Goal: Task Accomplishment & Management: Manage account settings

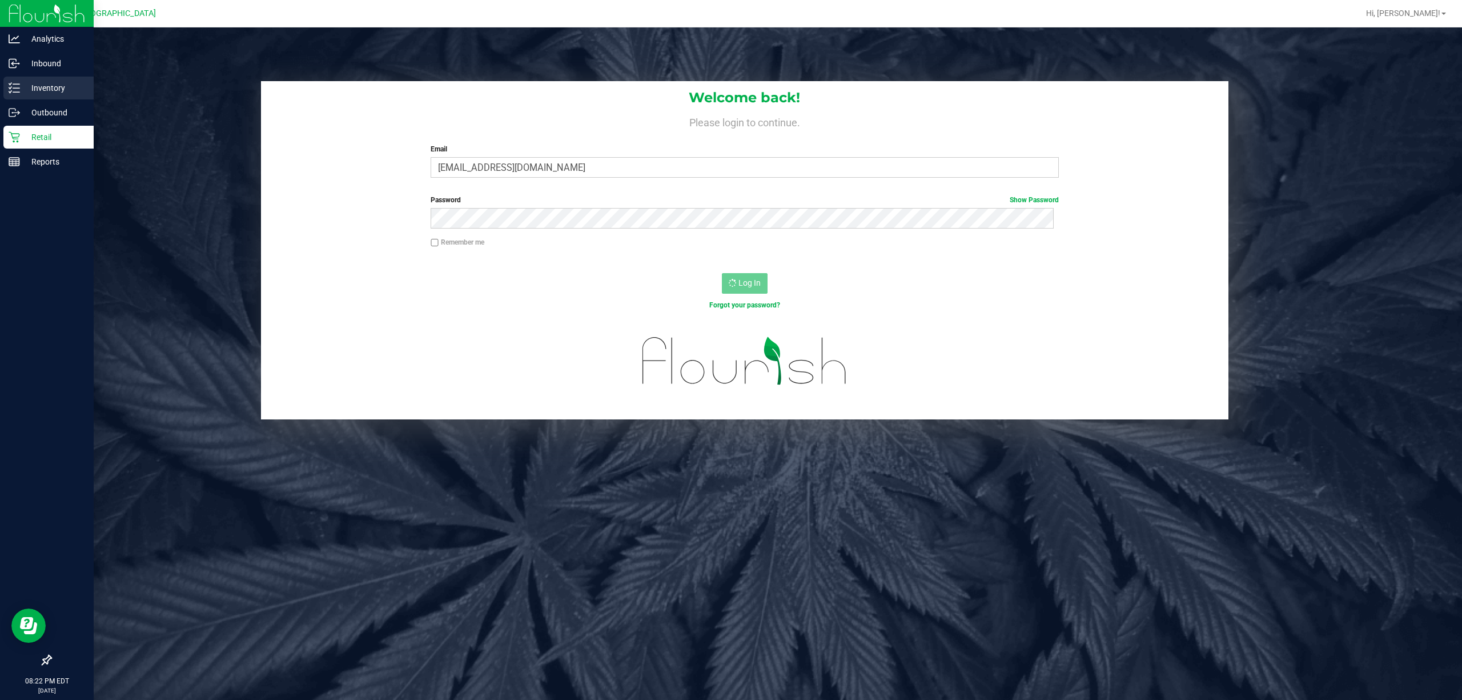
click at [61, 86] on p "Inventory" at bounding box center [54, 88] width 69 height 14
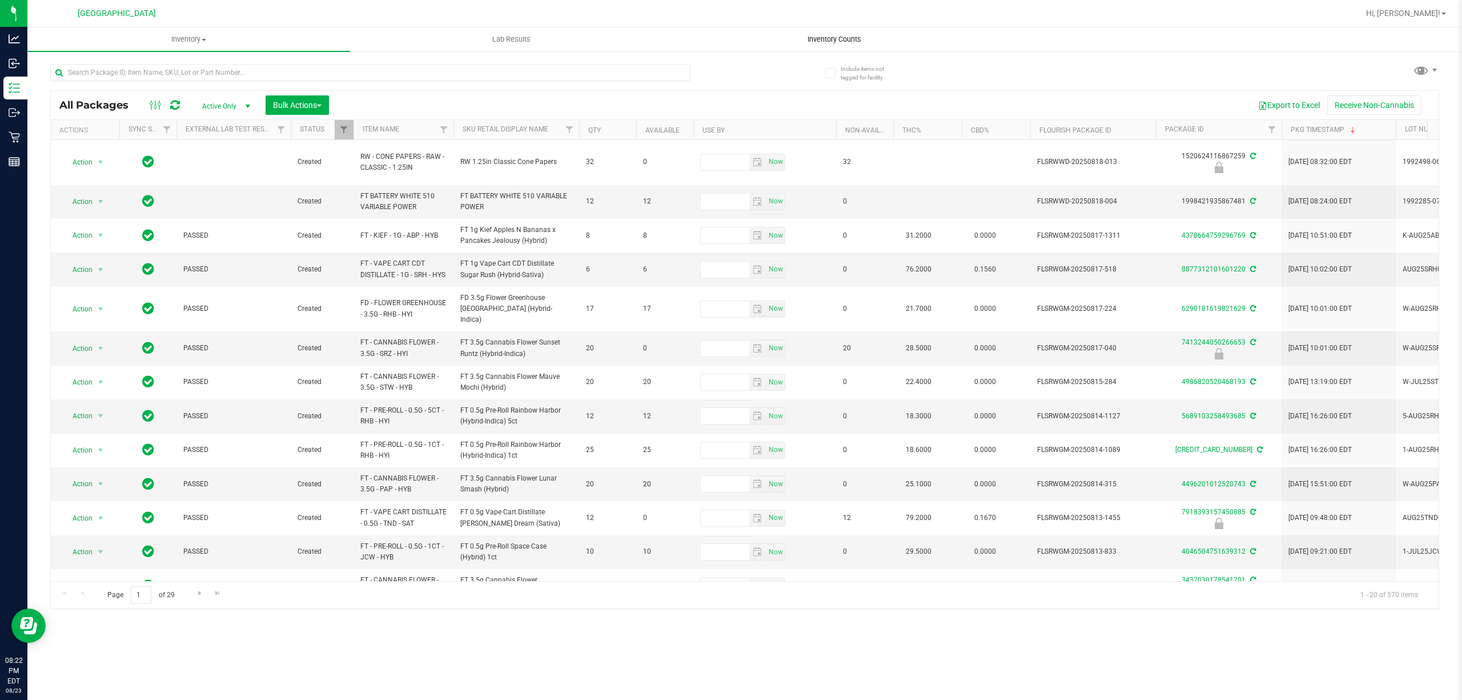
click at [825, 39] on span "Inventory Counts" at bounding box center [834, 39] width 85 height 10
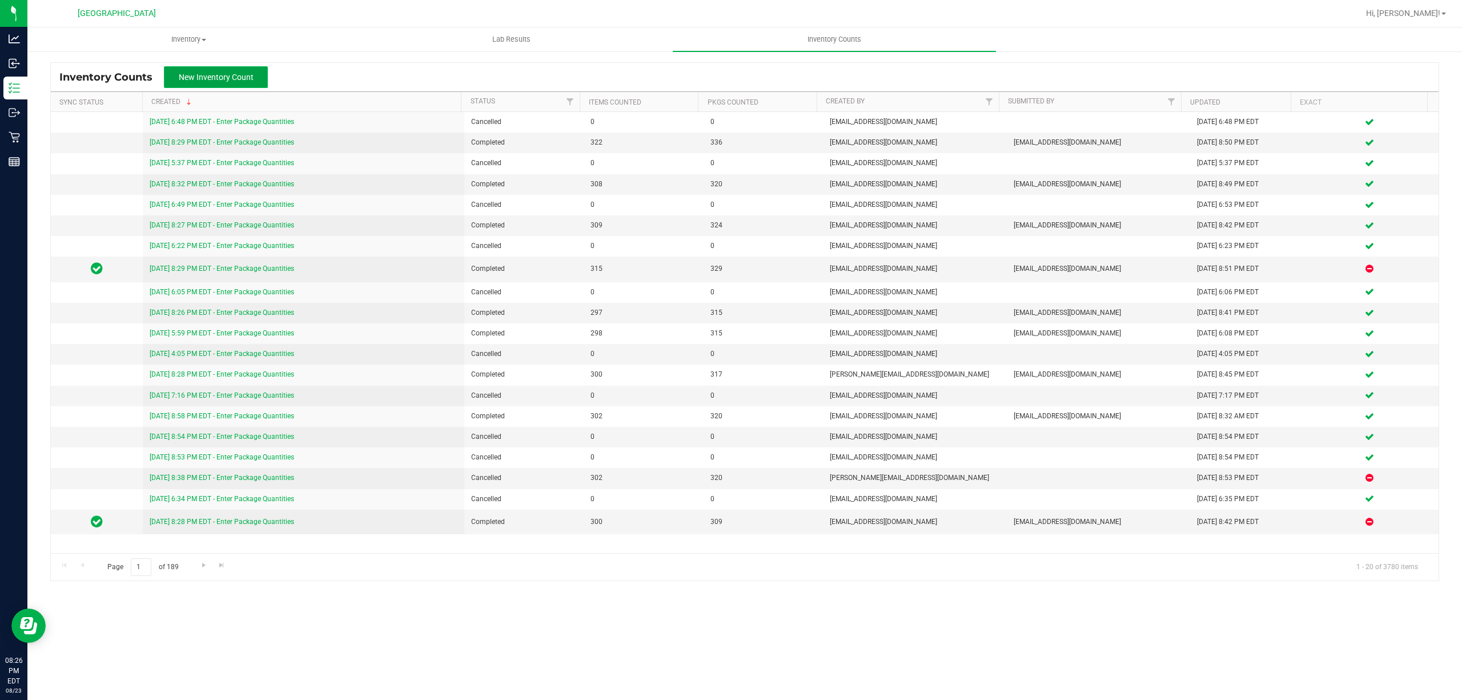
click at [244, 78] on span "New Inventory Count" at bounding box center [216, 77] width 75 height 9
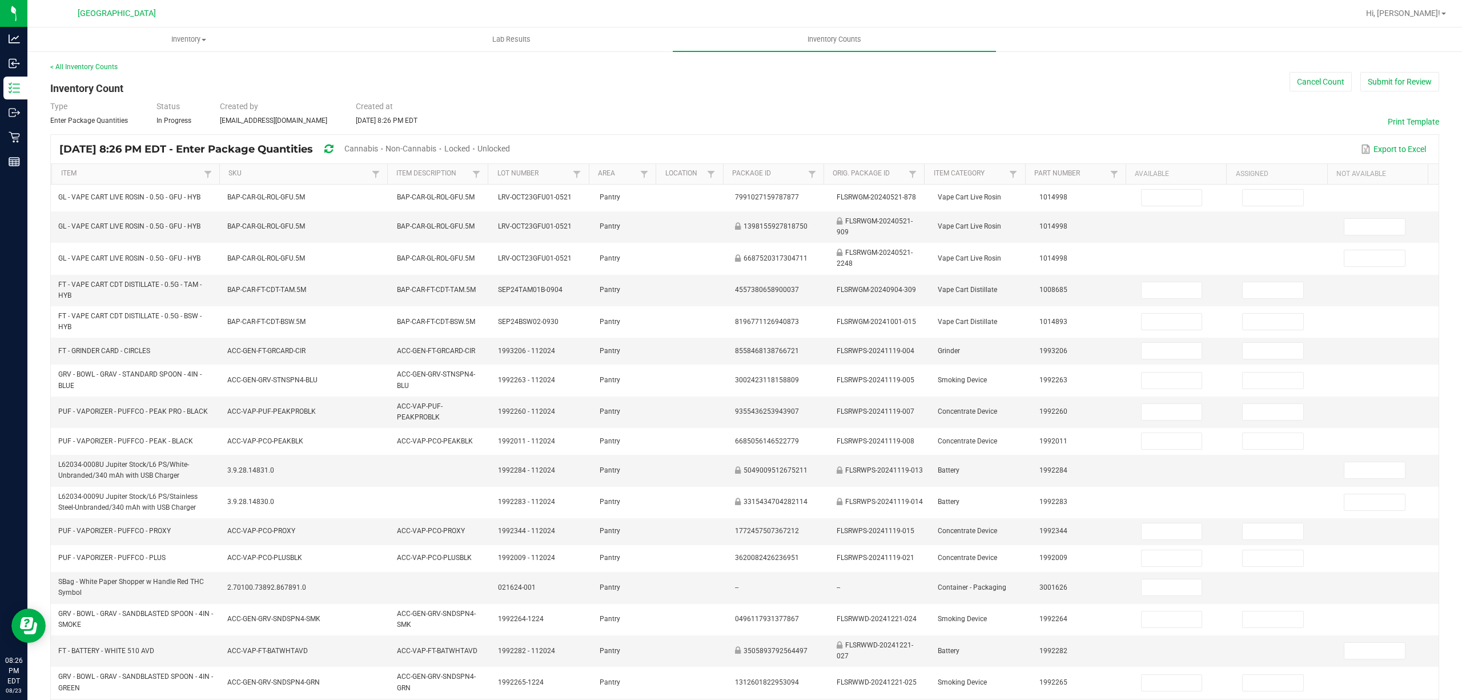
click at [378, 144] on span "Cannabis" at bounding box center [361, 148] width 34 height 9
click at [511, 148] on span "Unlocked" at bounding box center [494, 148] width 33 height 9
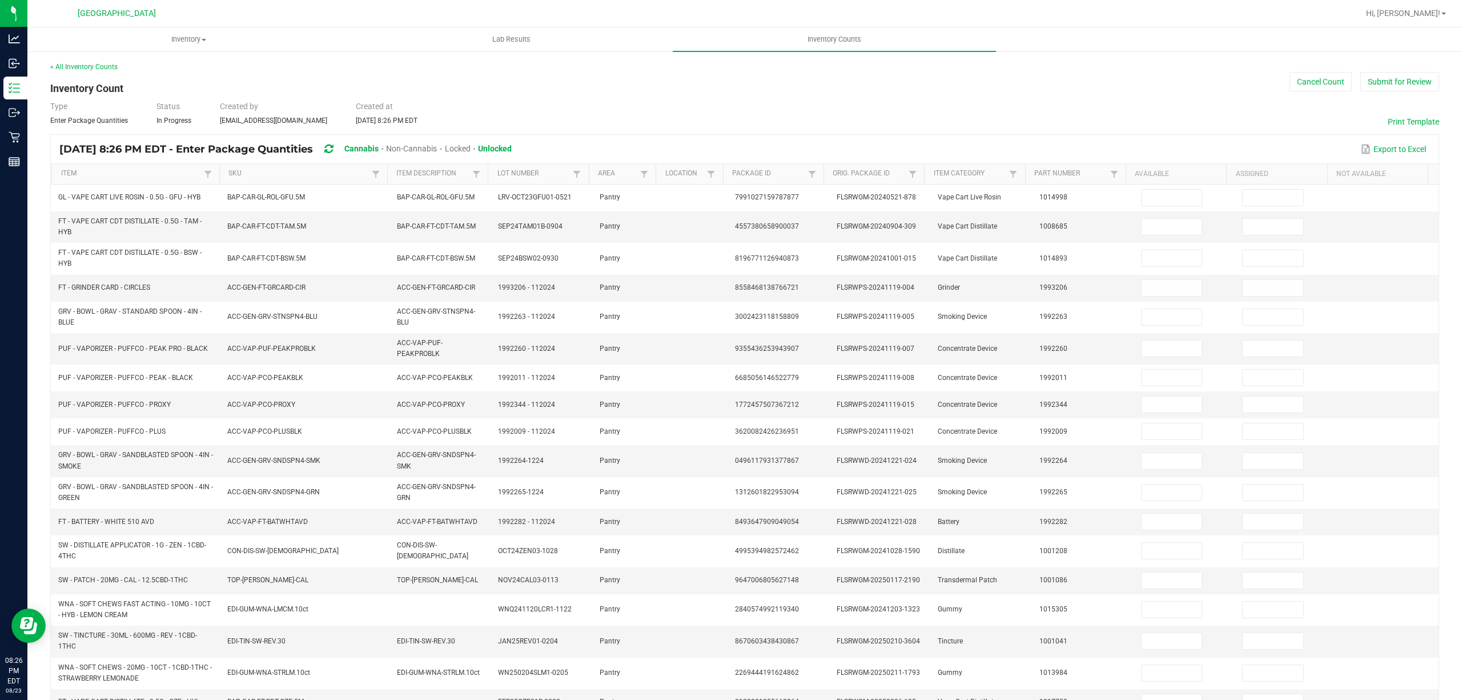
click at [83, 179] on th "Item" at bounding box center [135, 174] width 168 height 21
click at [70, 166] on th "Item" at bounding box center [135, 174] width 168 height 21
click at [77, 170] on link "Item" at bounding box center [131, 173] width 140 height 9
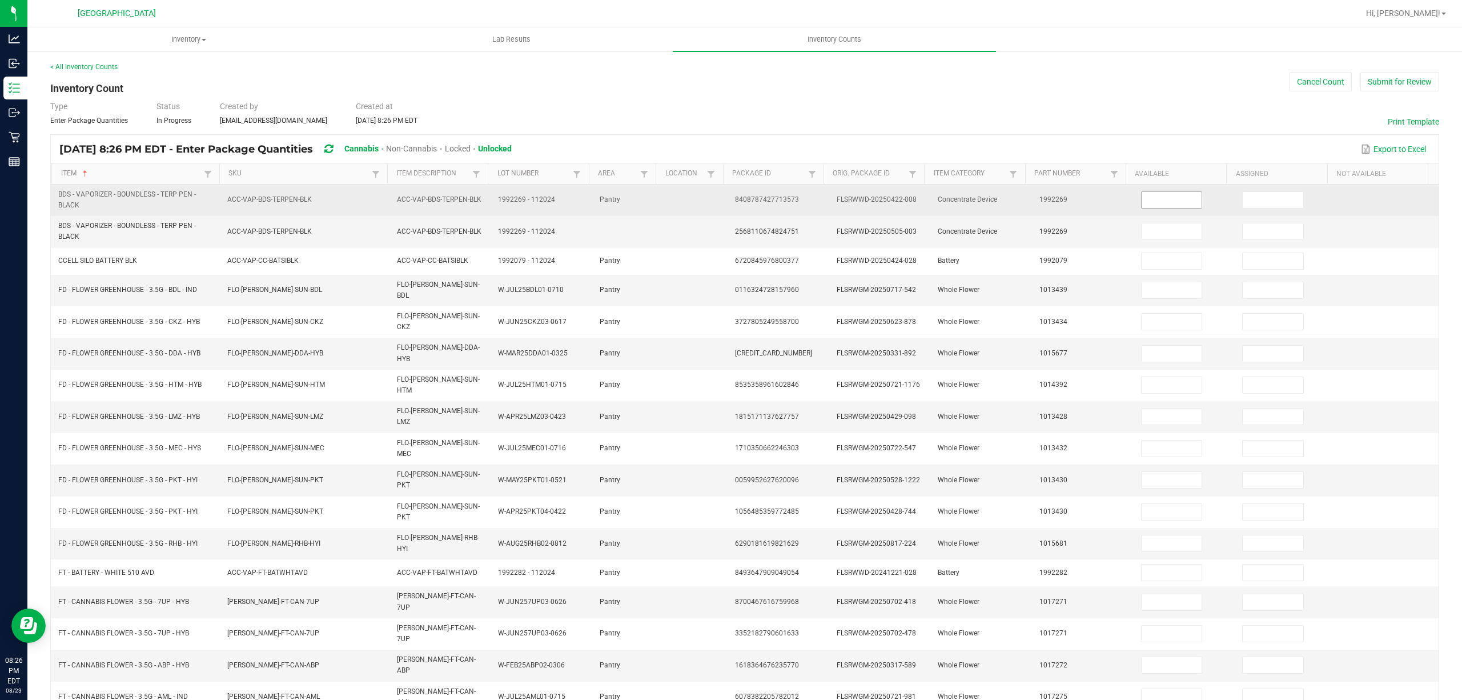
click at [1147, 199] on input at bounding box center [1172, 200] width 61 height 16
type input "1"
type input "11"
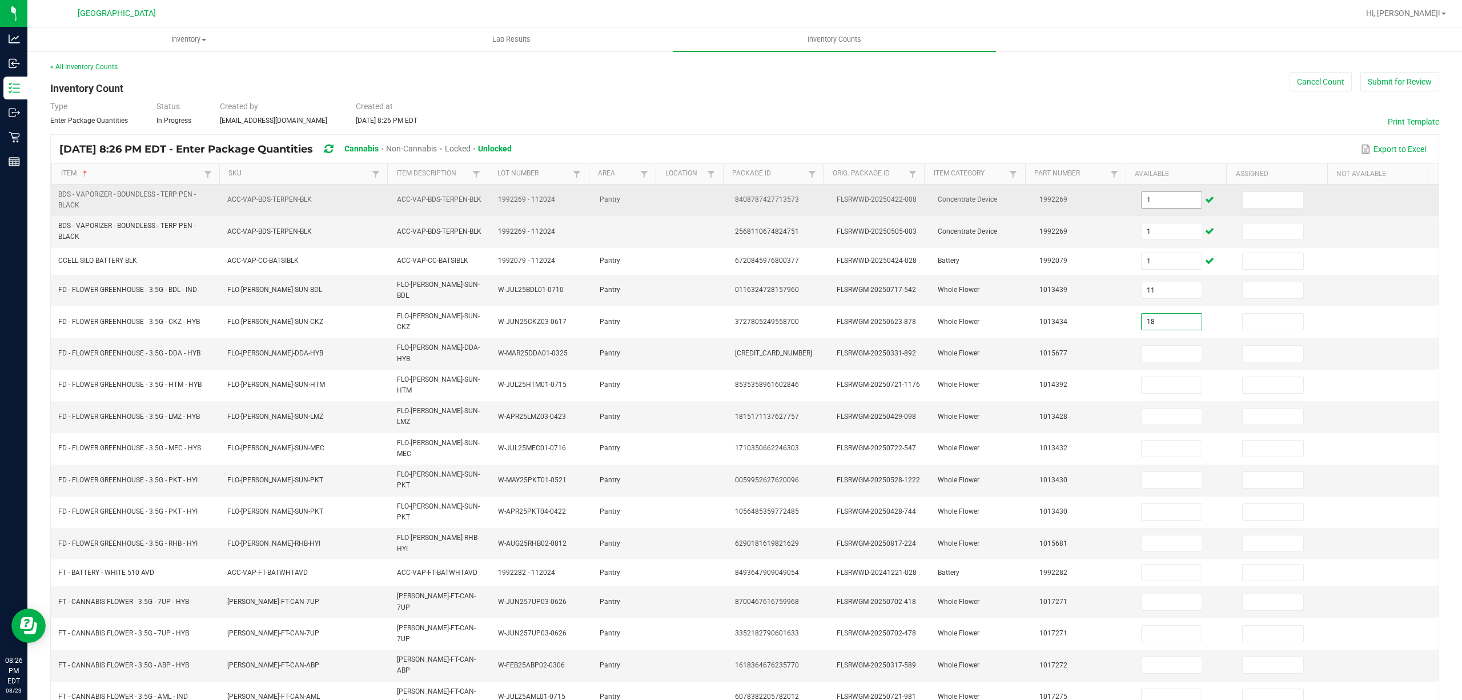
type input "18"
type input "2"
type input "19"
type input "4"
type input "5"
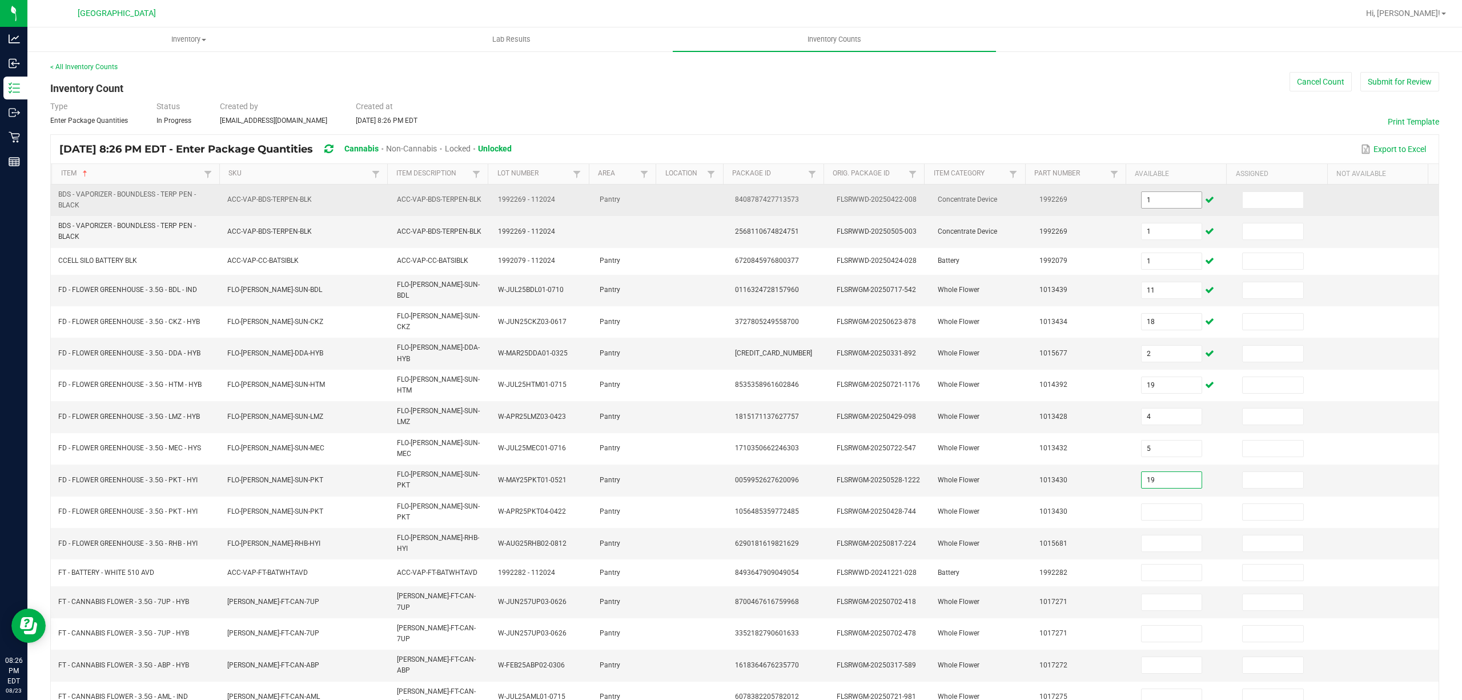
type input "19"
type input "0"
type input "17"
type input "1"
type input "2"
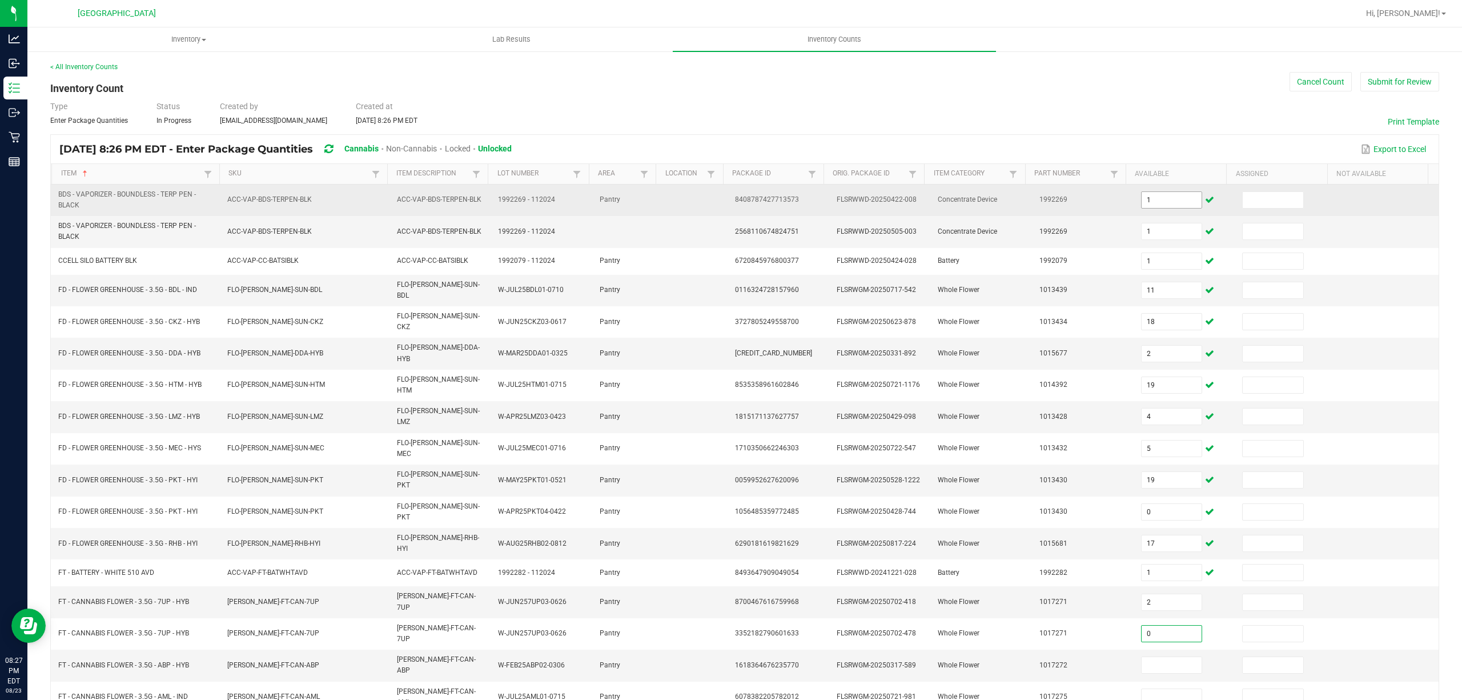
type input "0"
type input "1"
type input "19"
type input "0"
type input "1"
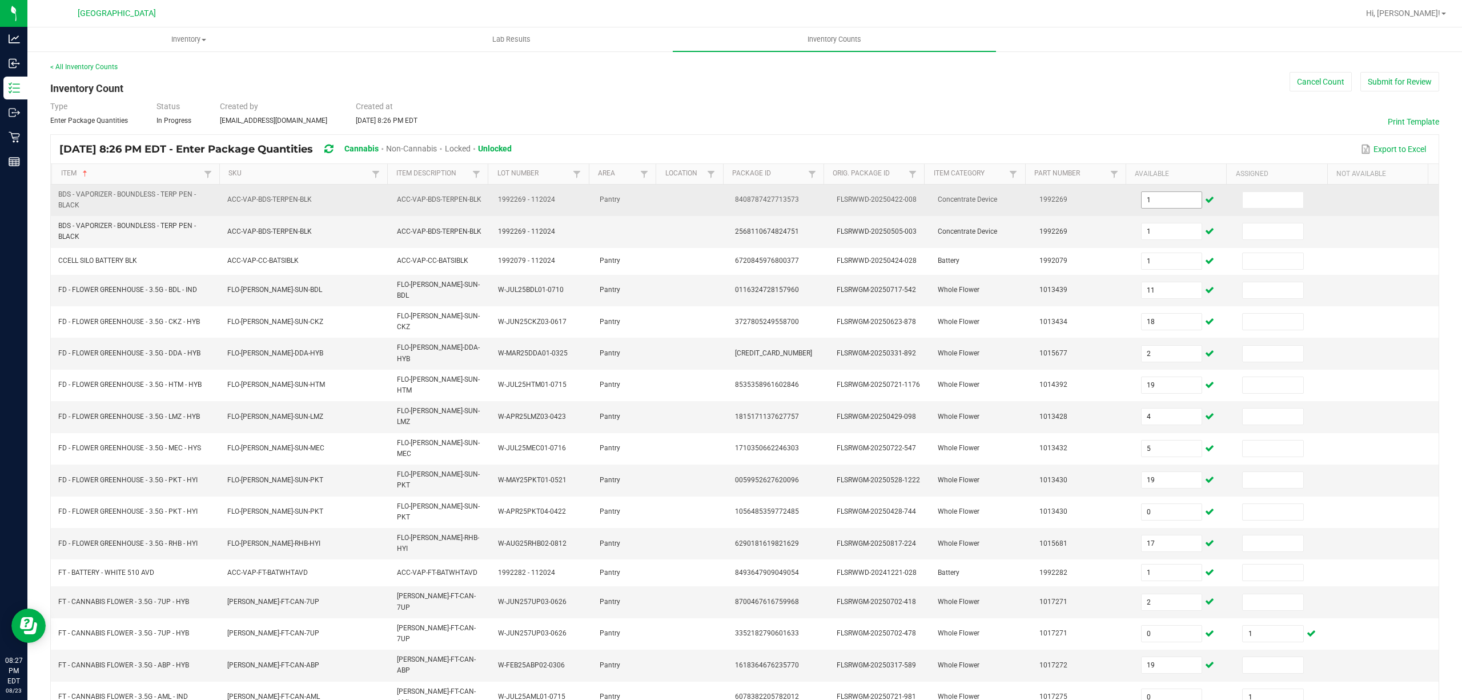
type input "13"
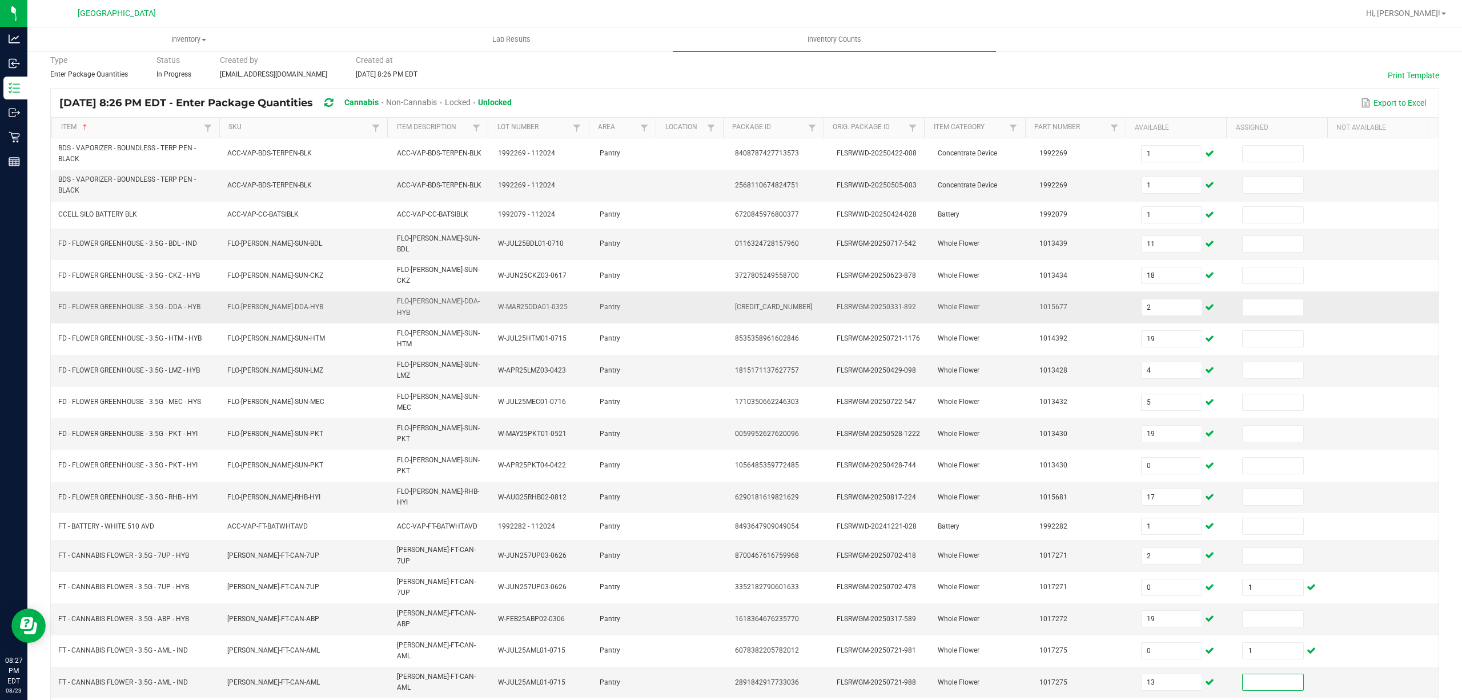
scroll to position [83, 0]
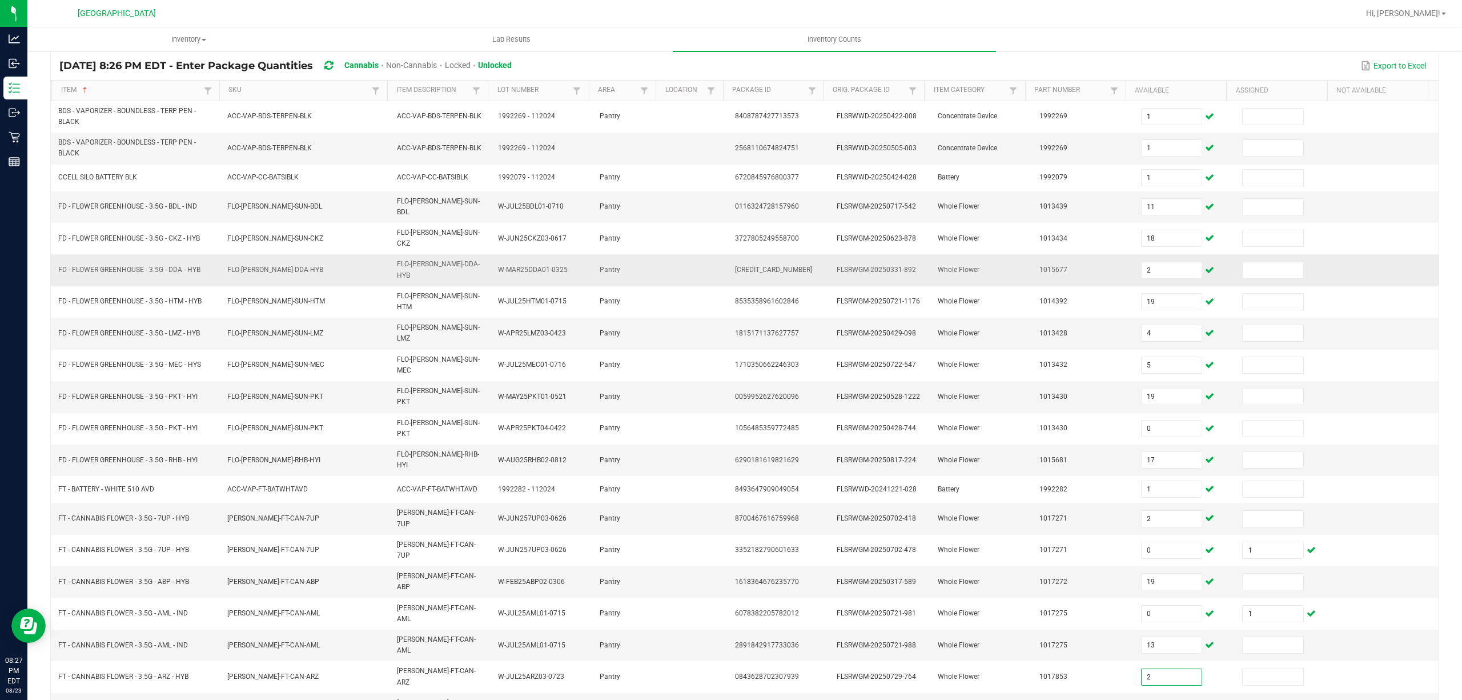
type input "2"
type input "12"
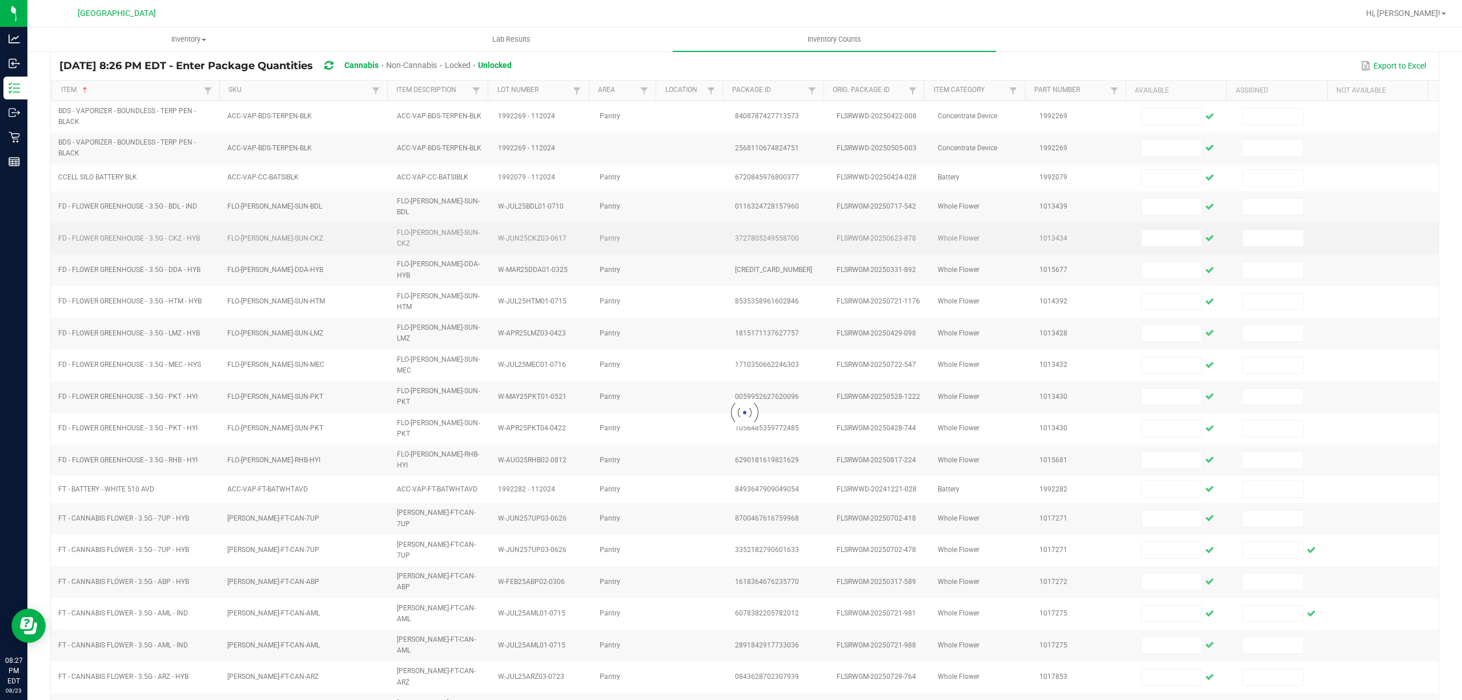
scroll to position [74, 0]
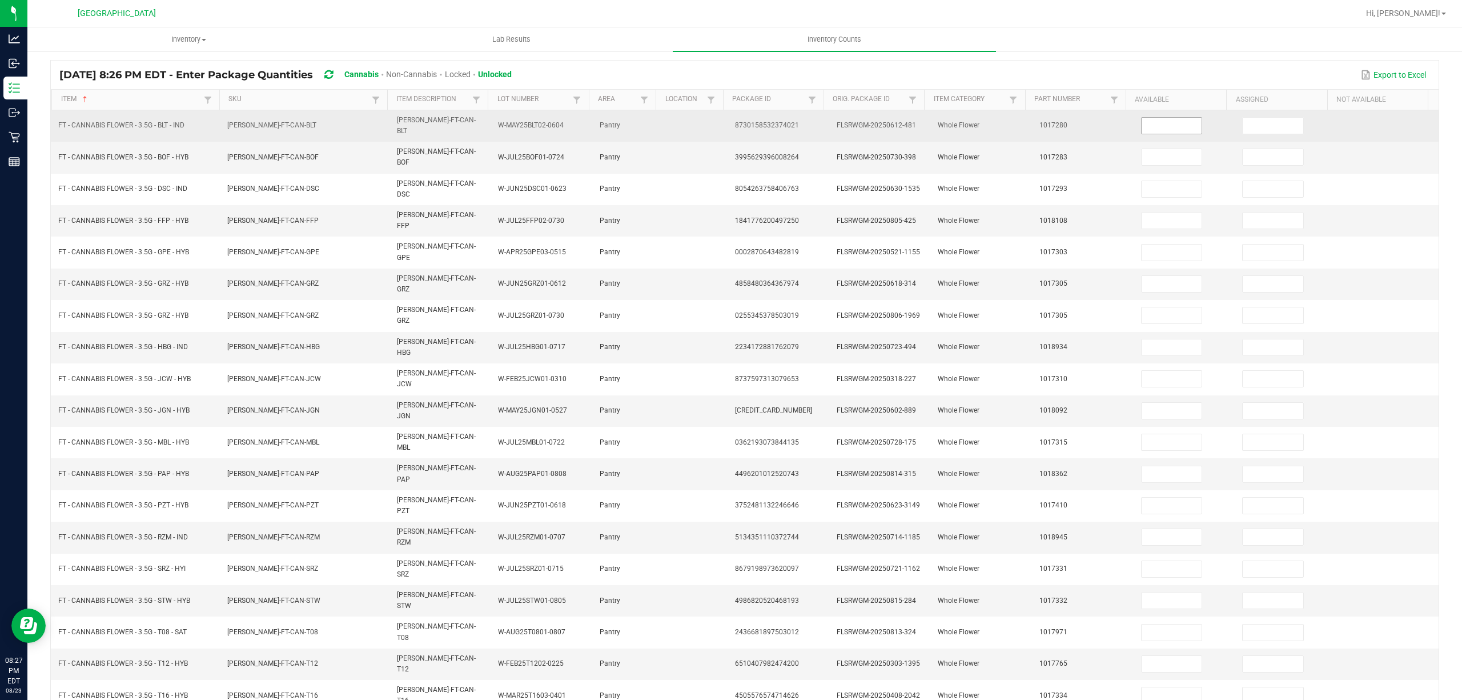
click at [1175, 117] on span at bounding box center [1172, 125] width 62 height 17
click at [1162, 120] on input at bounding box center [1172, 126] width 61 height 16
type input "17"
type input "16"
type input "13"
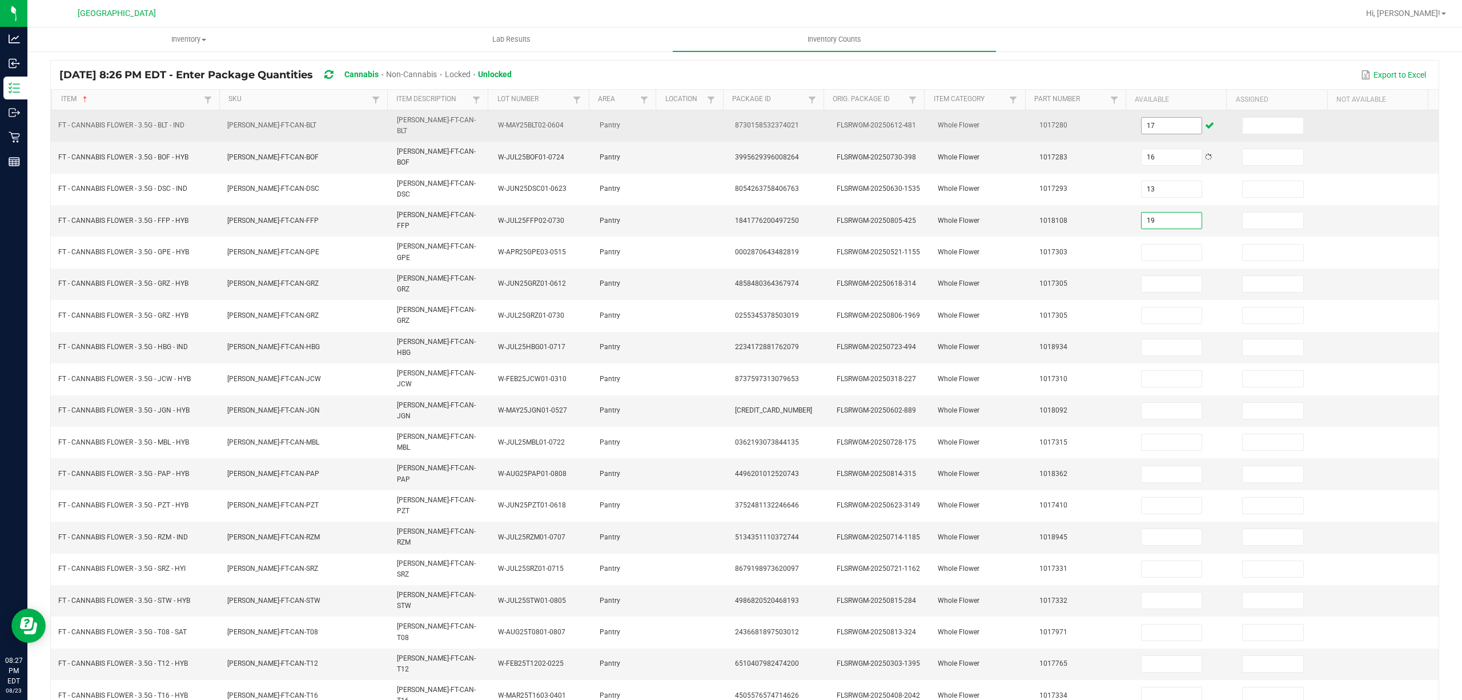
type input "19"
type input "20"
type input "0"
type input "1"
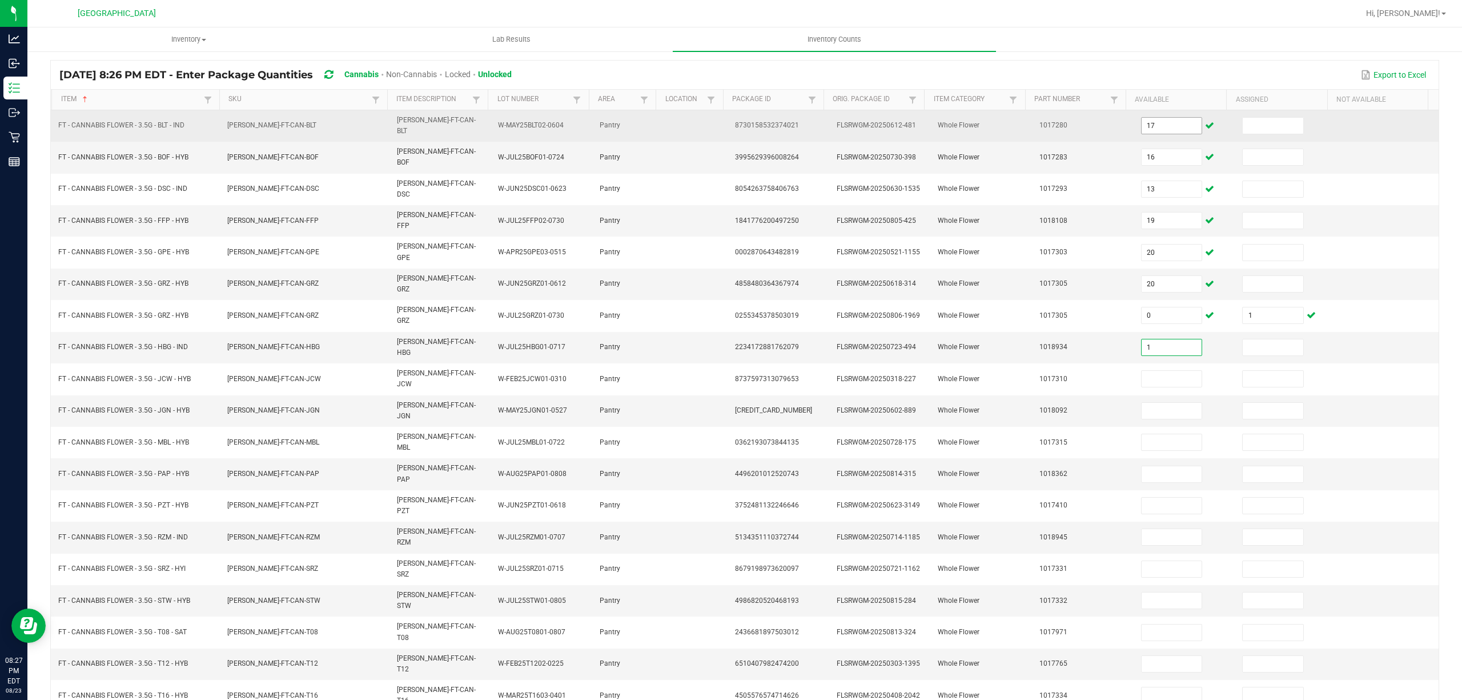
type input "1"
type input "16"
type input "1"
type input "20"
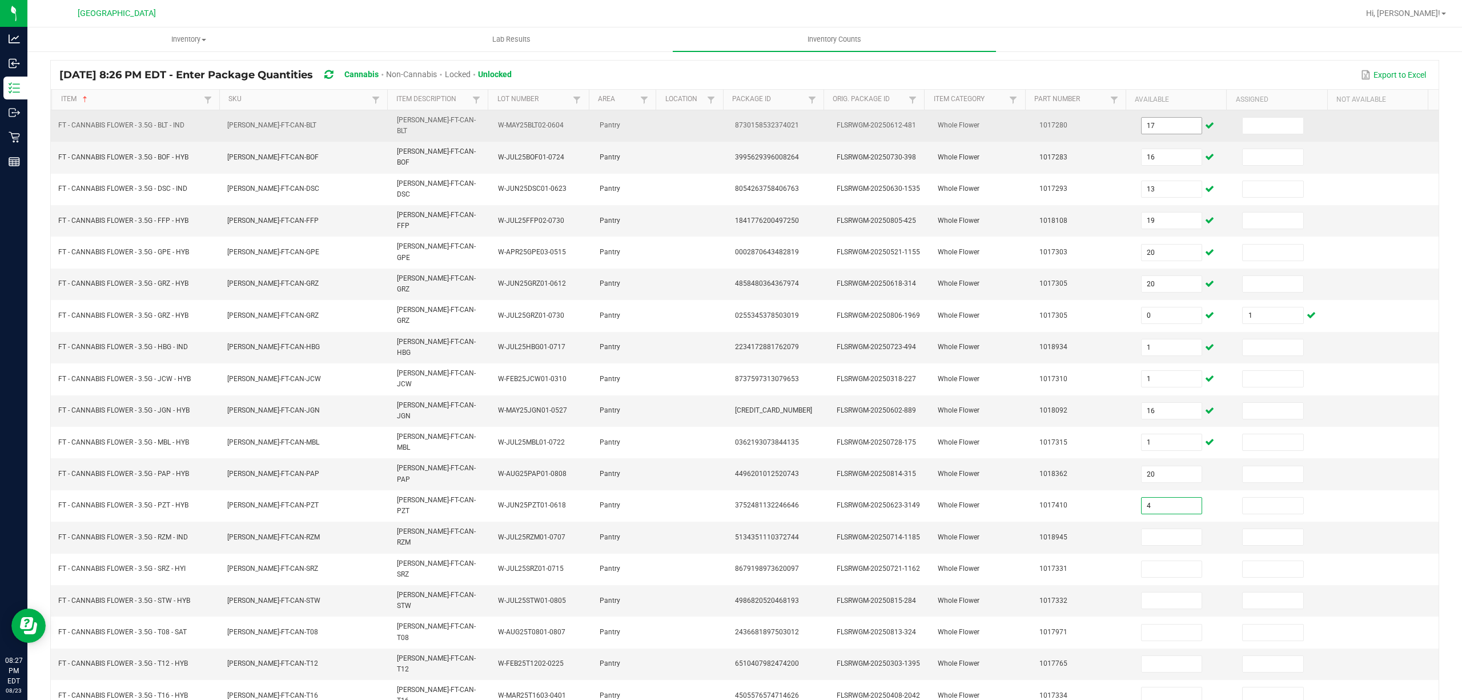
type input "4"
type input "15"
type input "7"
type input "20"
type input "18"
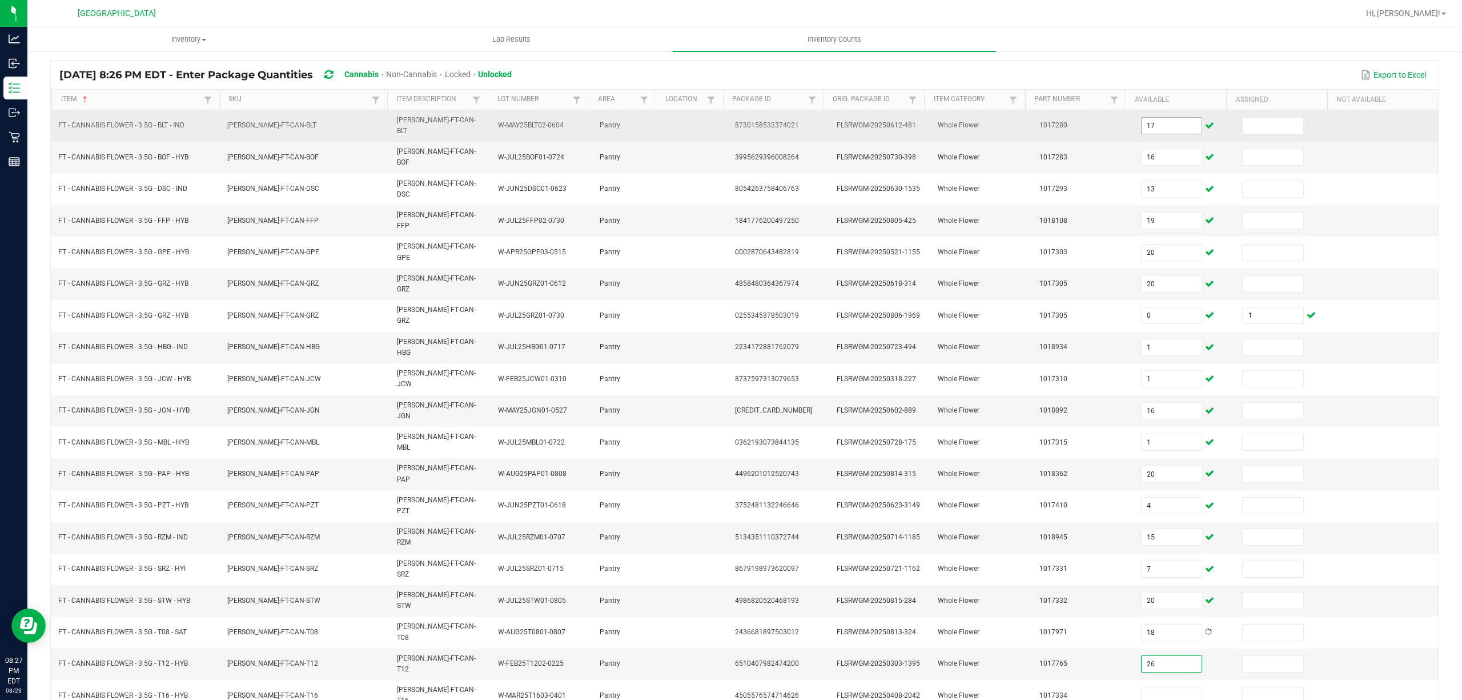
type input "26"
type input "3"
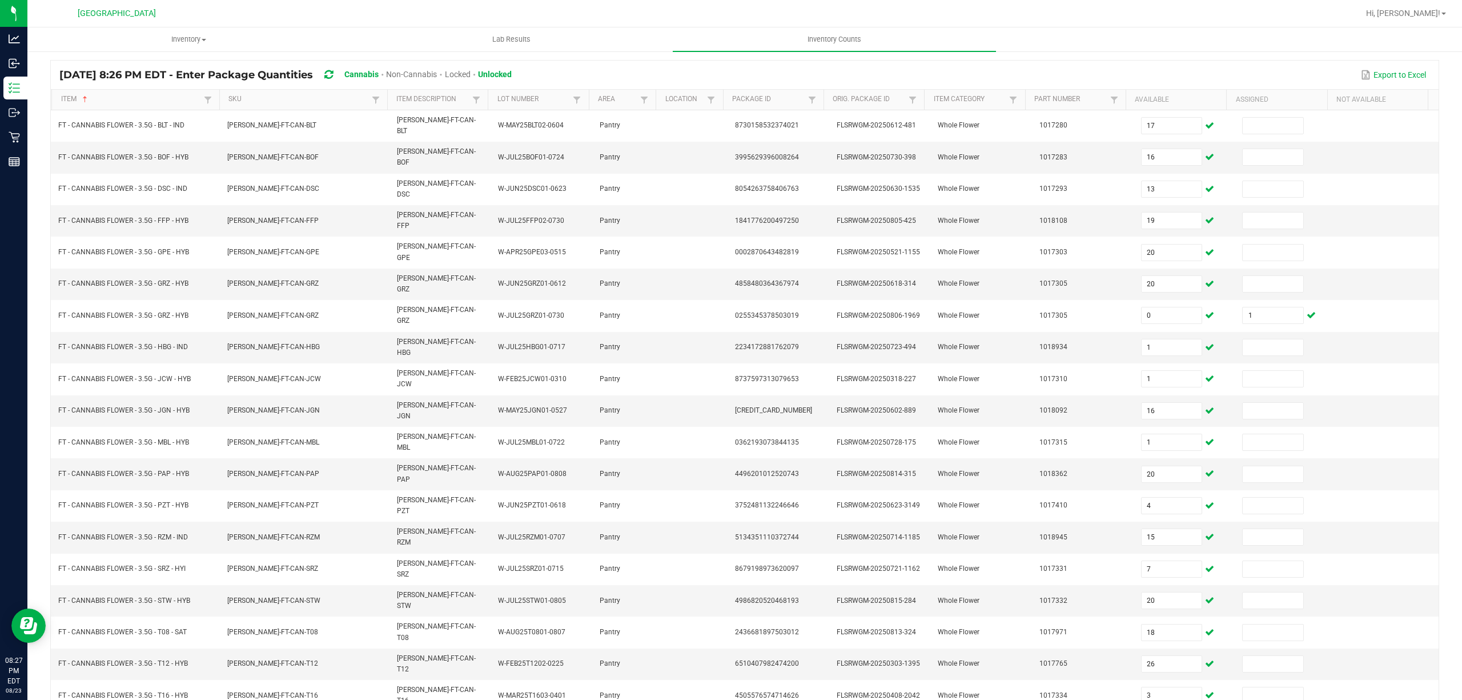
type input "1"
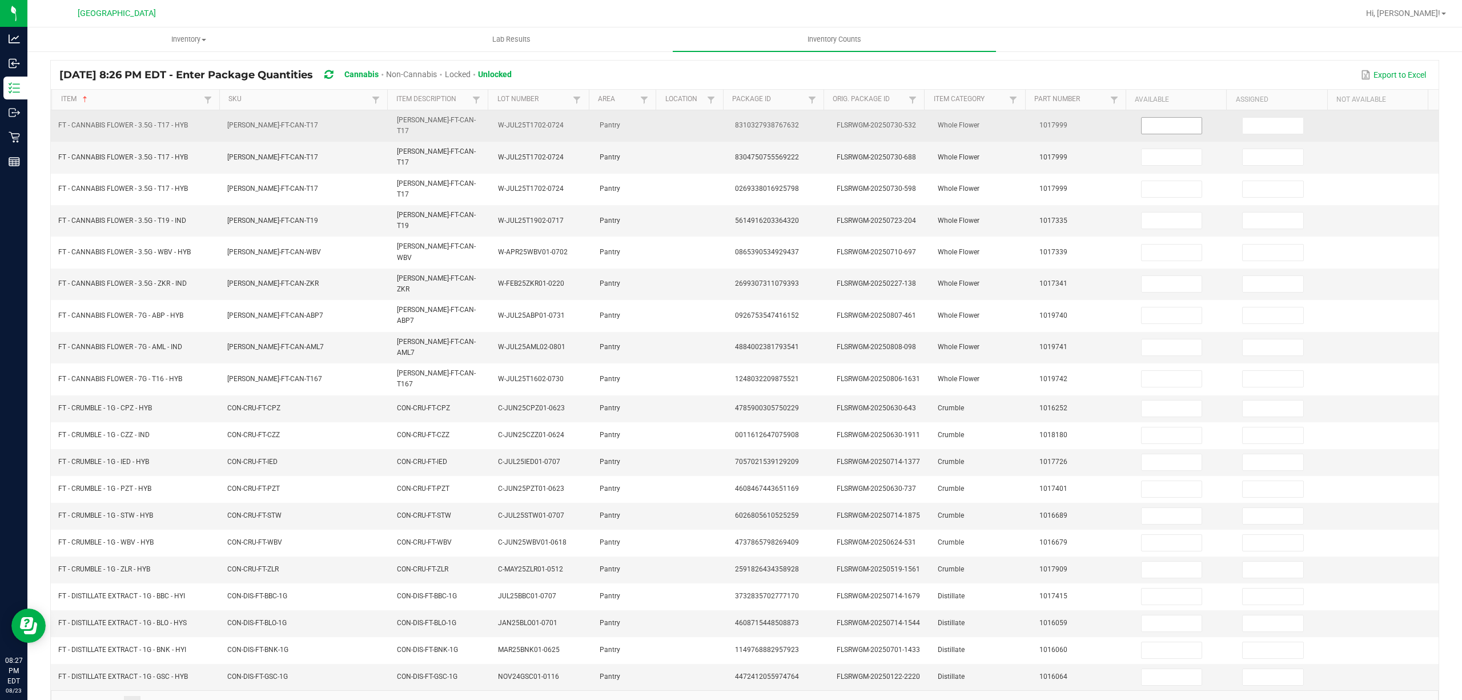
click at [1142, 125] on input at bounding box center [1172, 126] width 61 height 16
type input "0"
type input "1"
type input "0"
type input "1"
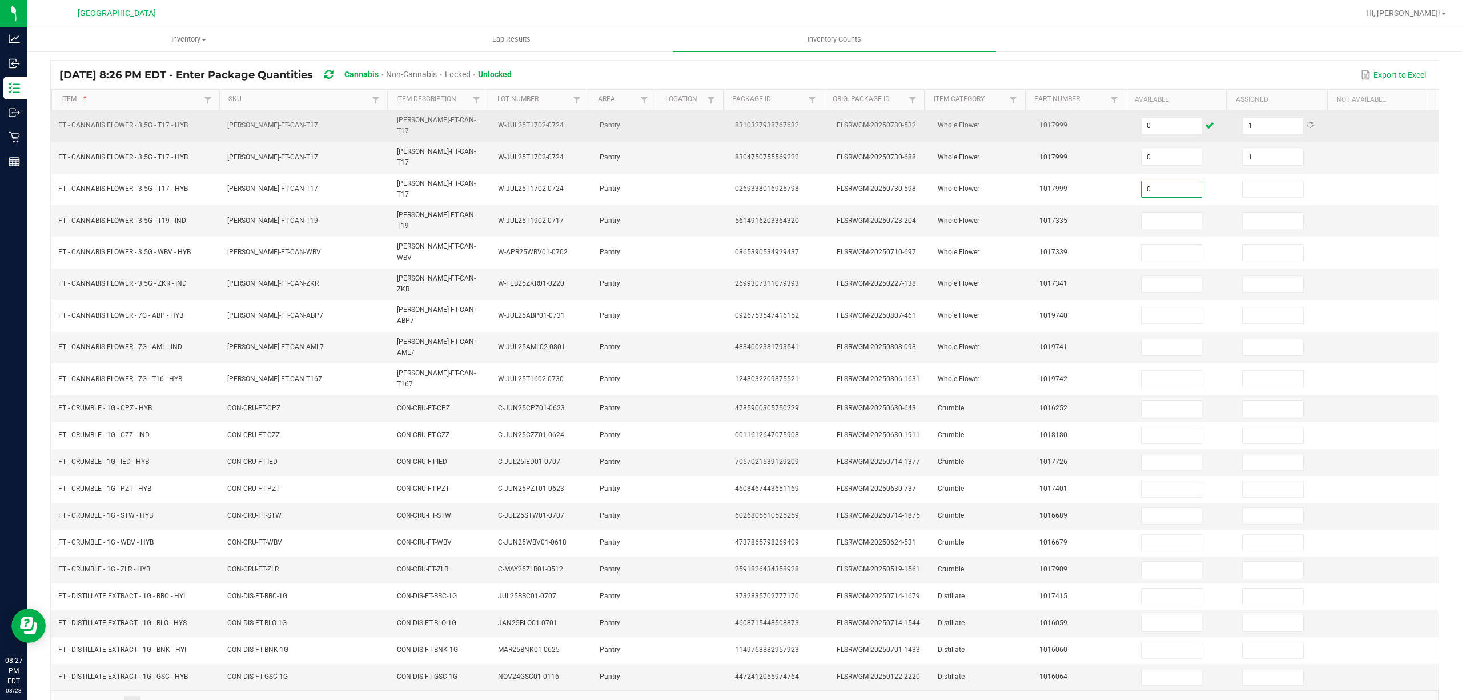
type input "0"
type input "1"
type input "18"
type input "20"
type input "11"
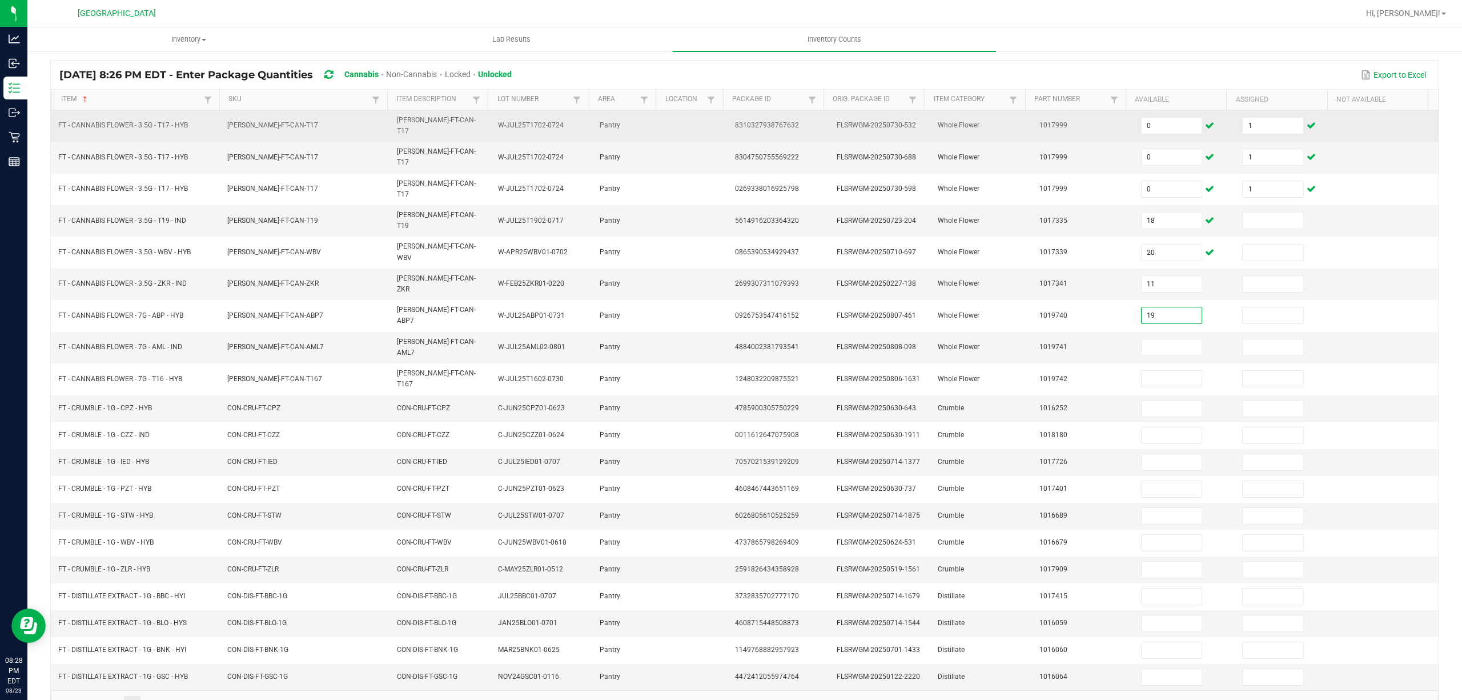
type input "19"
type input "20"
type input "1"
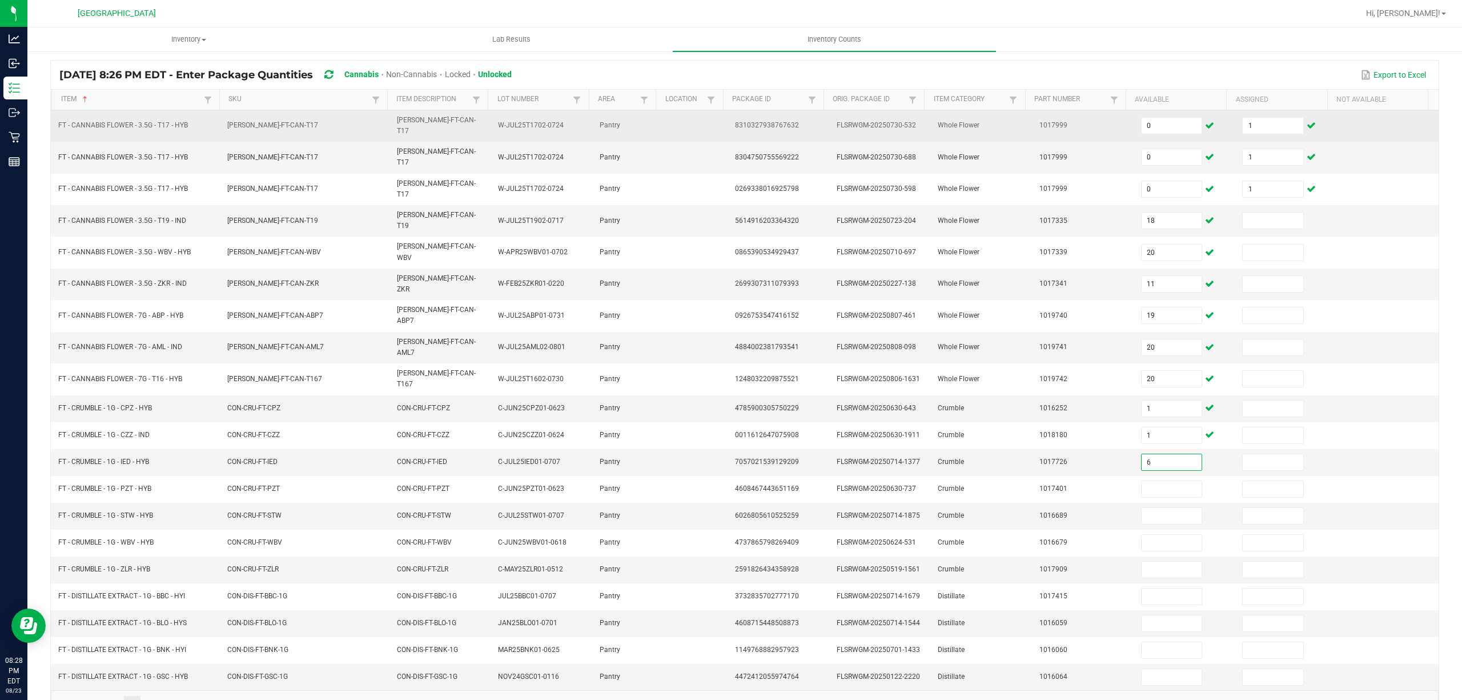
type input "6"
type input "3"
type input "4"
type input "7"
type input "6"
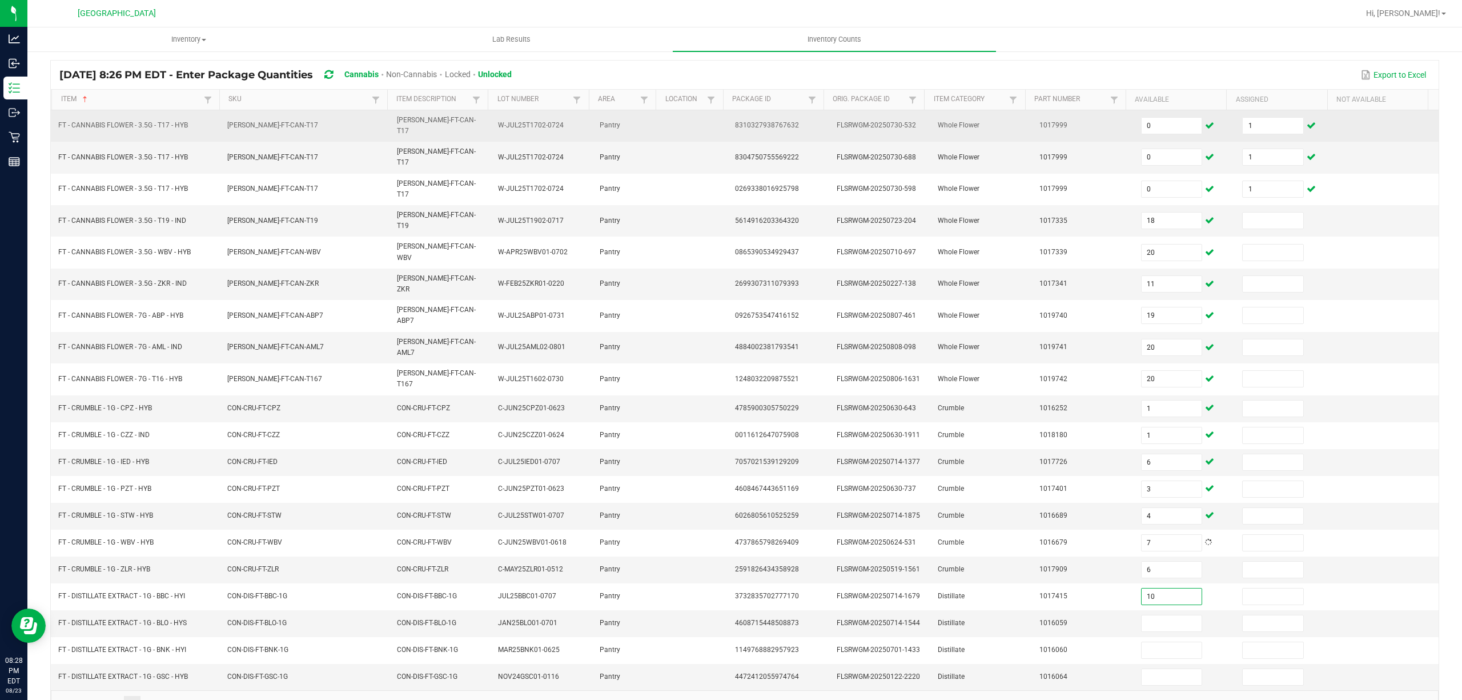
type input "10"
type input "11"
type input "9"
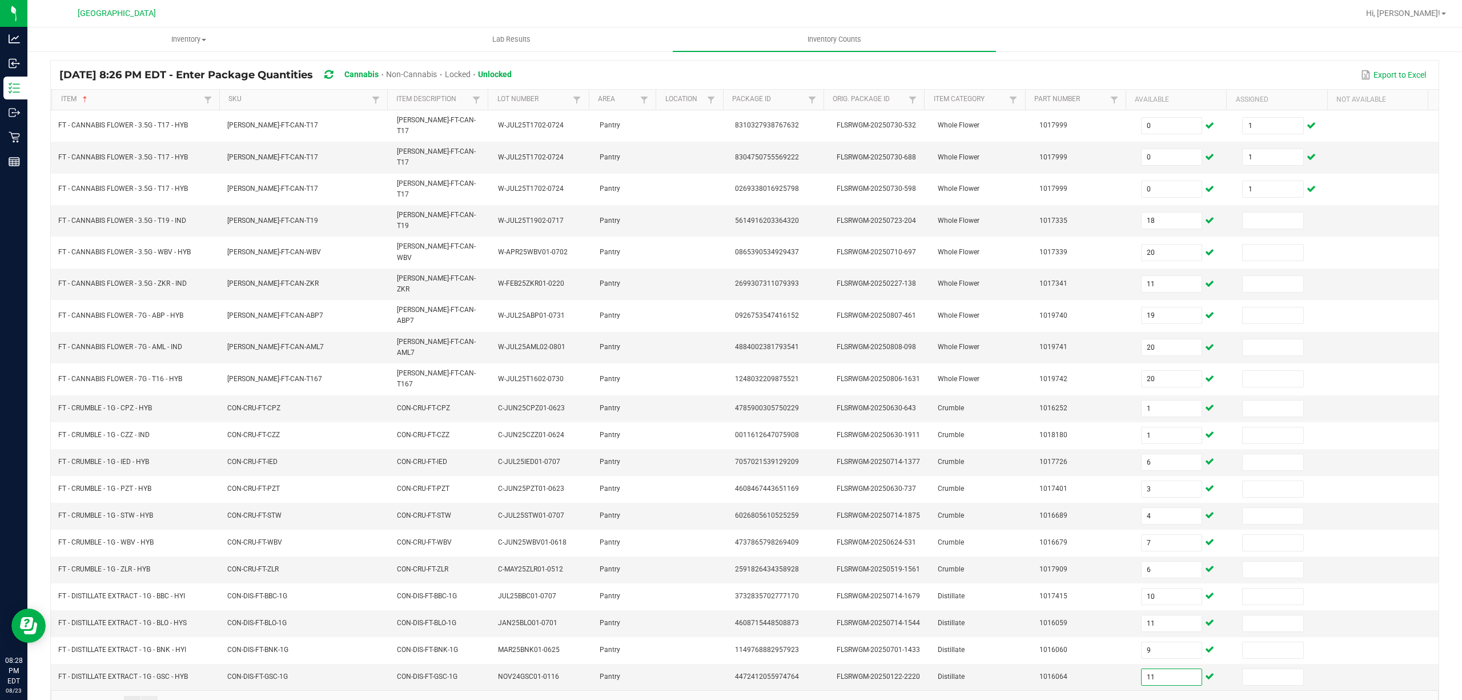
type input "11"
click at [153, 696] on link "4" at bounding box center [149, 704] width 17 height 17
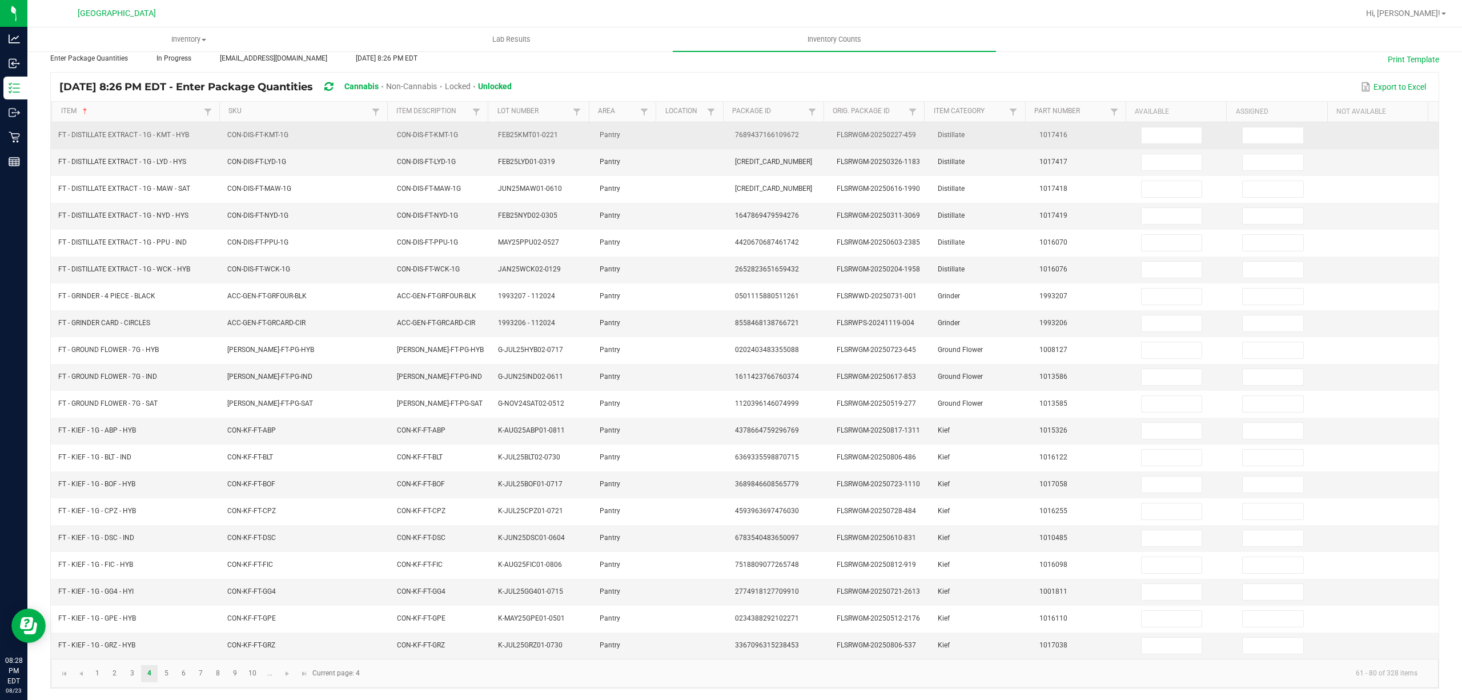
click at [1162, 134] on td at bounding box center [1185, 135] width 102 height 27
click at [1158, 127] on input at bounding box center [1172, 135] width 61 height 16
type input "6"
type input "1"
type input "11"
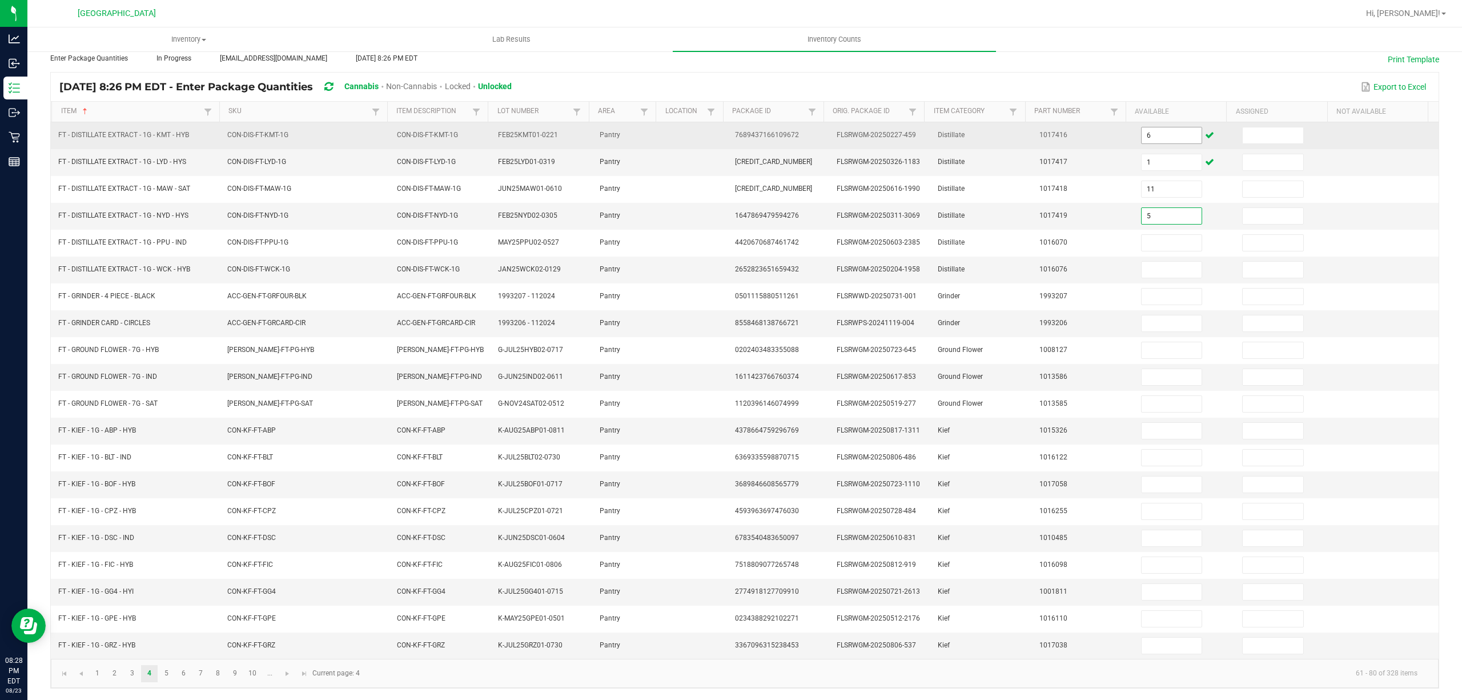
type input "5"
type input "3"
type input "12"
type input "1"
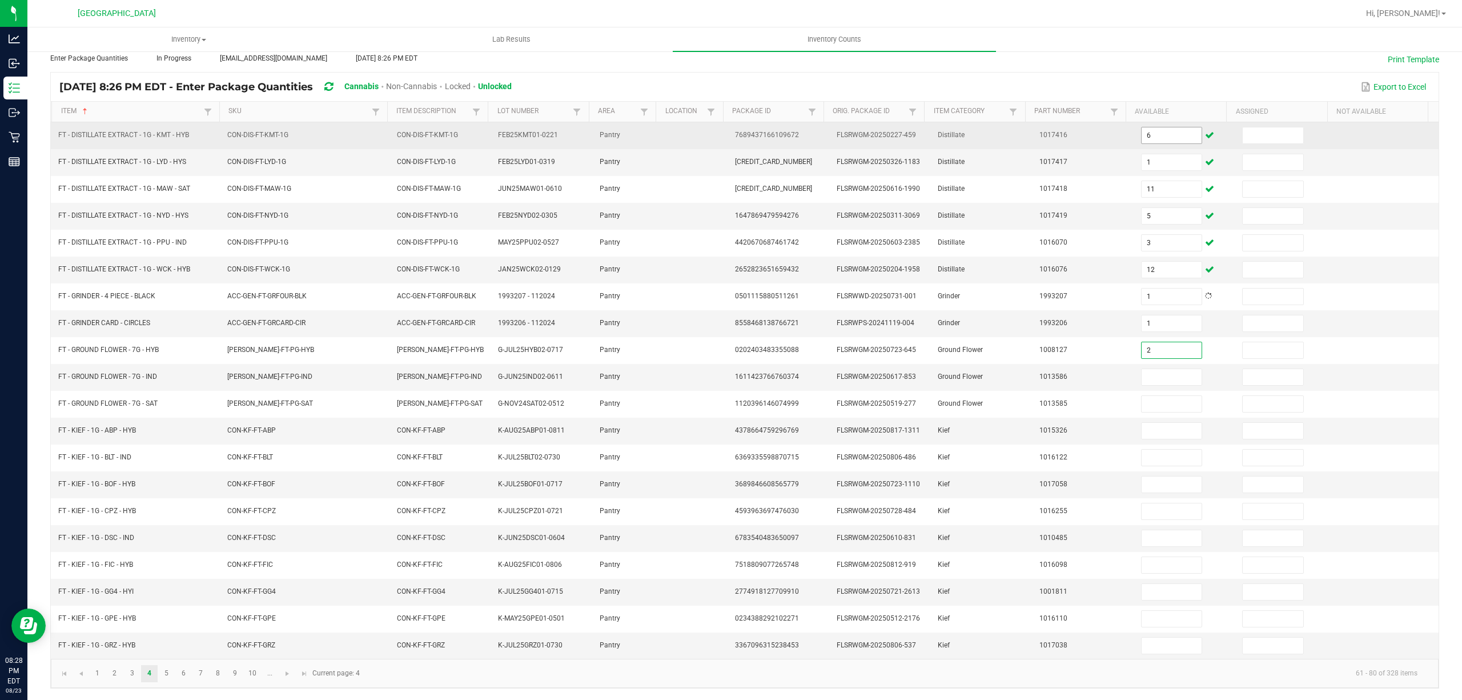
type input "2"
type input "8"
type input "4"
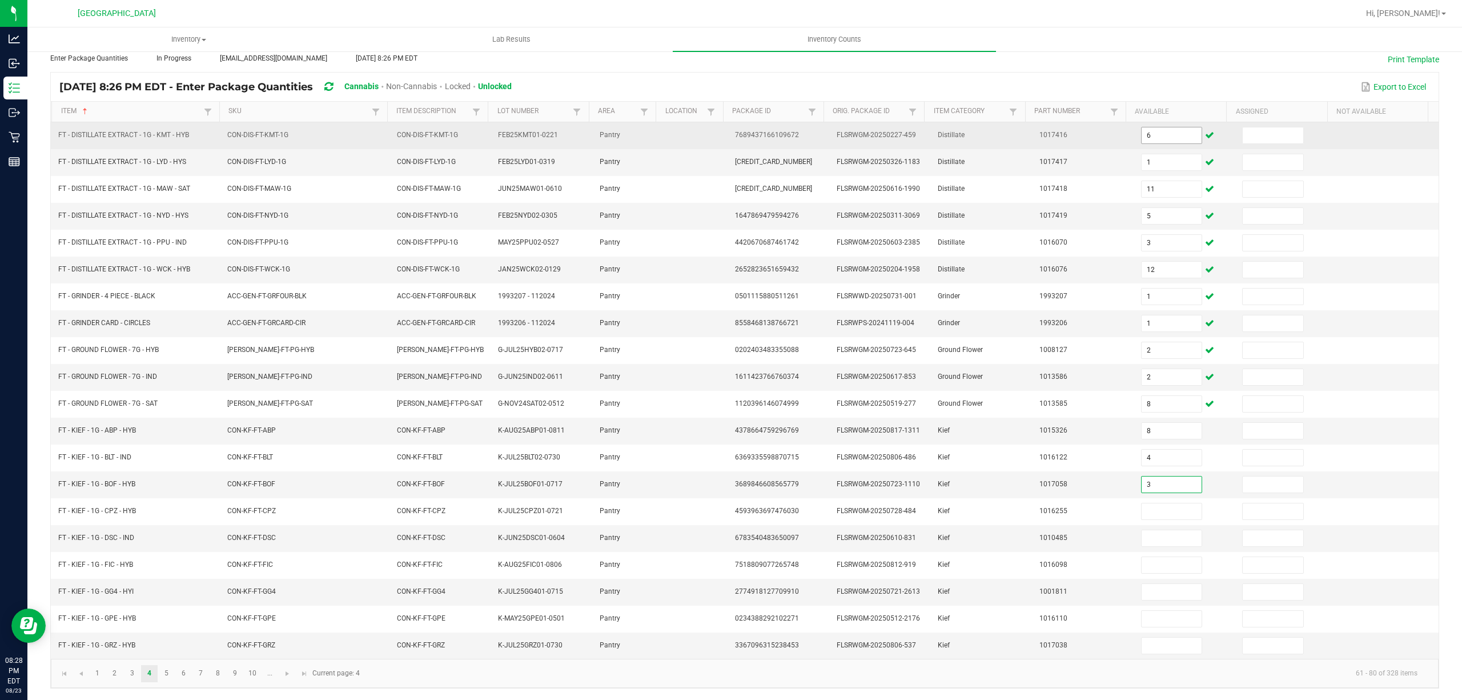
type input "3"
type input "6"
type input "7"
type input "2"
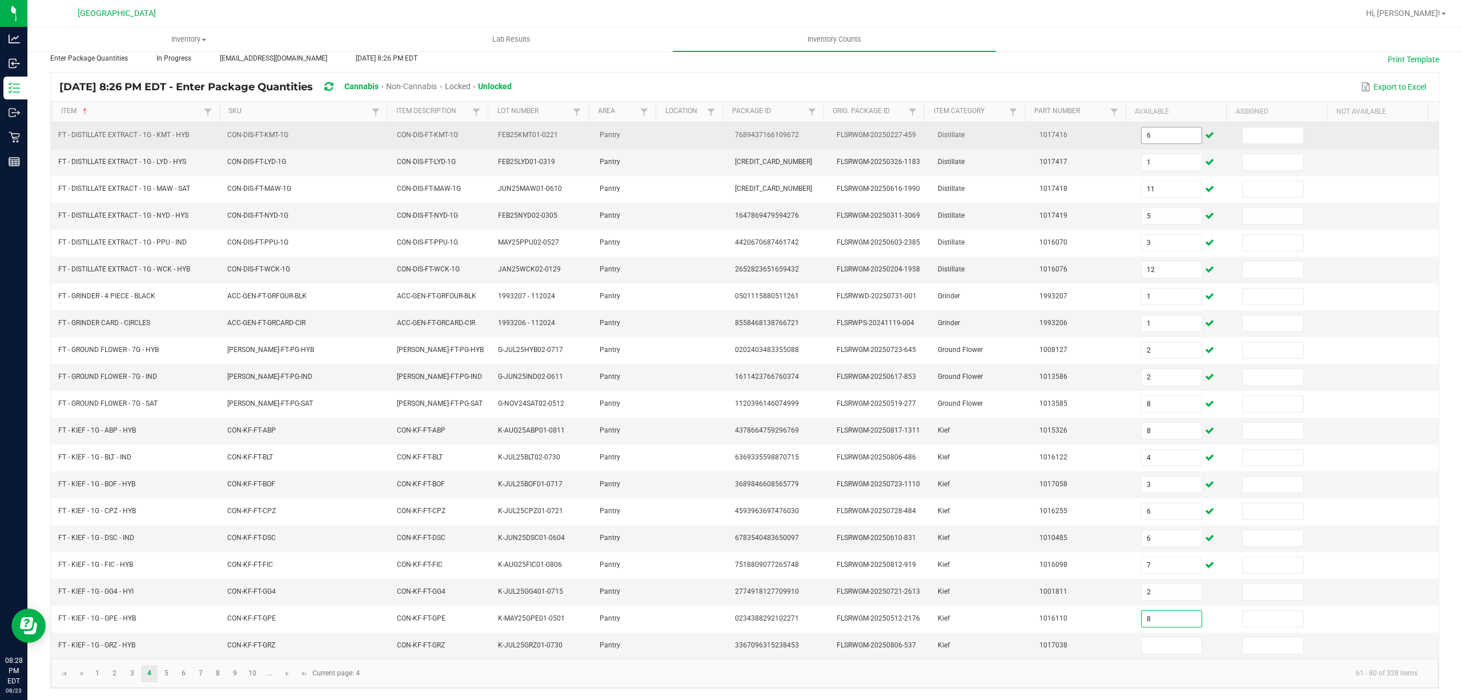
type input "8"
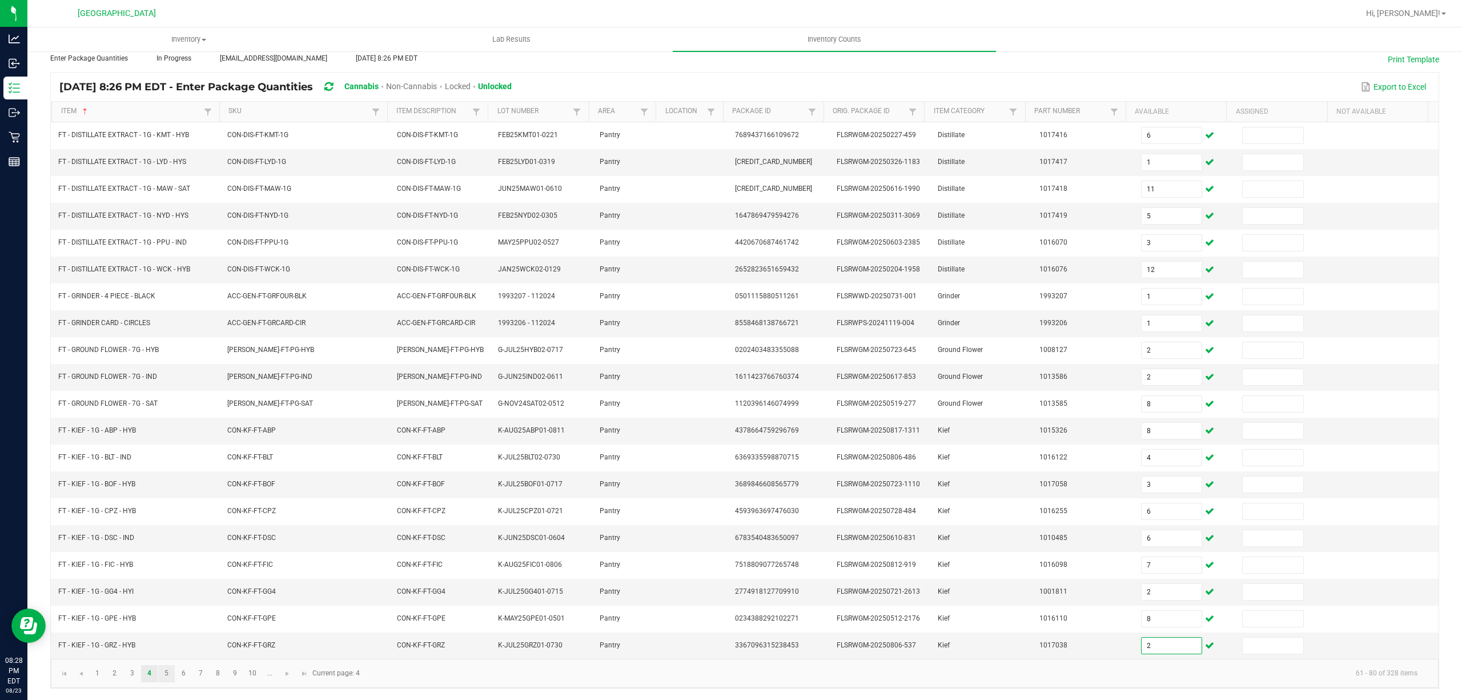
type input "2"
click at [167, 676] on link "5" at bounding box center [166, 673] width 17 height 17
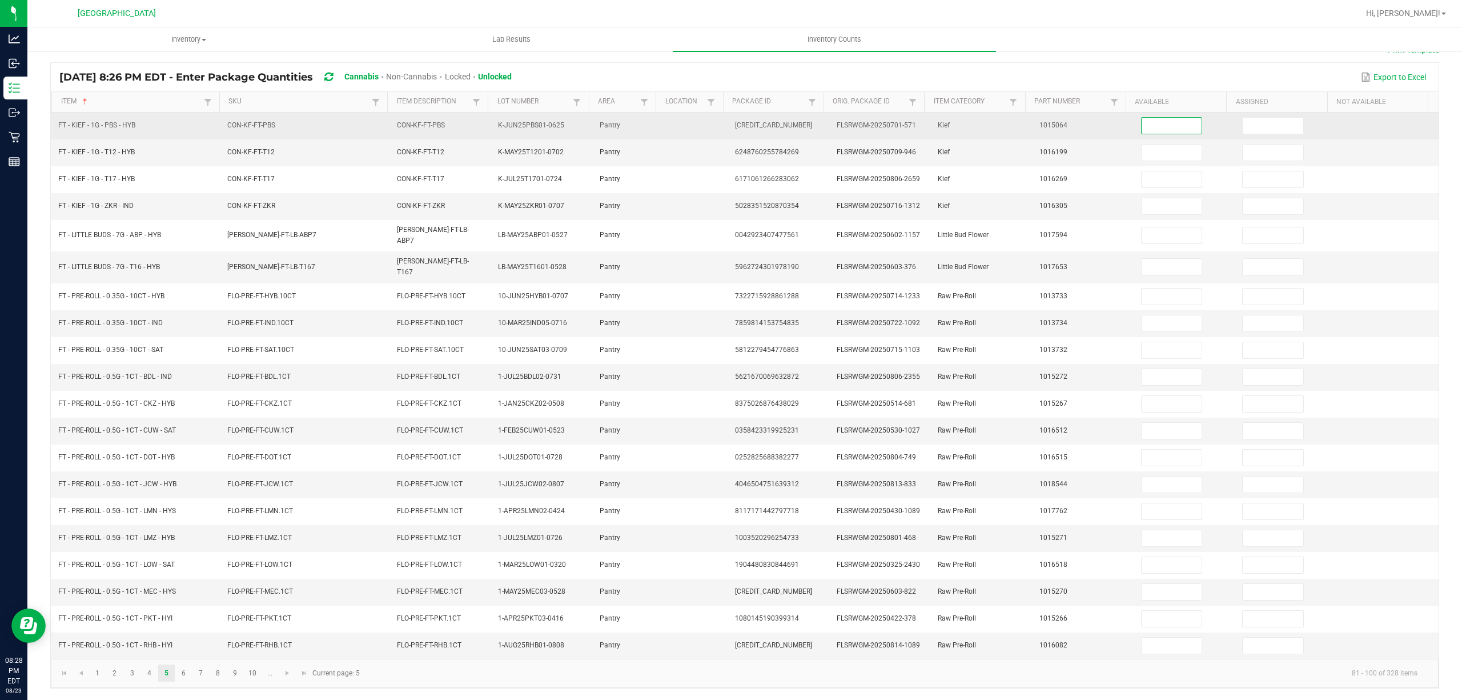
click at [1163, 122] on input at bounding box center [1172, 126] width 61 height 16
type input "5"
type input "4"
type input "5"
type input "7"
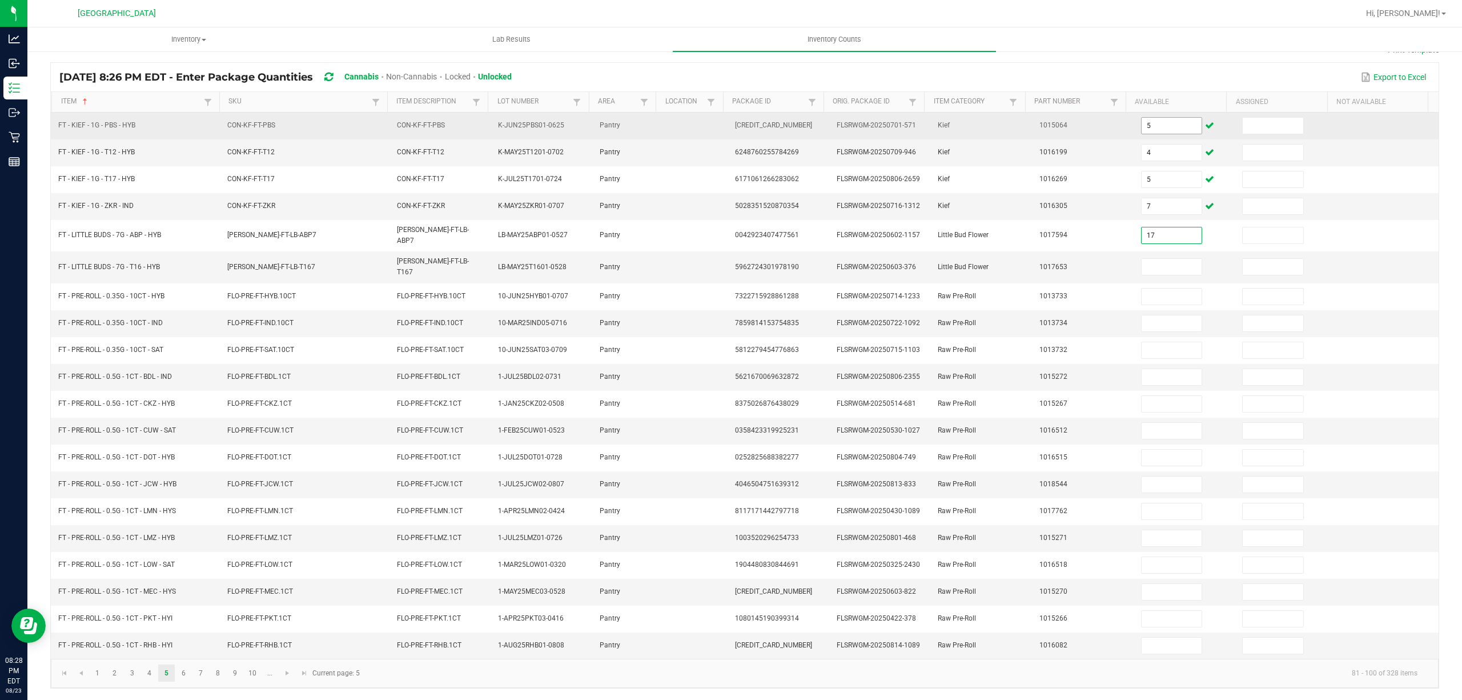
type input "17"
type input "7"
type input "3"
type input "4"
type input "12"
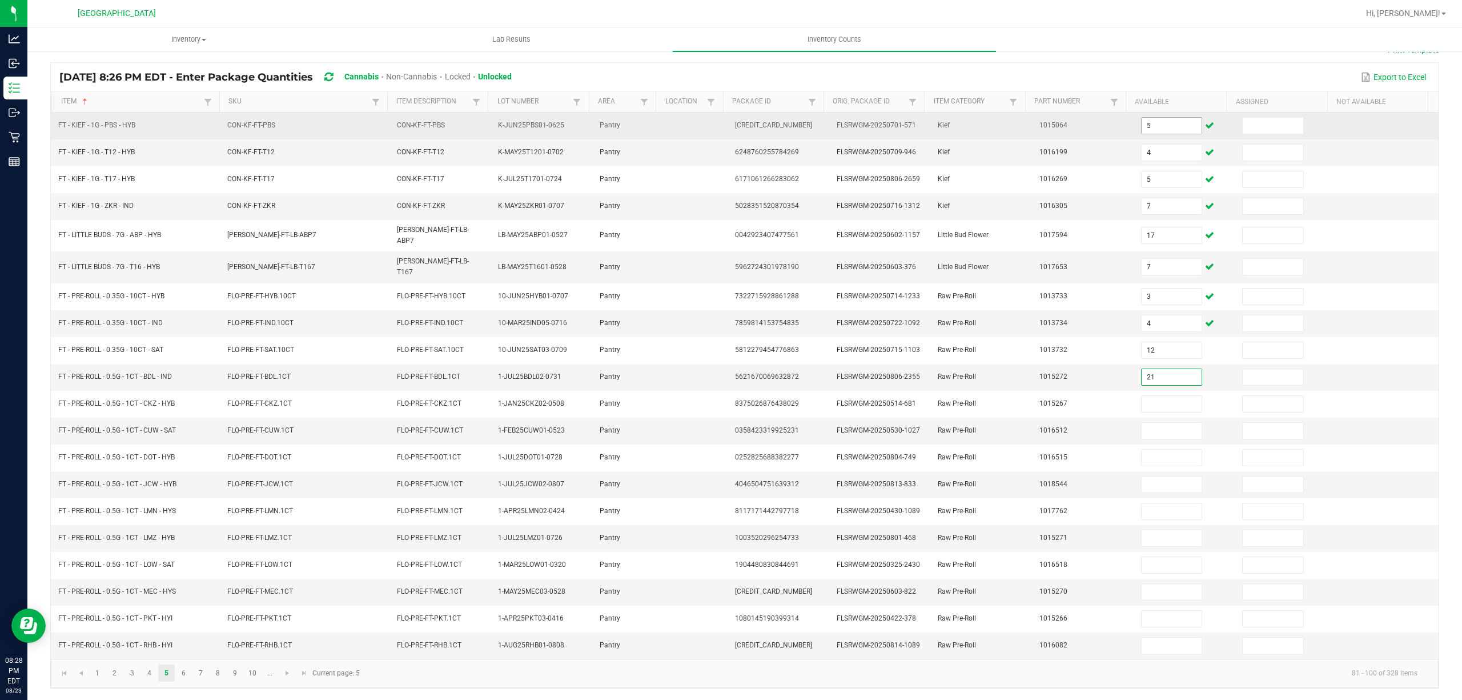
type input "21"
type input "12"
type input "6"
type input "5"
type input "10"
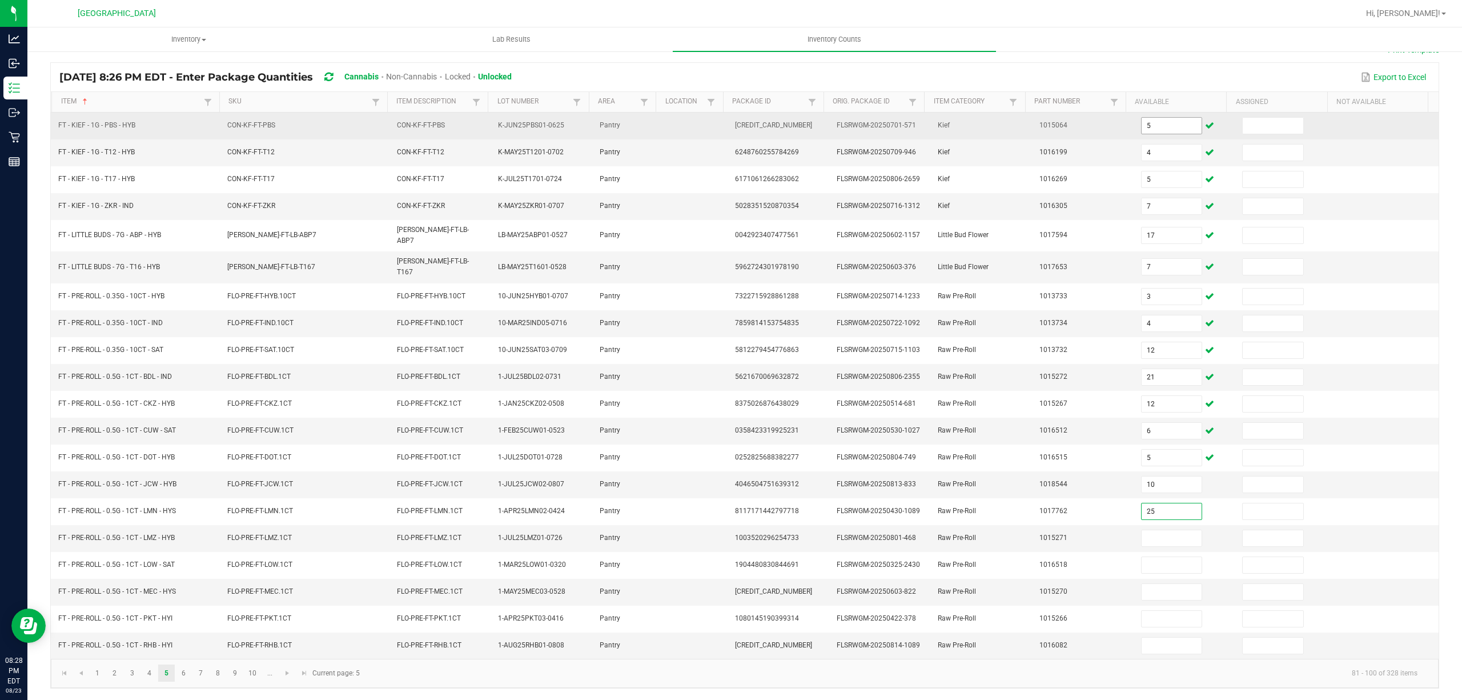
type input "25"
type input "10"
type input "2"
type input "7"
type input "2"
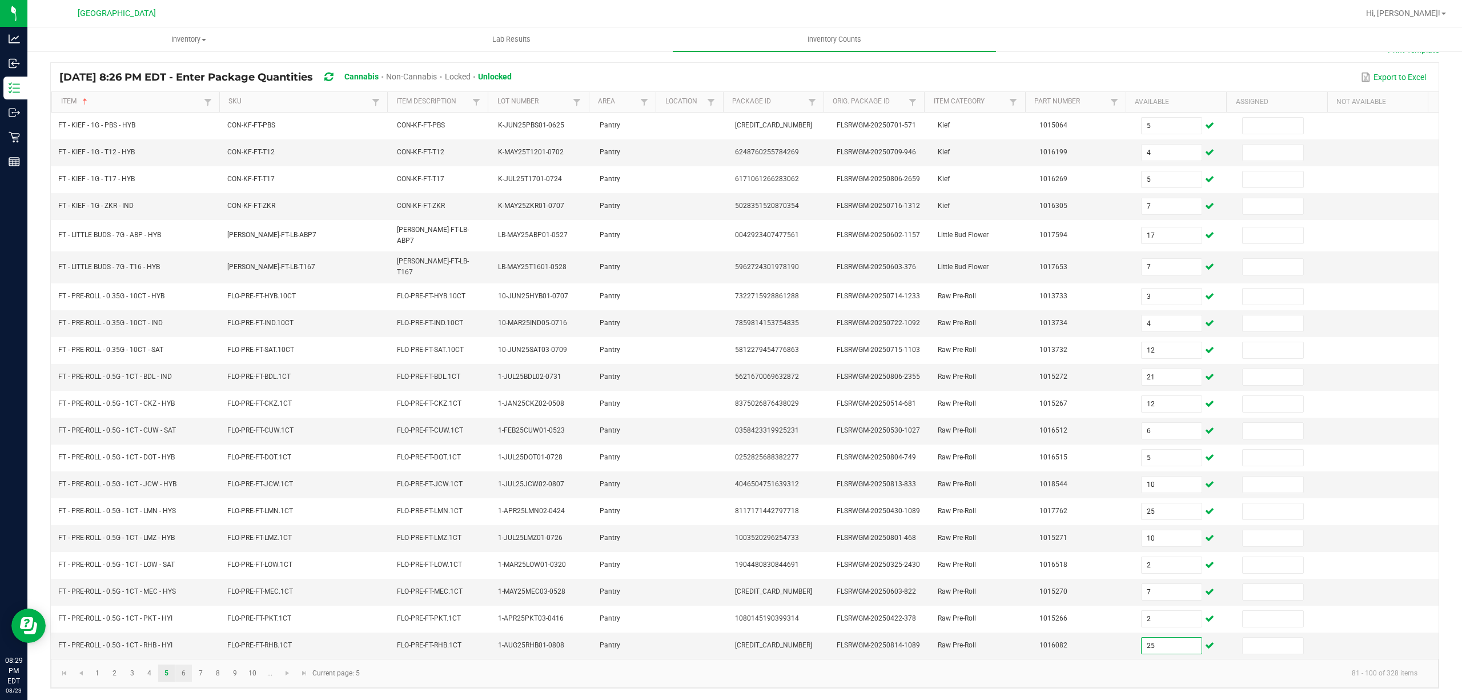
type input "25"
click at [186, 673] on link "6" at bounding box center [183, 672] width 17 height 17
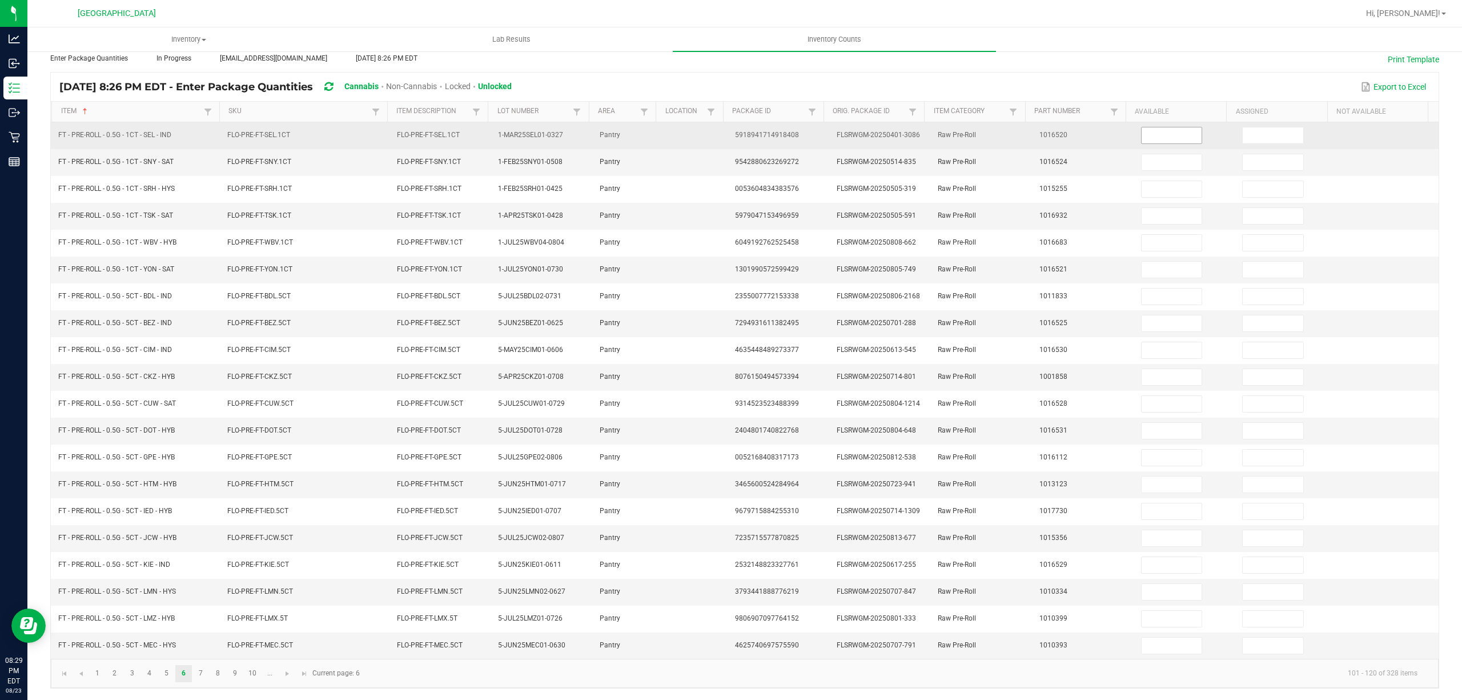
click at [1152, 130] on input at bounding box center [1172, 135] width 61 height 16
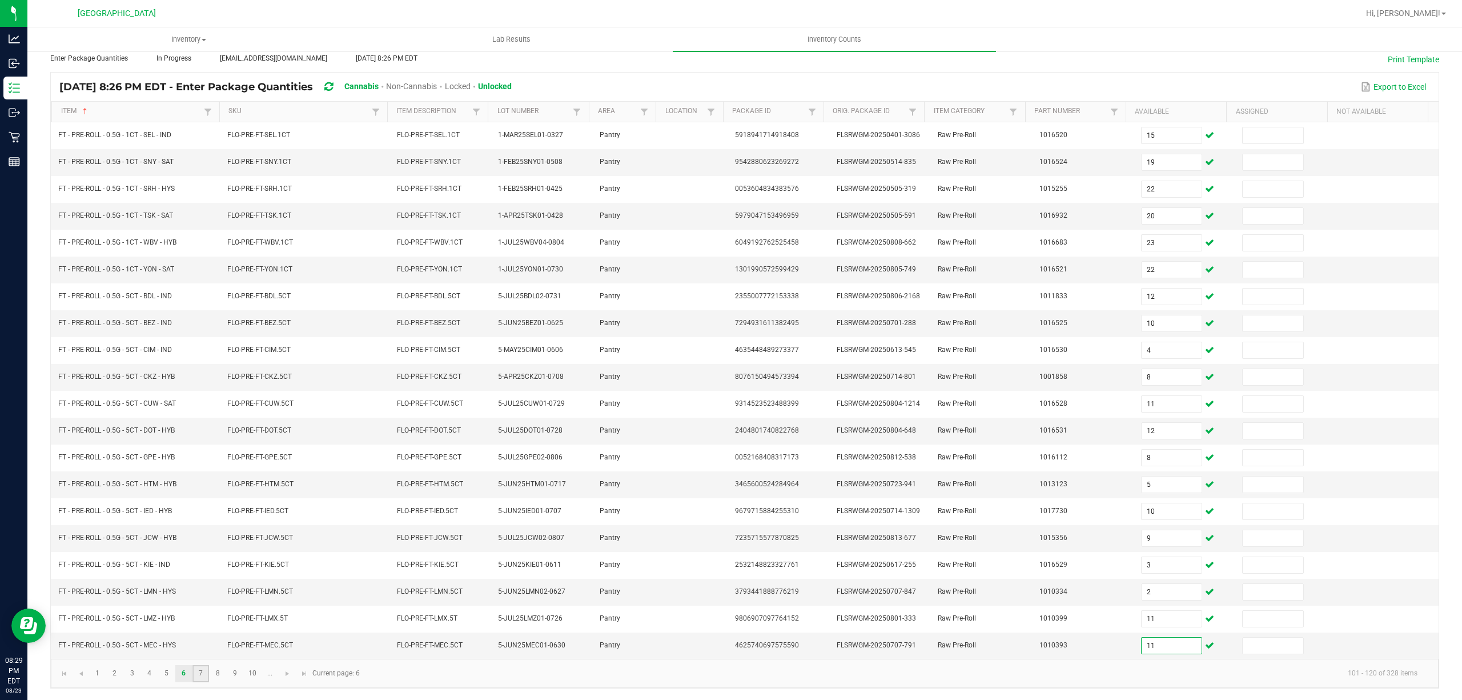
click at [206, 677] on link "7" at bounding box center [200, 673] width 17 height 17
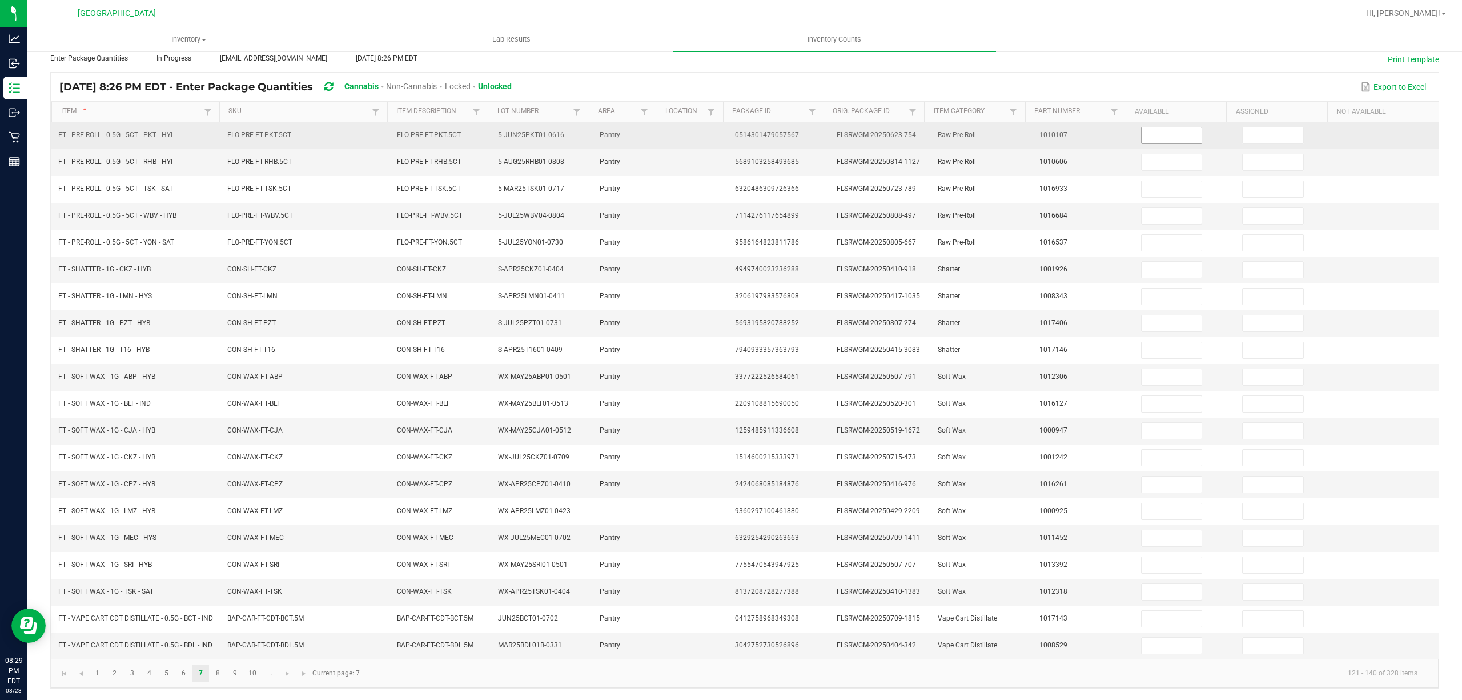
click at [1149, 127] on input at bounding box center [1172, 135] width 61 height 16
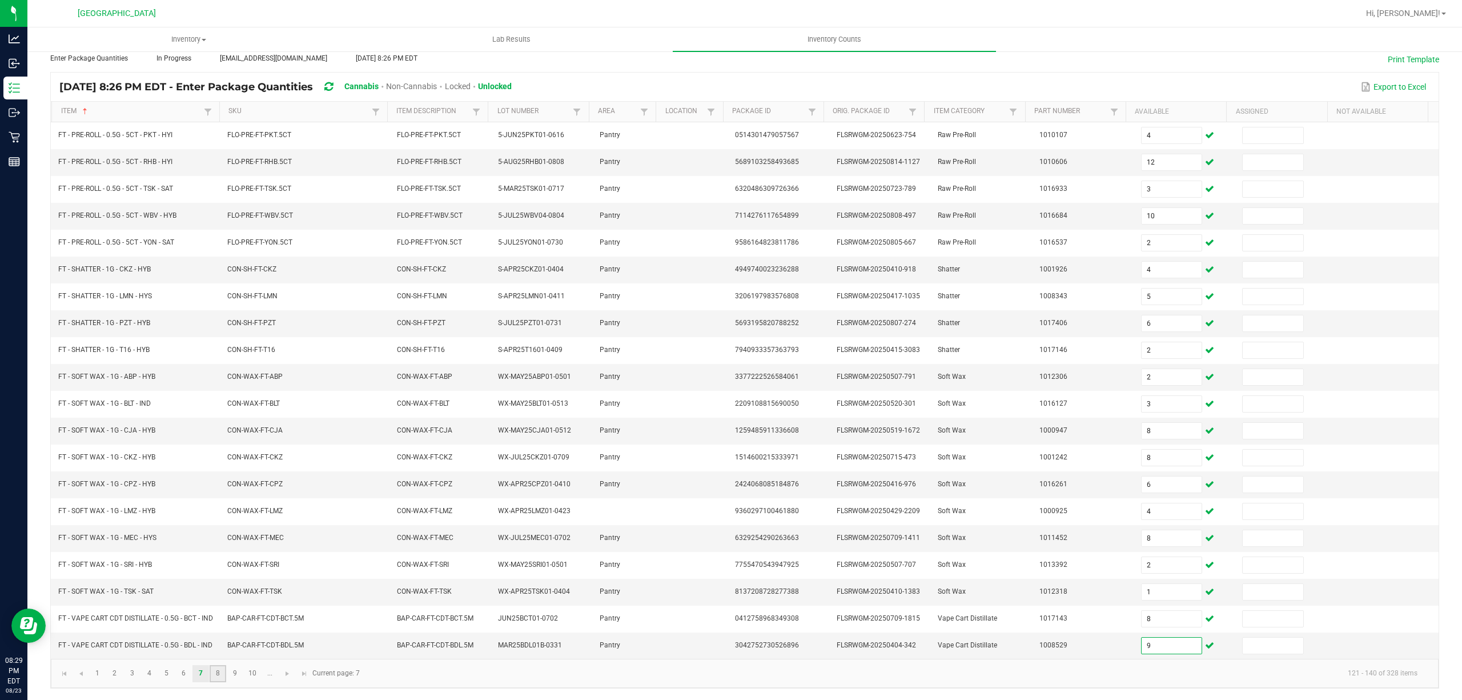
click at [214, 677] on link "8" at bounding box center [218, 673] width 17 height 17
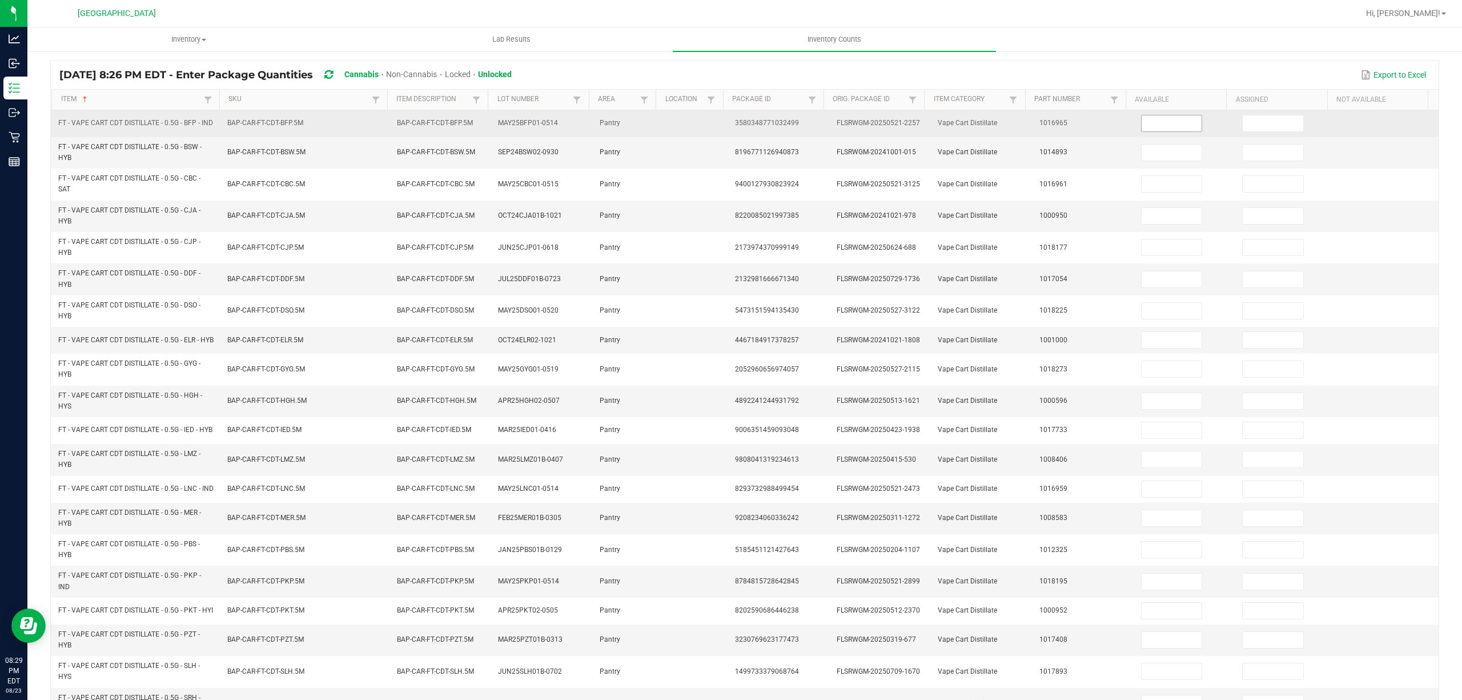
click at [1143, 129] on input at bounding box center [1172, 123] width 61 height 16
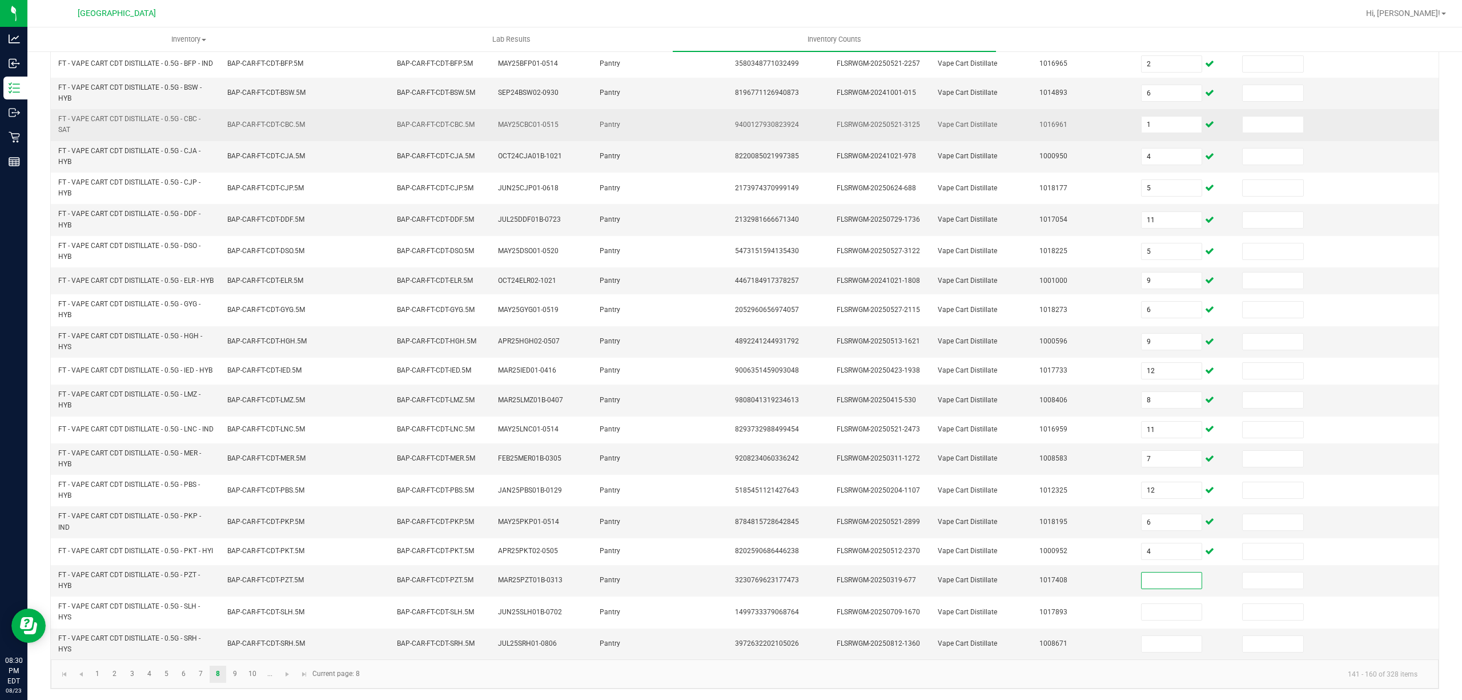
scroll to position [163, 0]
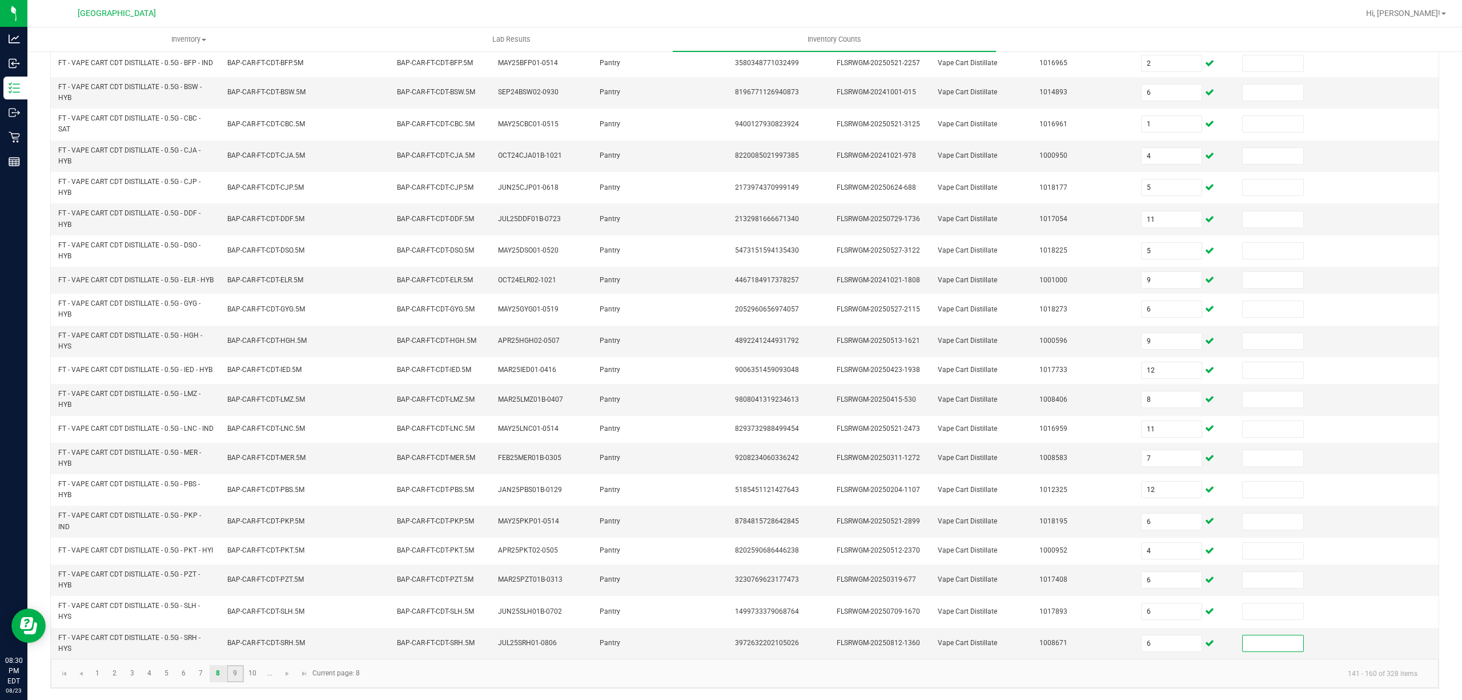
click at [234, 679] on link "9" at bounding box center [235, 673] width 17 height 17
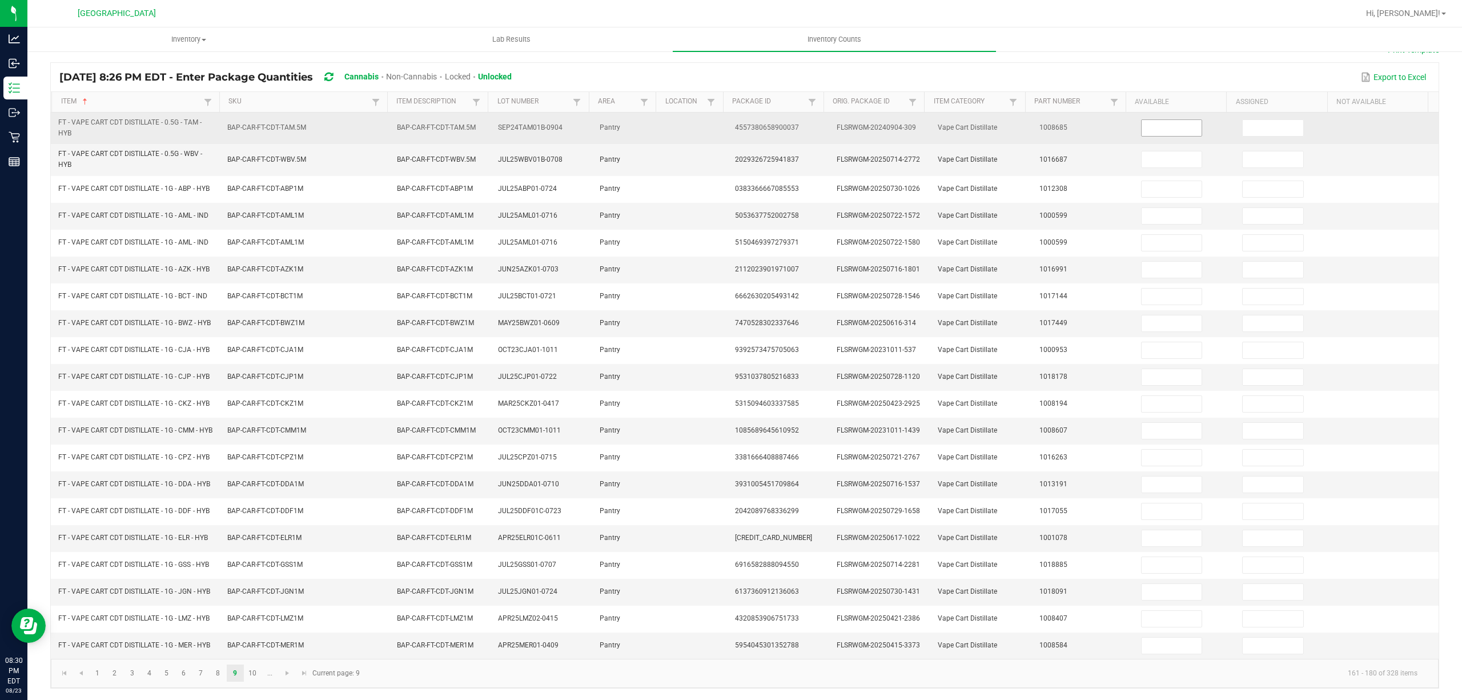
click at [1142, 120] on input at bounding box center [1172, 128] width 61 height 16
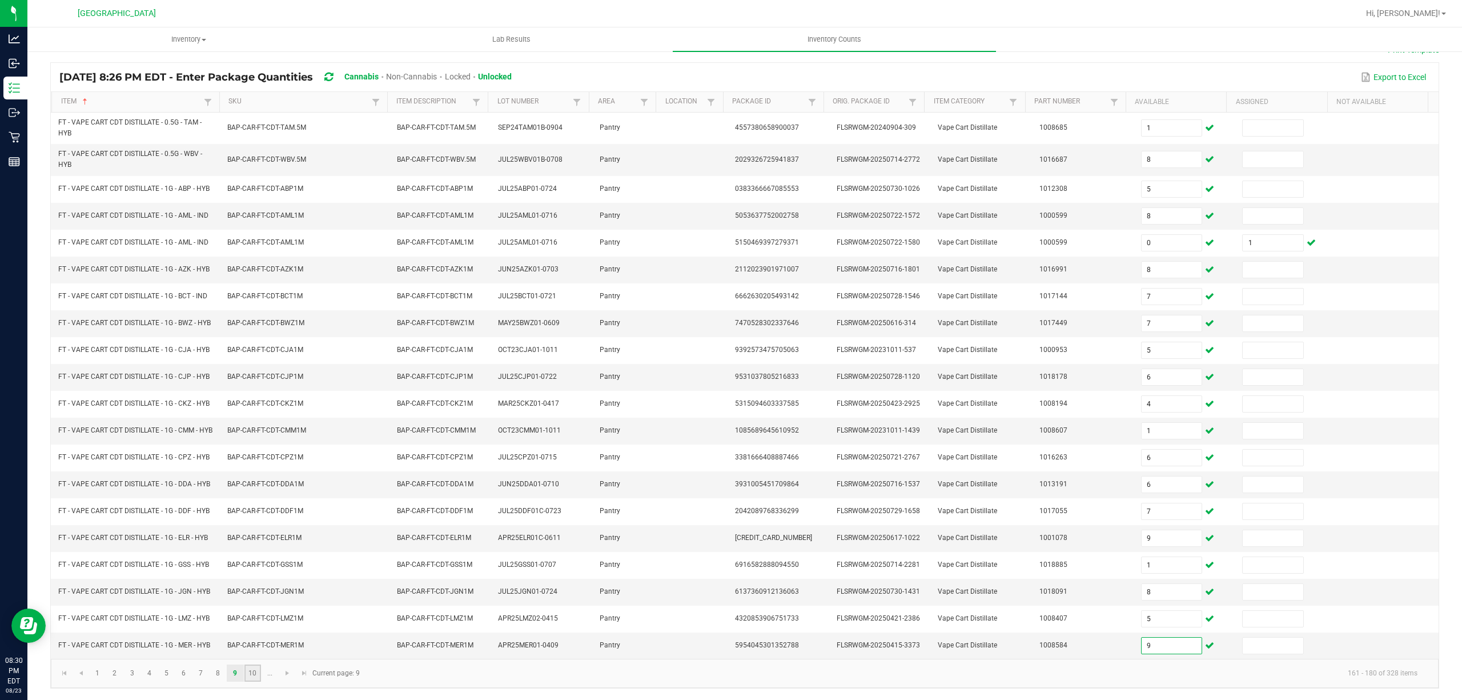
drag, startPoint x: 255, startPoint y: 670, endPoint x: 235, endPoint y: 659, distance: 22.2
click at [254, 670] on link "10" at bounding box center [252, 672] width 17 height 17
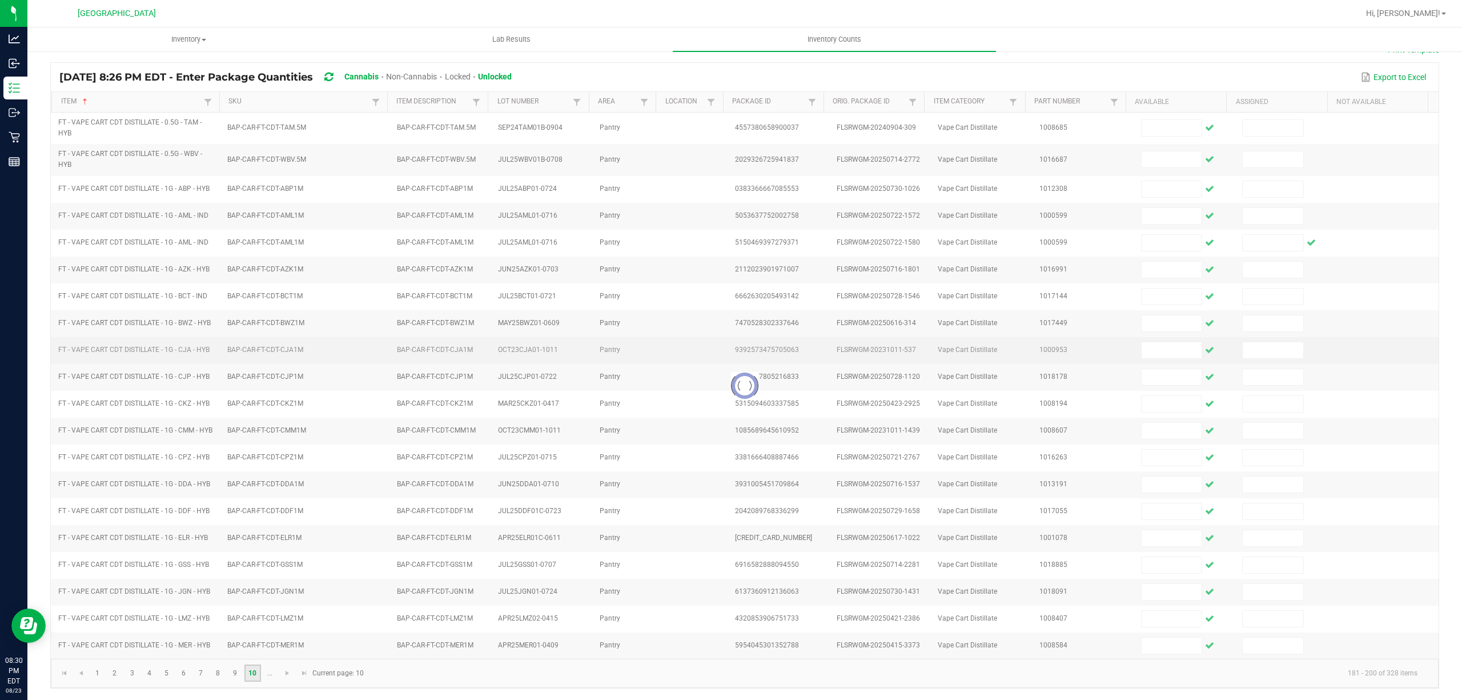
scroll to position [79, 0]
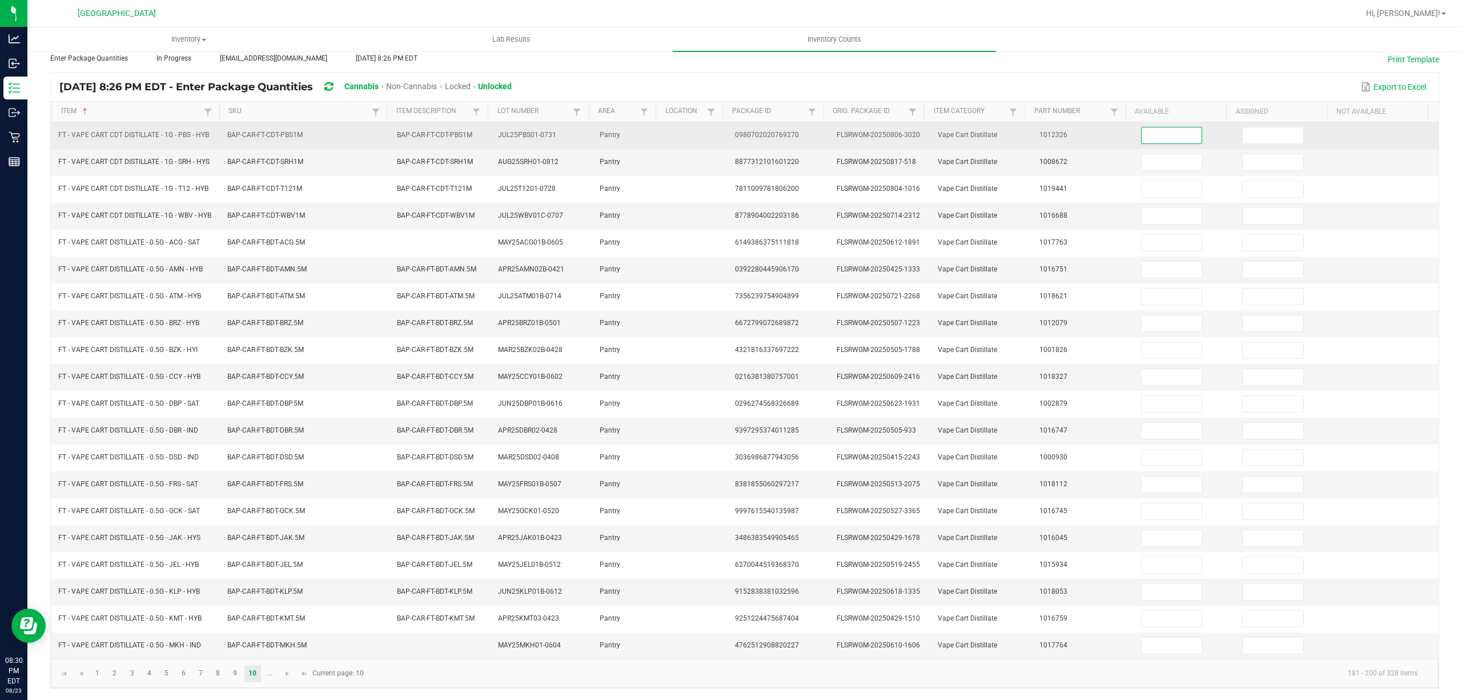
click at [1147, 127] on input at bounding box center [1172, 135] width 61 height 16
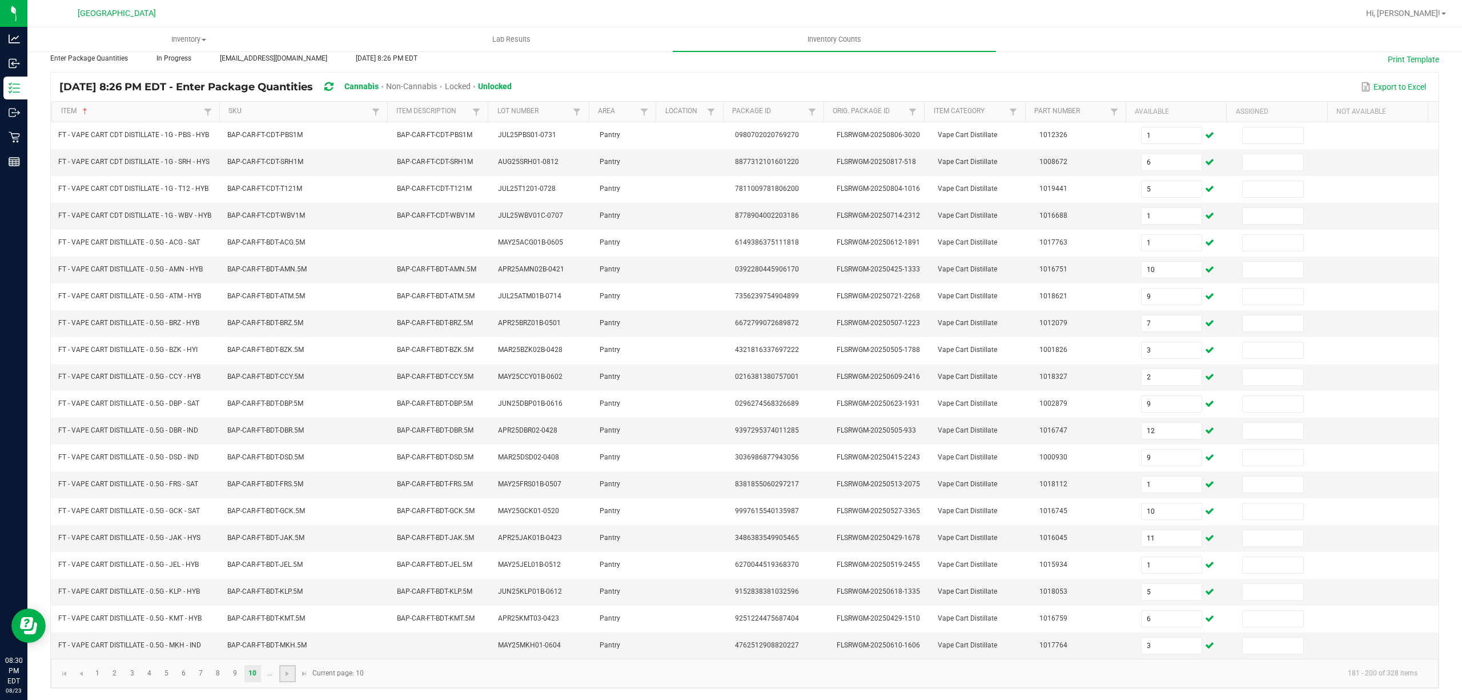
click at [282, 681] on link at bounding box center [287, 673] width 17 height 17
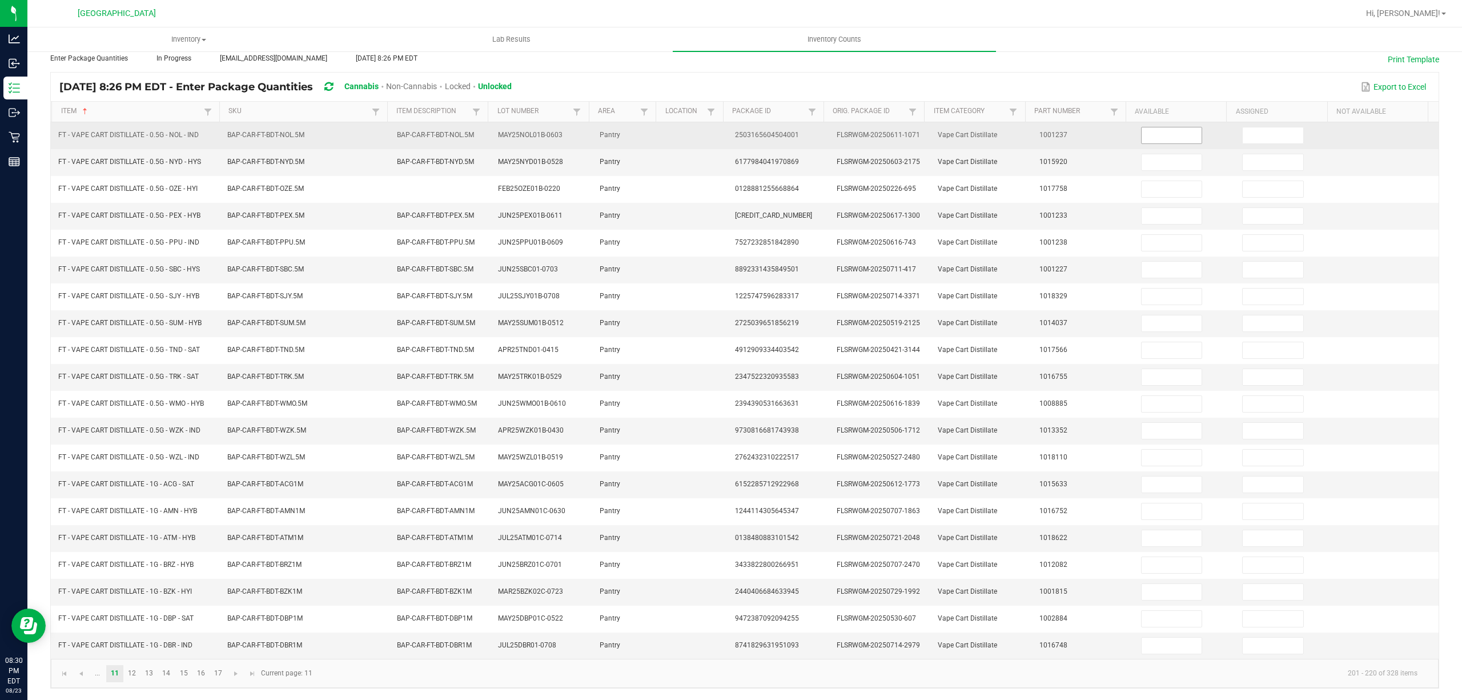
click at [1154, 127] on input at bounding box center [1172, 135] width 61 height 16
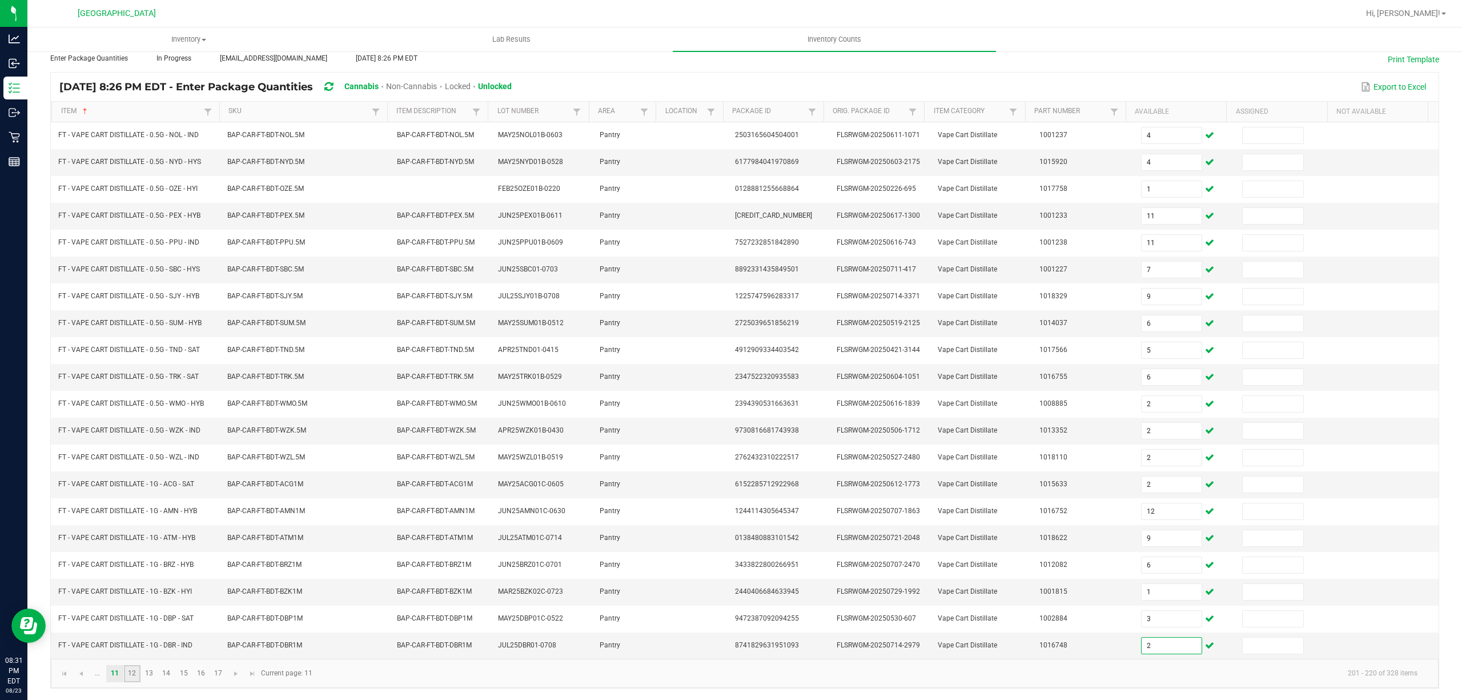
click at [138, 674] on link "12" at bounding box center [132, 673] width 17 height 17
click at [122, 672] on link "11" at bounding box center [114, 673] width 17 height 17
click at [1155, 584] on input "1" at bounding box center [1172, 592] width 61 height 16
click at [129, 670] on link "12" at bounding box center [132, 673] width 17 height 17
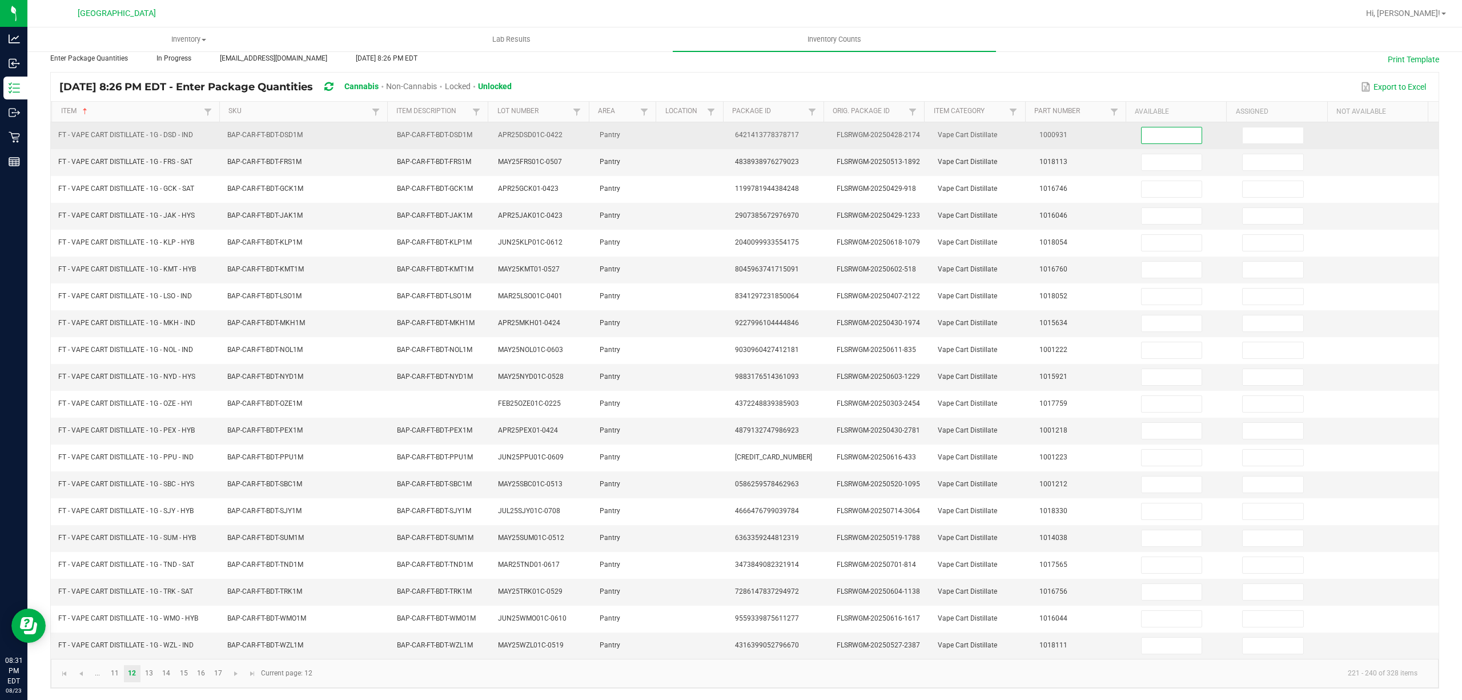
click at [1163, 129] on input at bounding box center [1172, 135] width 61 height 16
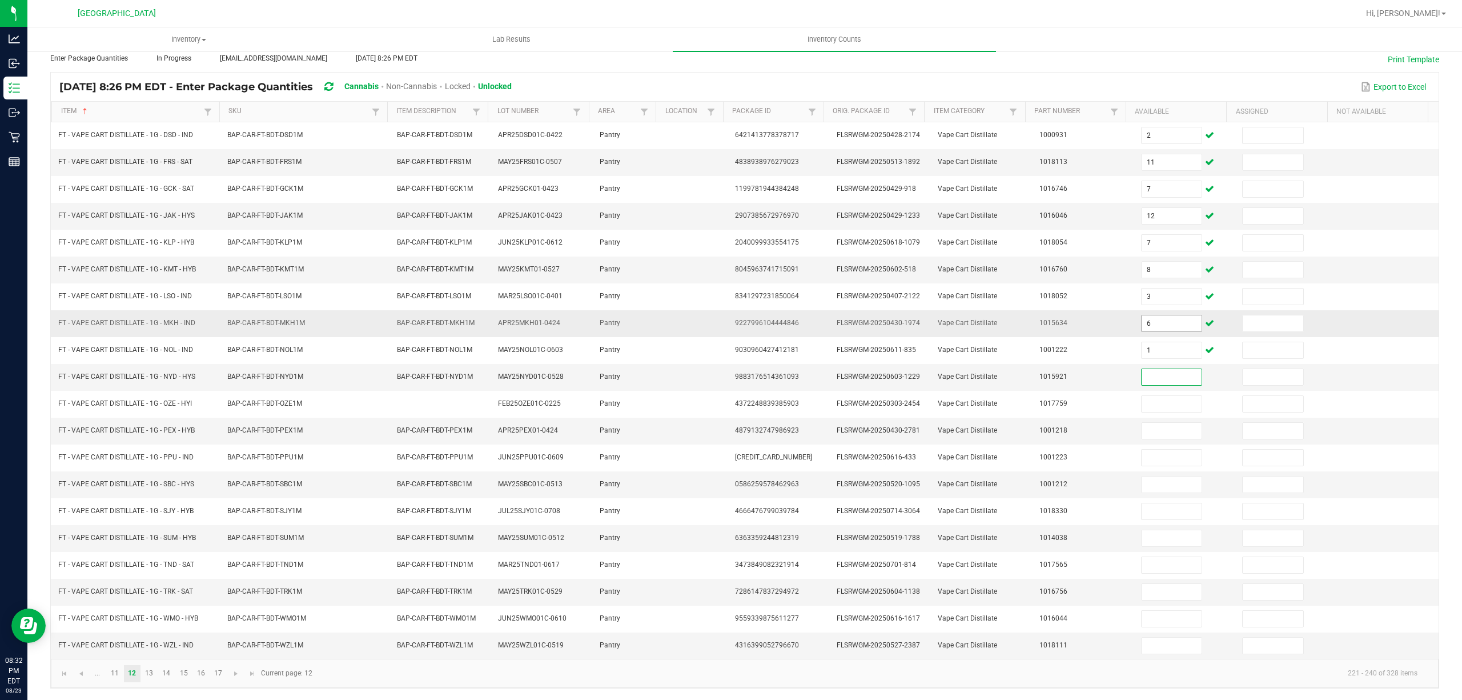
drag, startPoint x: 1151, startPoint y: 329, endPoint x: 1150, endPoint y: 318, distance: 11.0
click at [1151, 327] on td "6" at bounding box center [1185, 323] width 102 height 27
click at [1150, 318] on input "6" at bounding box center [1172, 323] width 61 height 16
click at [1161, 315] on input "1" at bounding box center [1172, 323] width 61 height 16
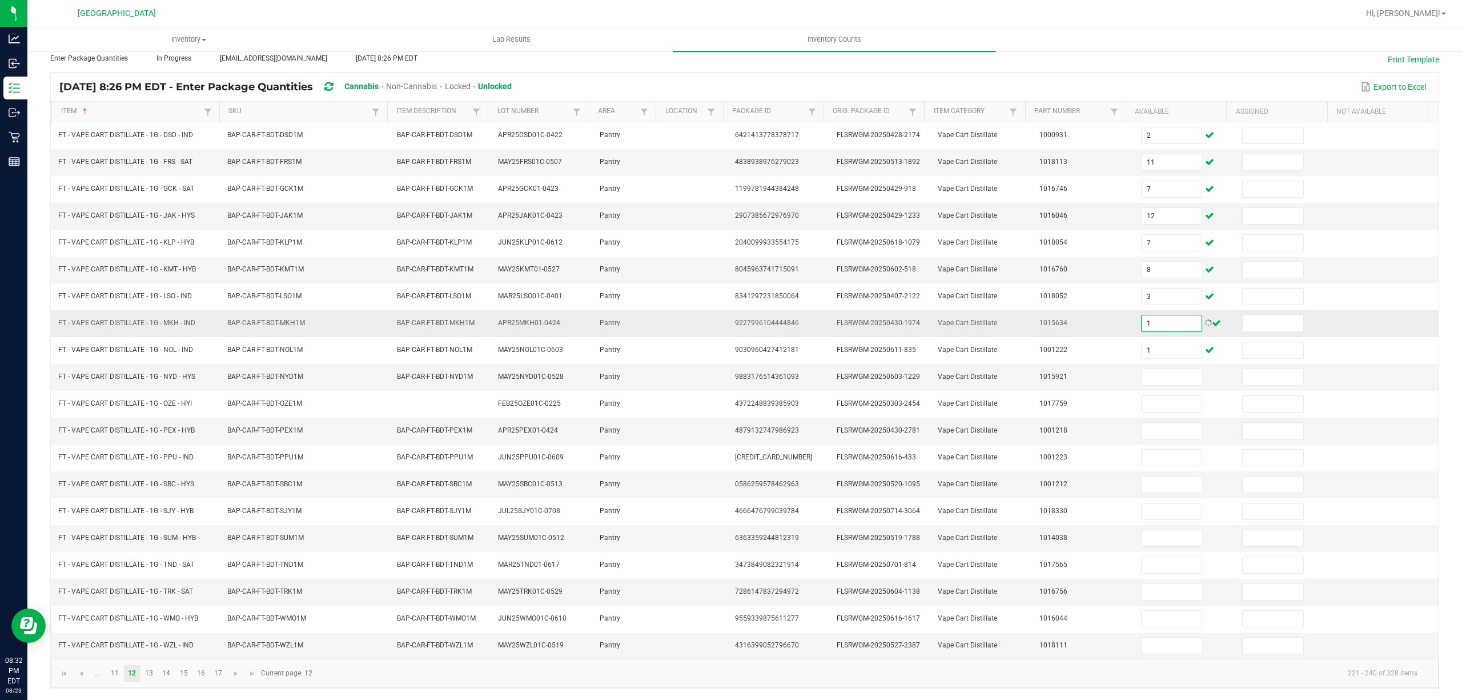
click at [1161, 315] on input "1" at bounding box center [1172, 323] width 61 height 16
click at [994, 371] on td "Vape Cart Distillate" at bounding box center [982, 377] width 102 height 27
click at [1155, 377] on input at bounding box center [1172, 377] width 61 height 16
click at [156, 668] on link "13" at bounding box center [149, 673] width 17 height 17
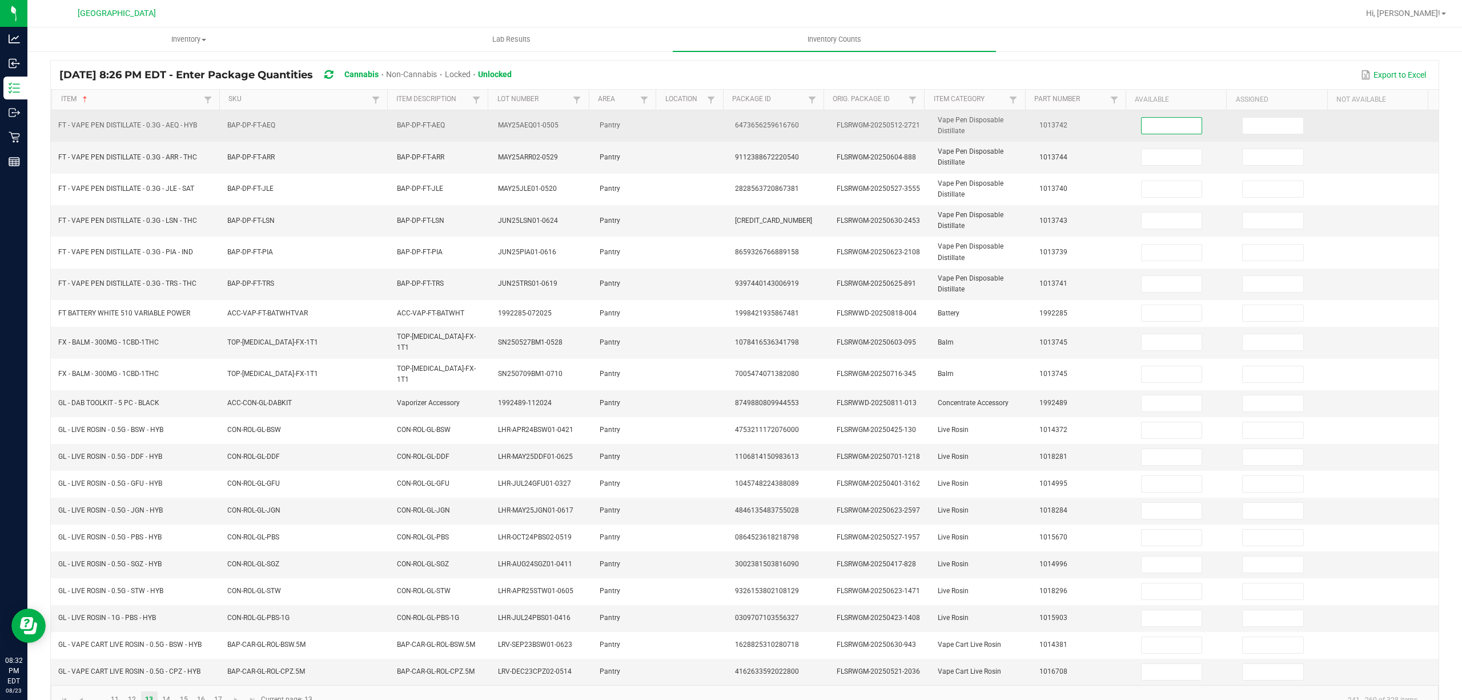
click at [1142, 126] on input at bounding box center [1172, 126] width 61 height 16
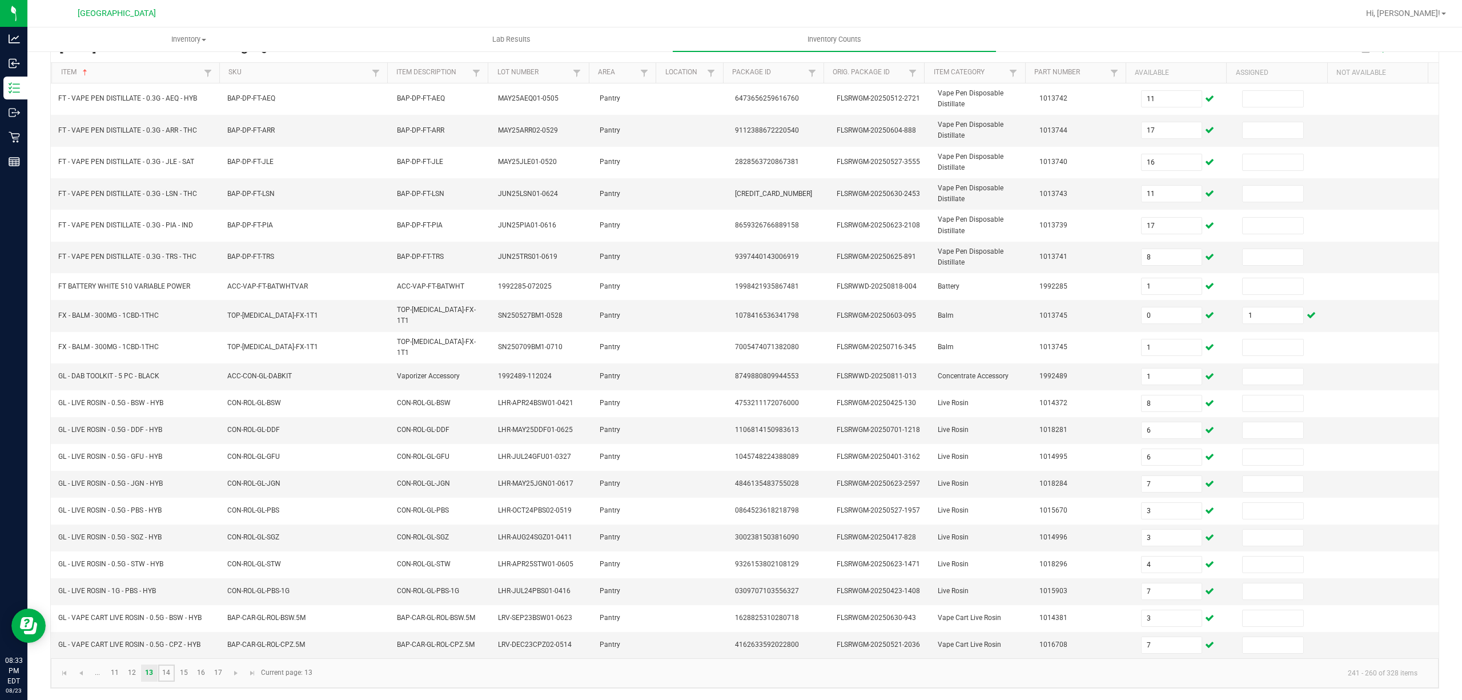
drag, startPoint x: 172, startPoint y: 675, endPoint x: 177, endPoint y: 661, distance: 13.9
click at [174, 673] on link "14" at bounding box center [166, 672] width 17 height 17
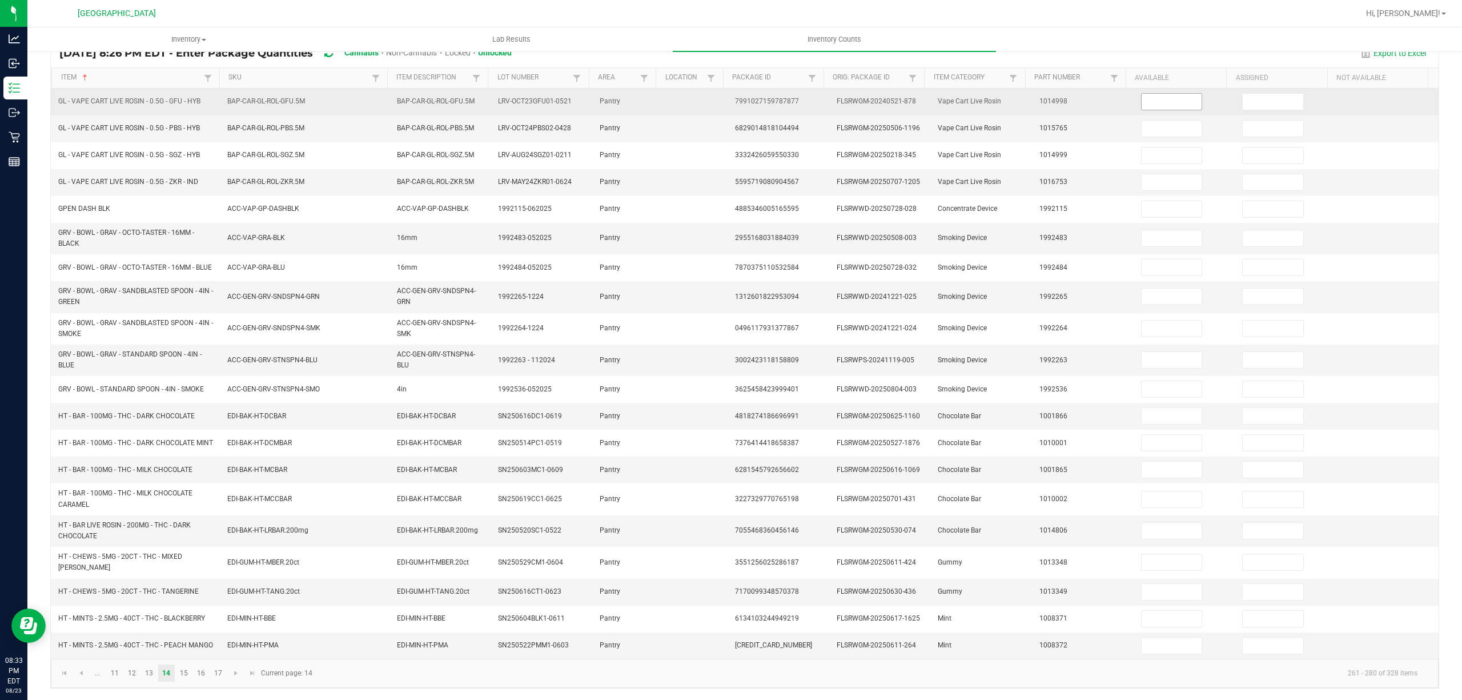
click at [1142, 101] on input at bounding box center [1172, 102] width 61 height 16
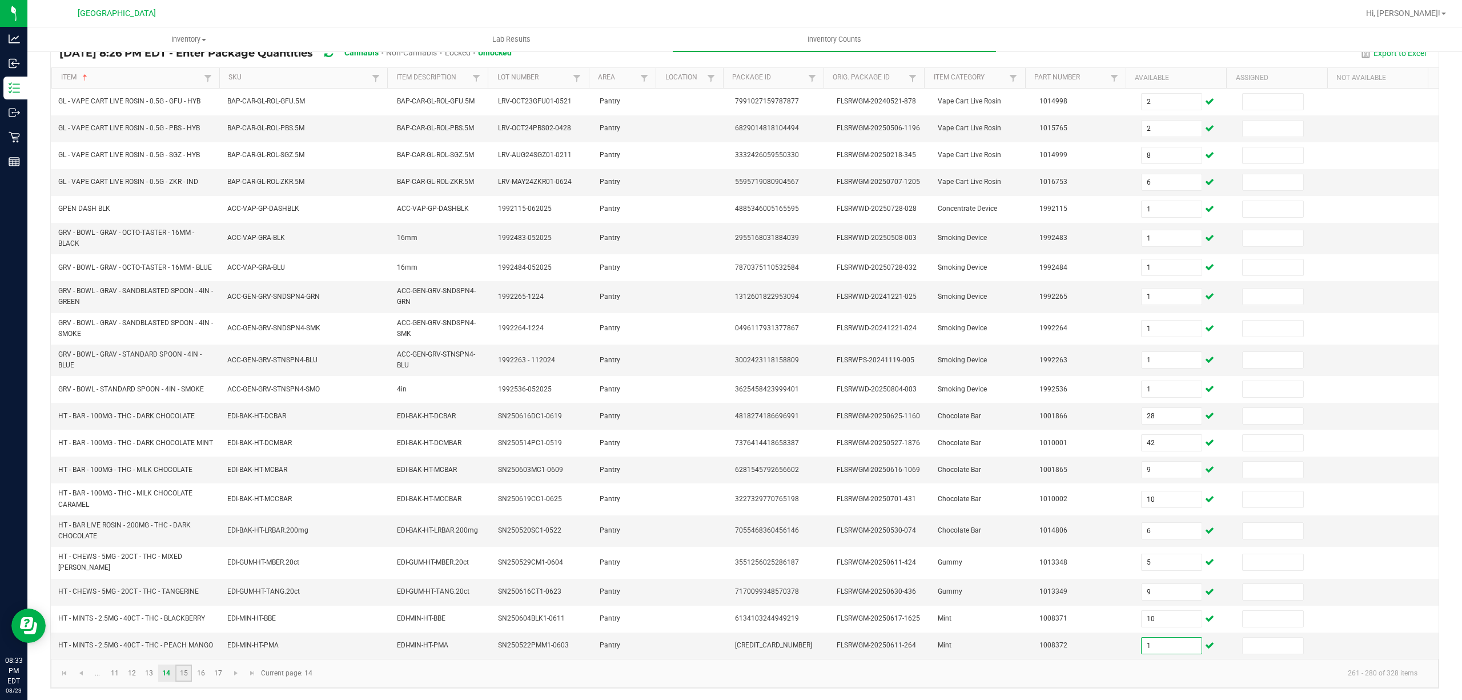
click at [188, 681] on link "15" at bounding box center [183, 672] width 17 height 17
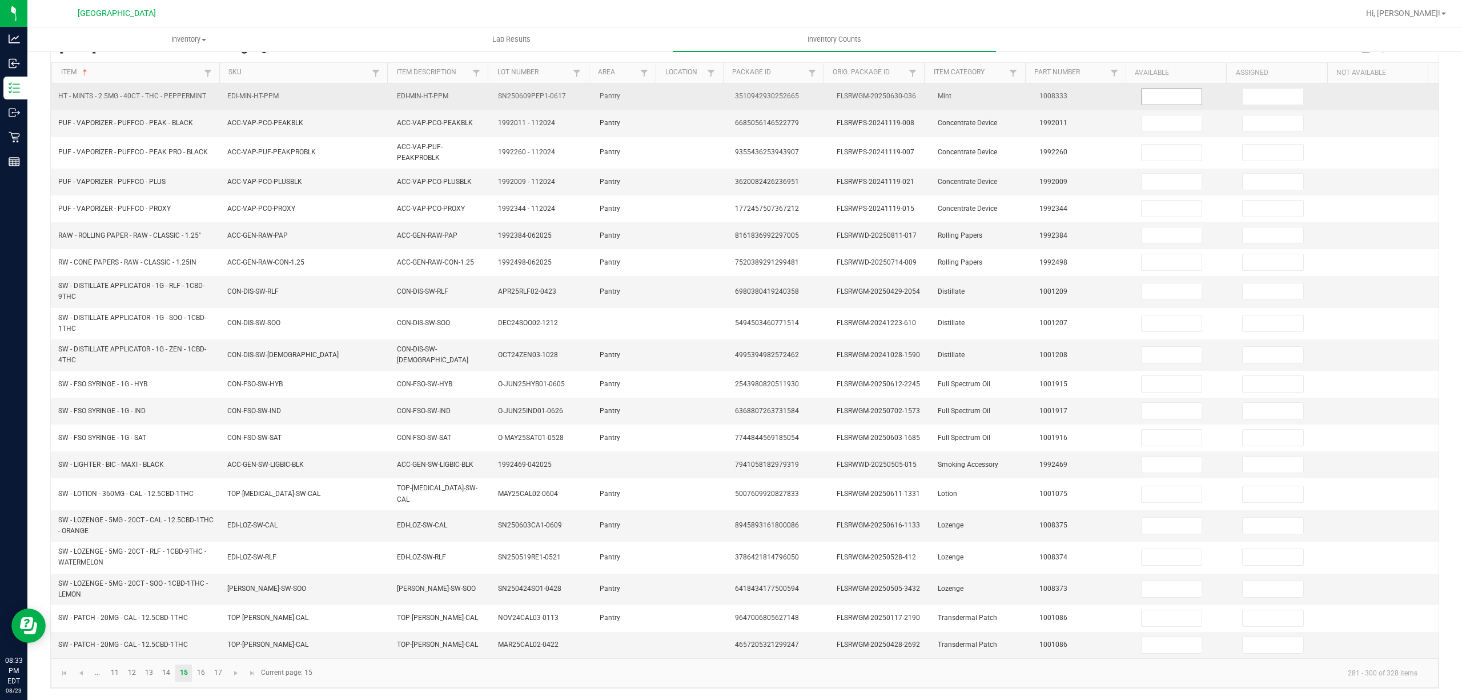
click at [1152, 93] on input at bounding box center [1172, 97] width 61 height 16
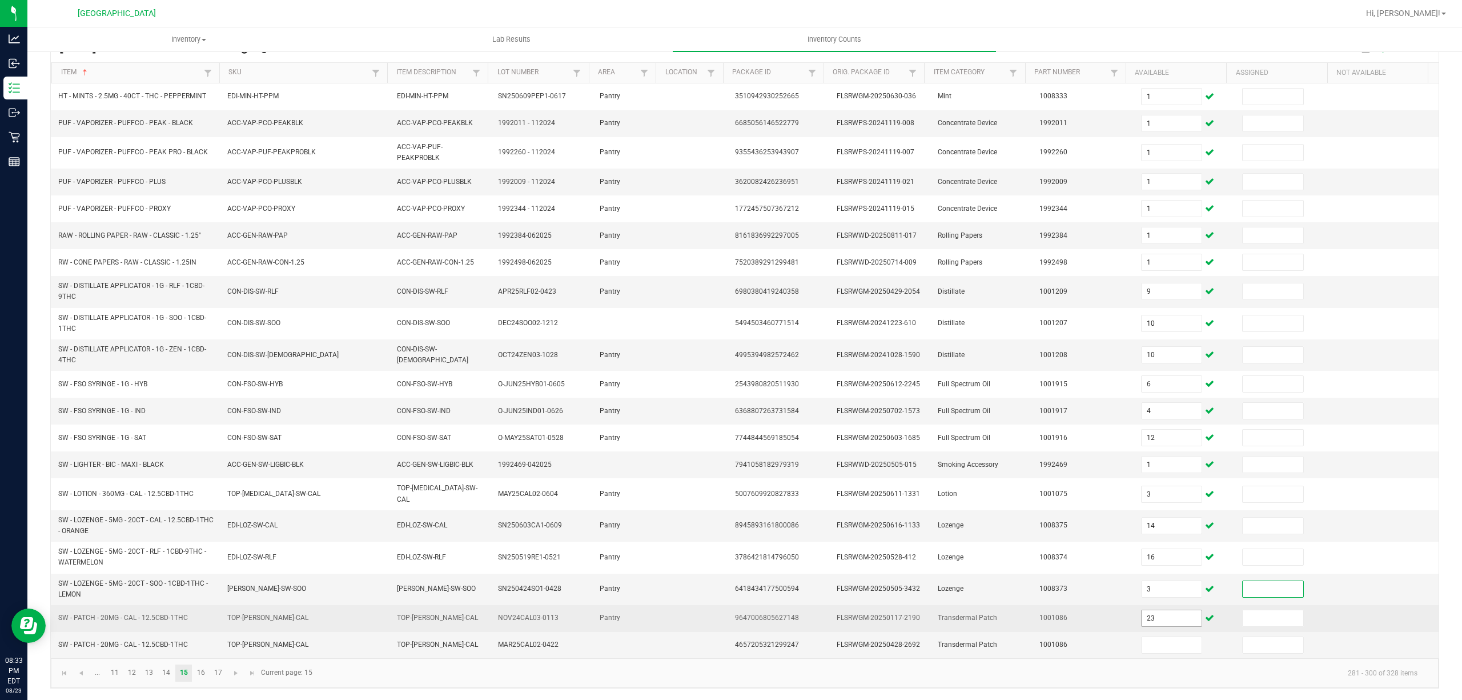
click at [1157, 624] on input "23" at bounding box center [1172, 618] width 61 height 16
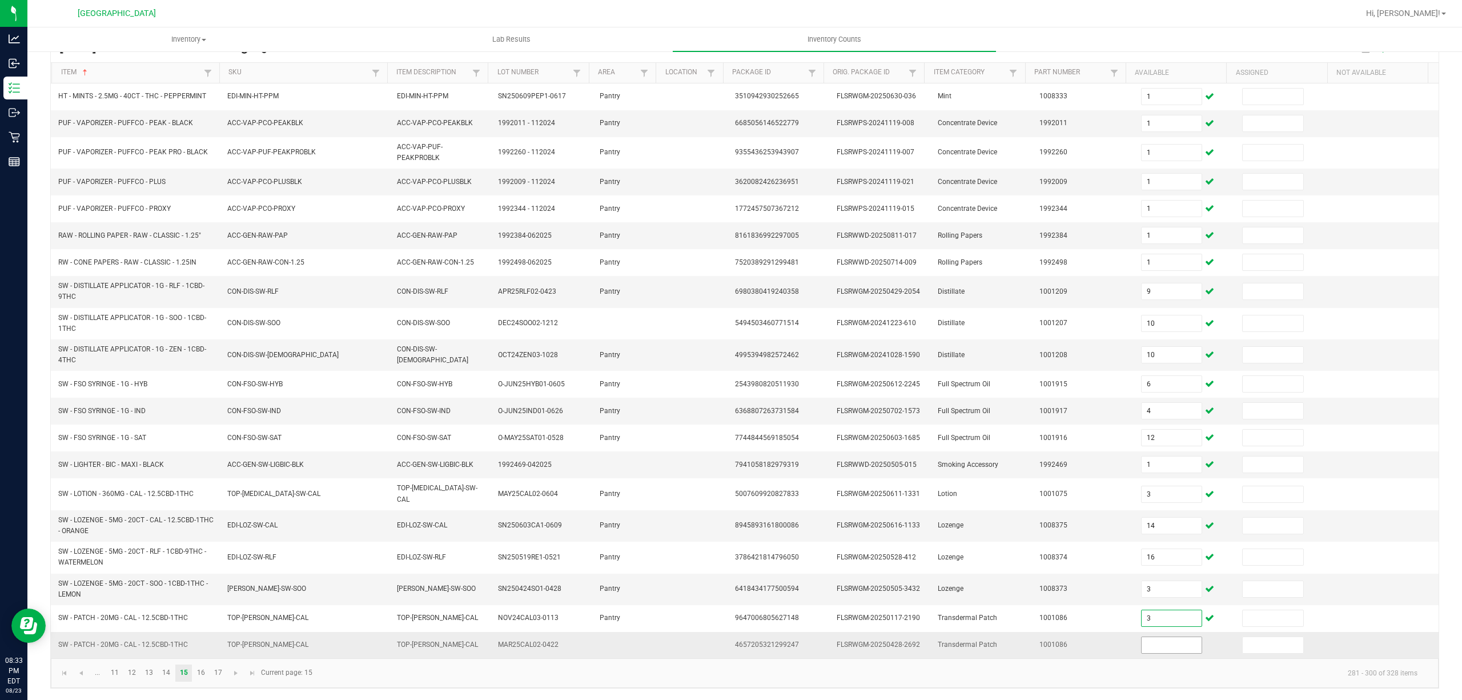
click at [1142, 650] on input at bounding box center [1172, 645] width 61 height 16
click at [197, 681] on link "16" at bounding box center [200, 672] width 17 height 17
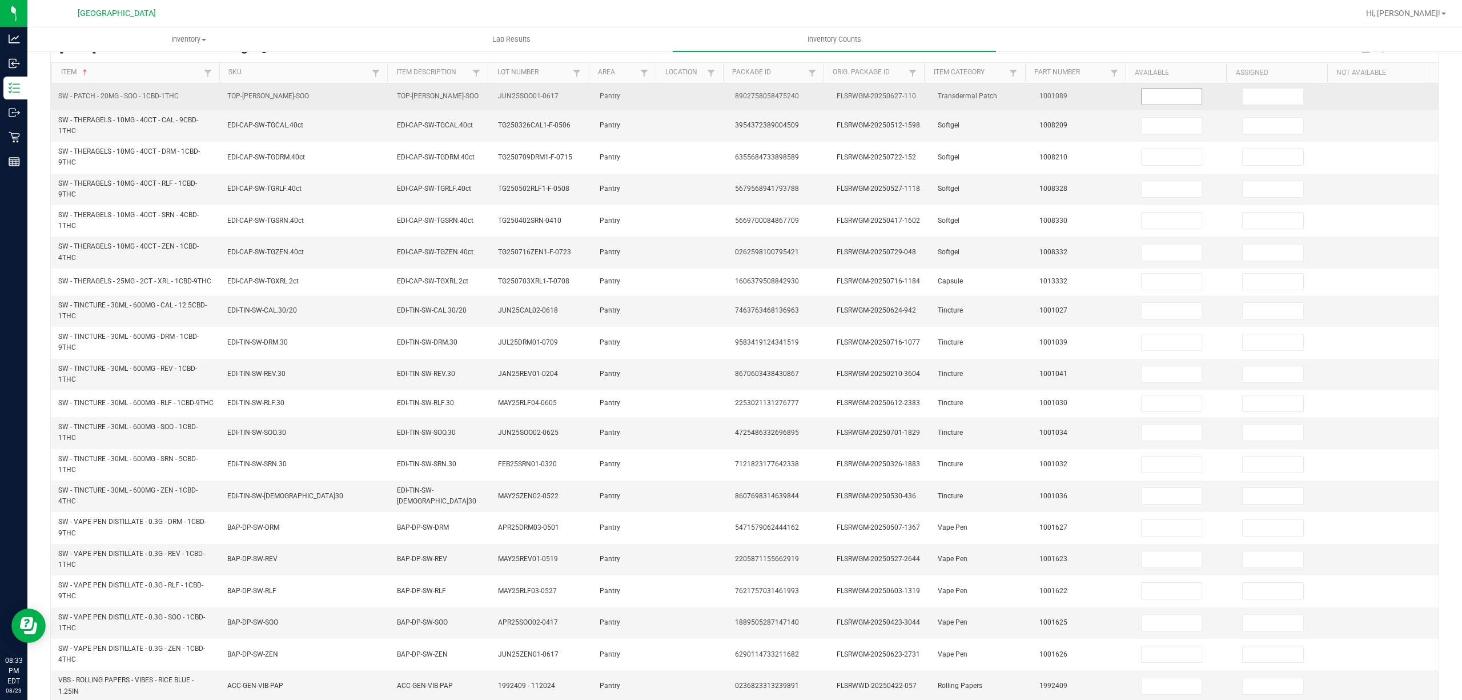
click at [1142, 96] on input at bounding box center [1172, 97] width 61 height 16
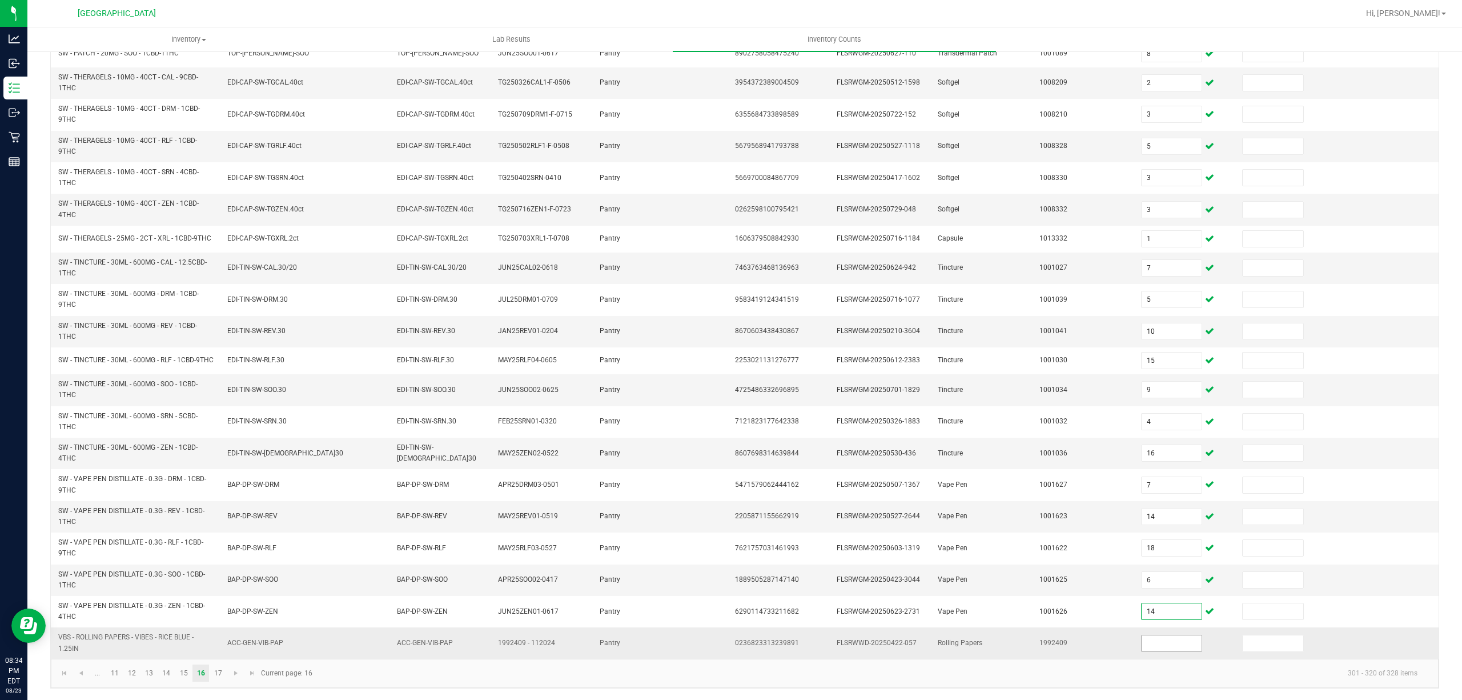
click at [1142, 638] on input at bounding box center [1172, 643] width 61 height 16
click at [213, 667] on link "17" at bounding box center [218, 672] width 17 height 17
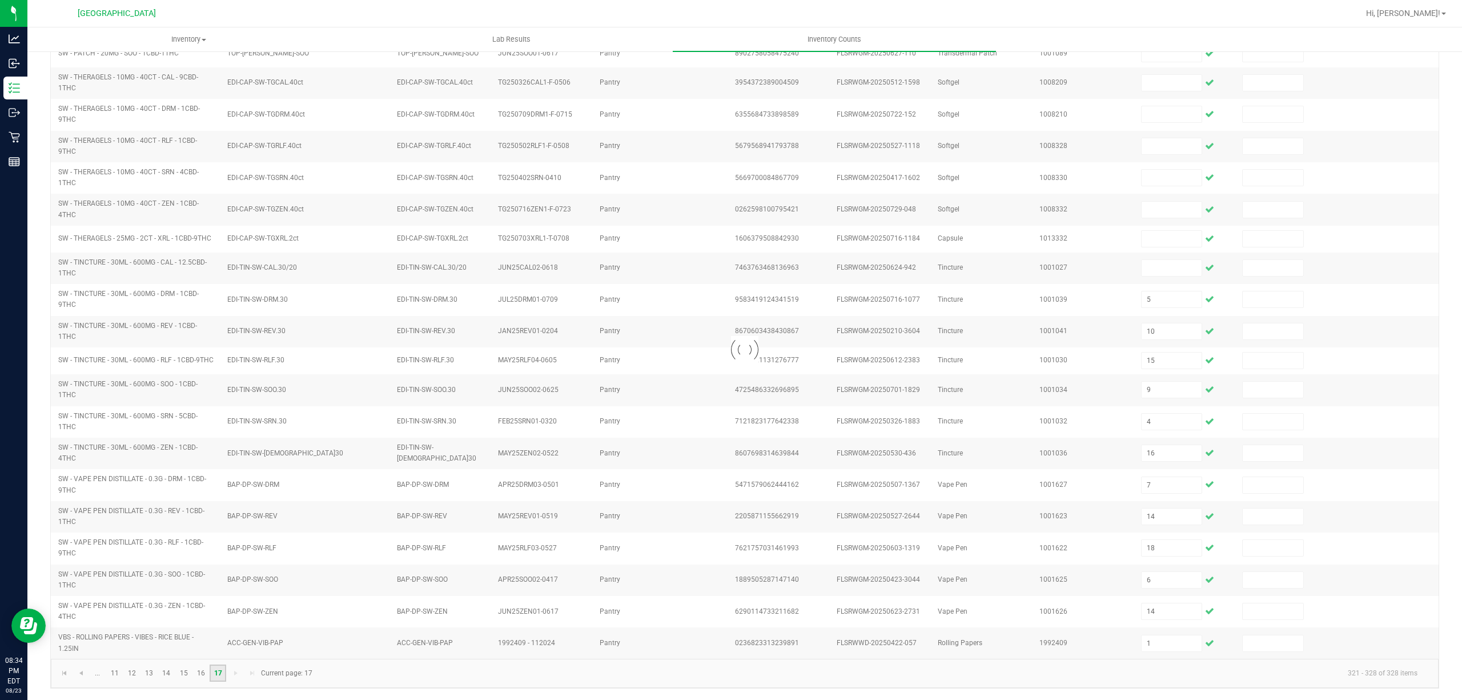
scroll to position [0, 0]
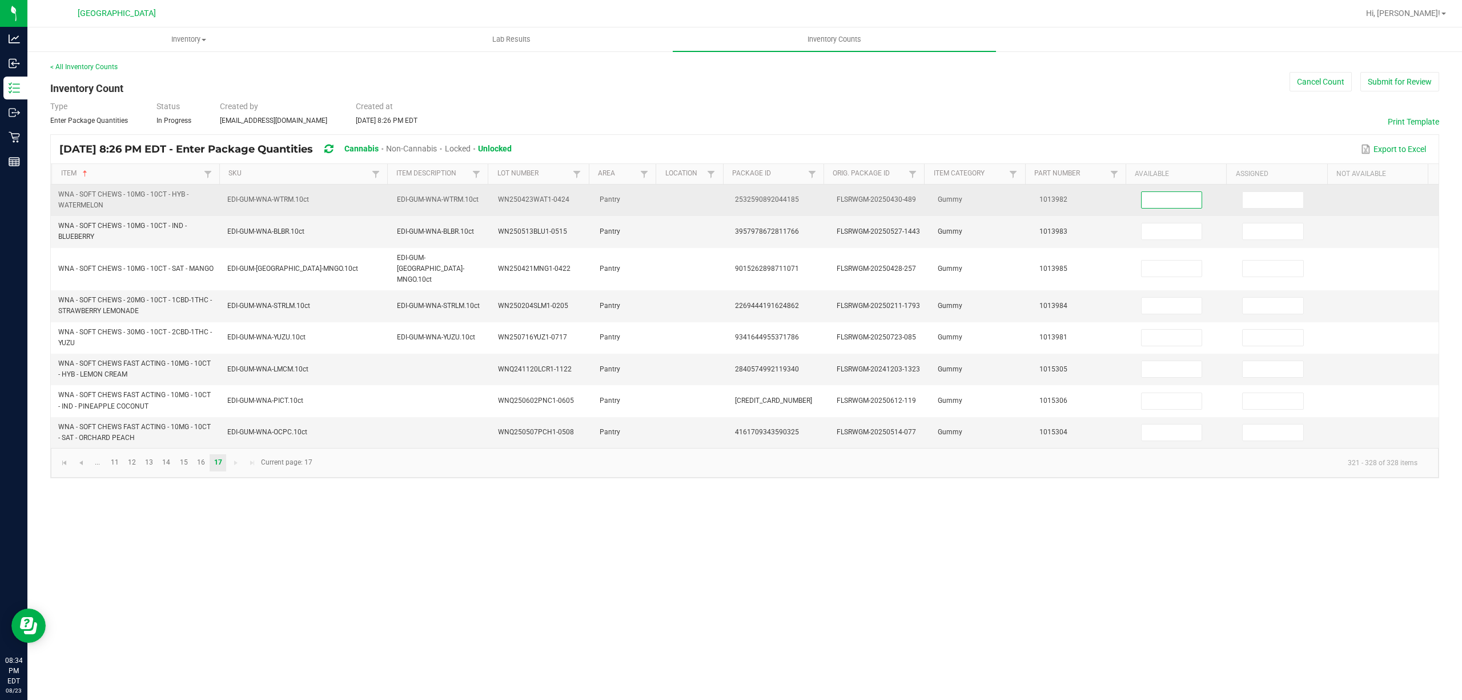
click at [1172, 208] on input at bounding box center [1172, 200] width 61 height 16
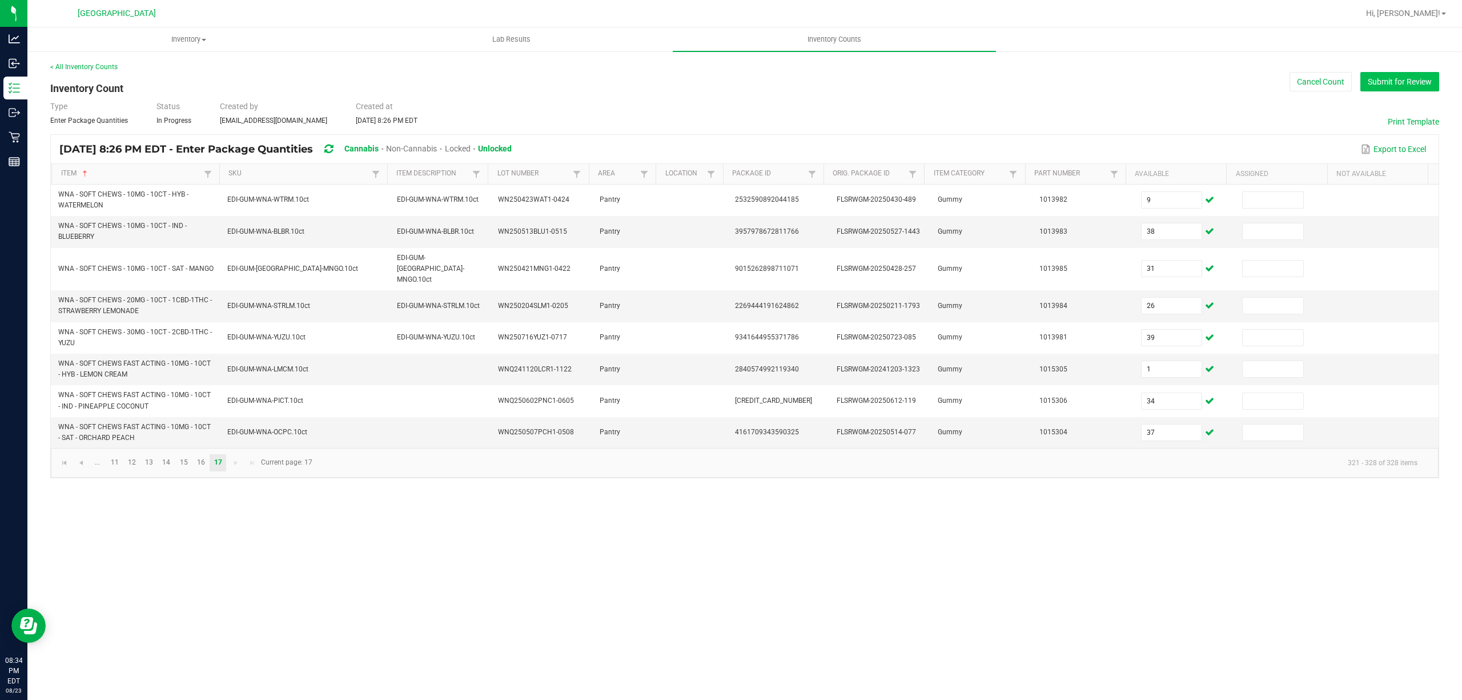
click at [1385, 90] on button "Submit for Review" at bounding box center [1399, 81] width 79 height 19
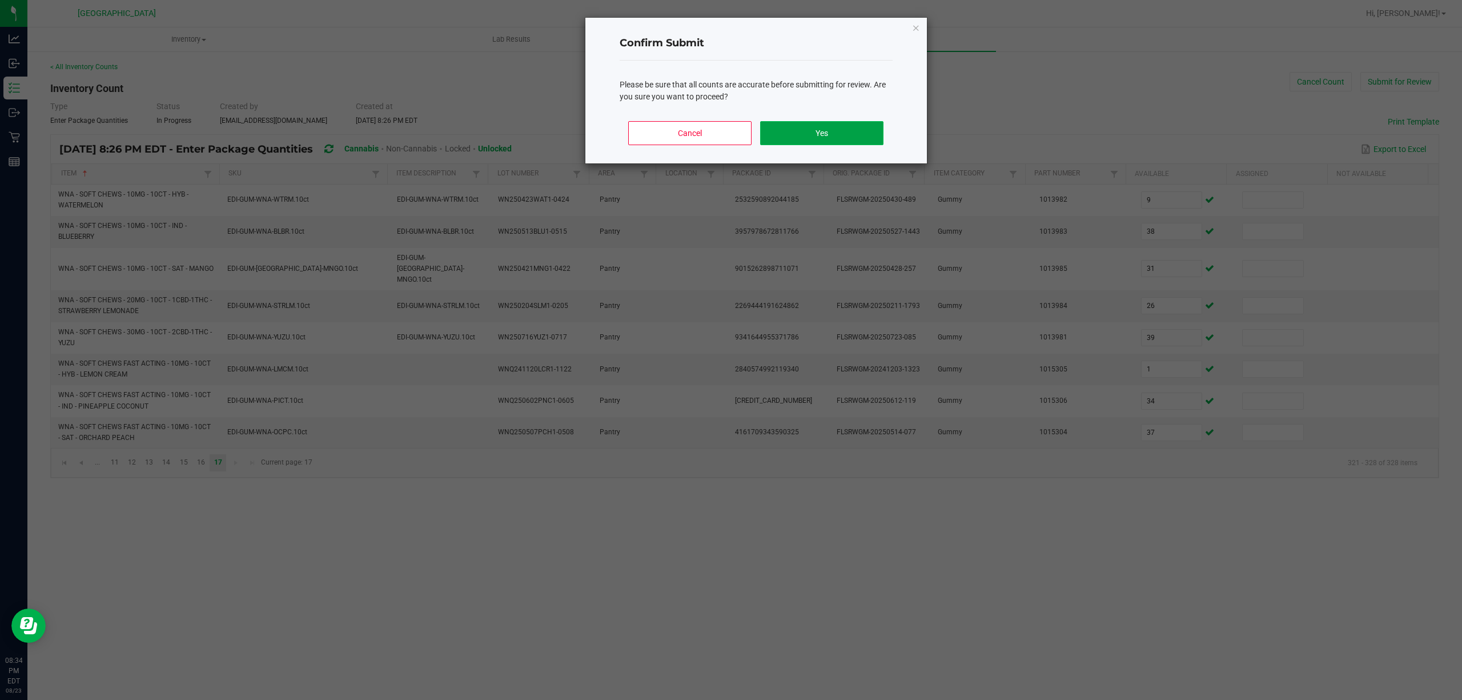
click at [861, 143] on button "Yes" at bounding box center [821, 133] width 123 height 24
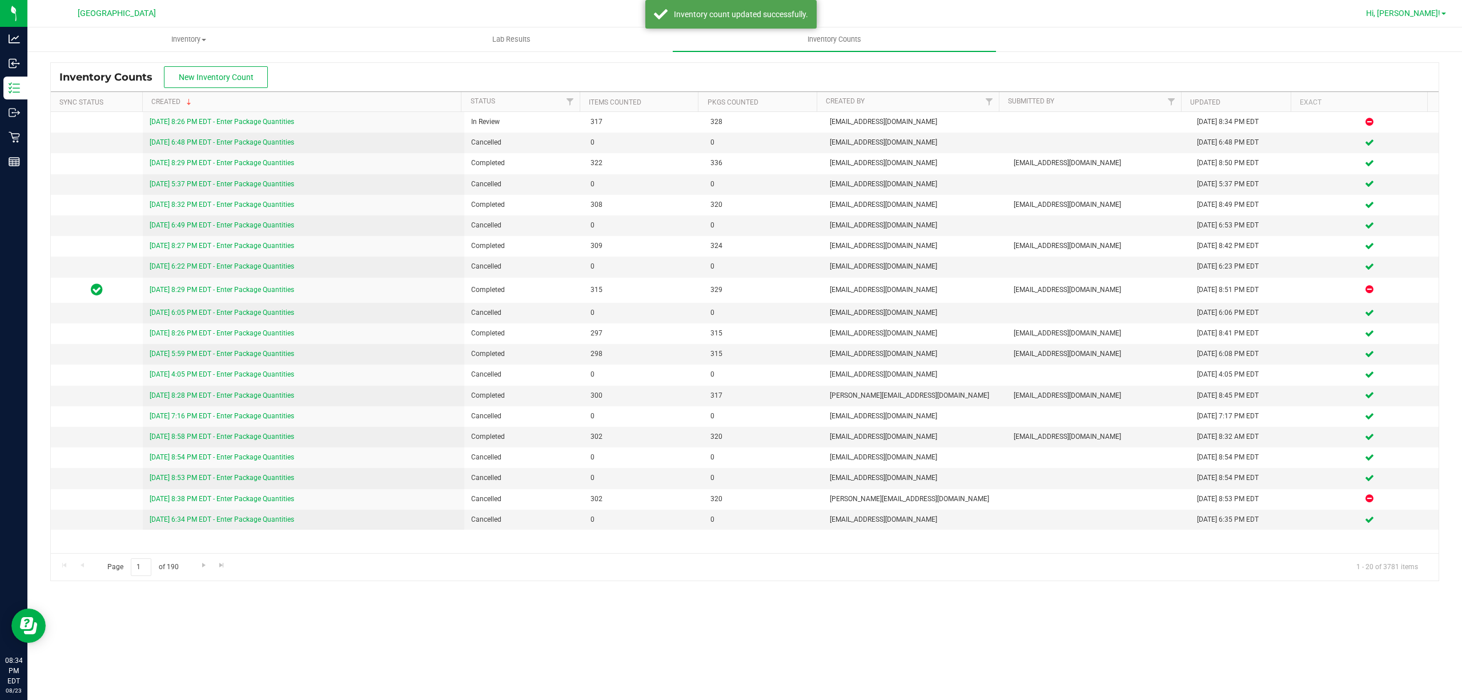
click at [1438, 12] on span "Hi, [PERSON_NAME]!" at bounding box center [1403, 13] width 74 height 9
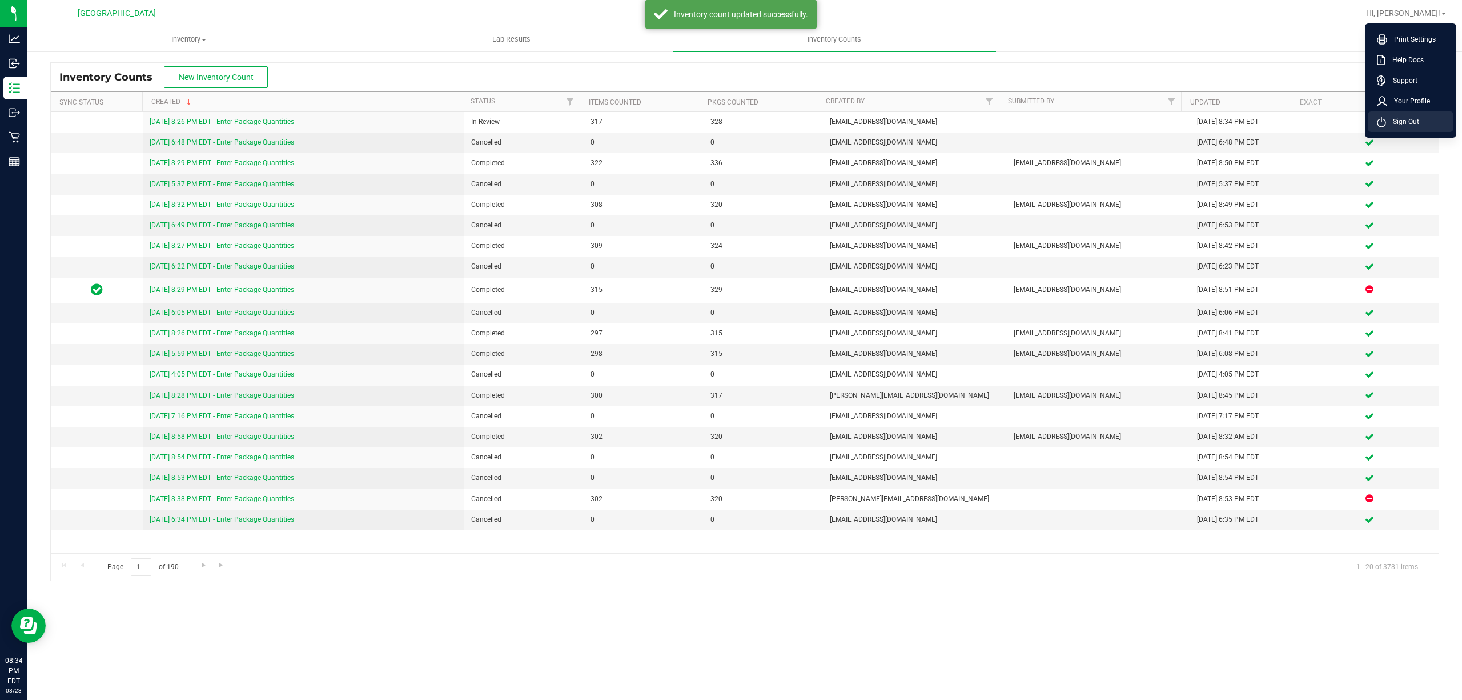
click at [1397, 118] on span "Sign Out" at bounding box center [1402, 121] width 33 height 11
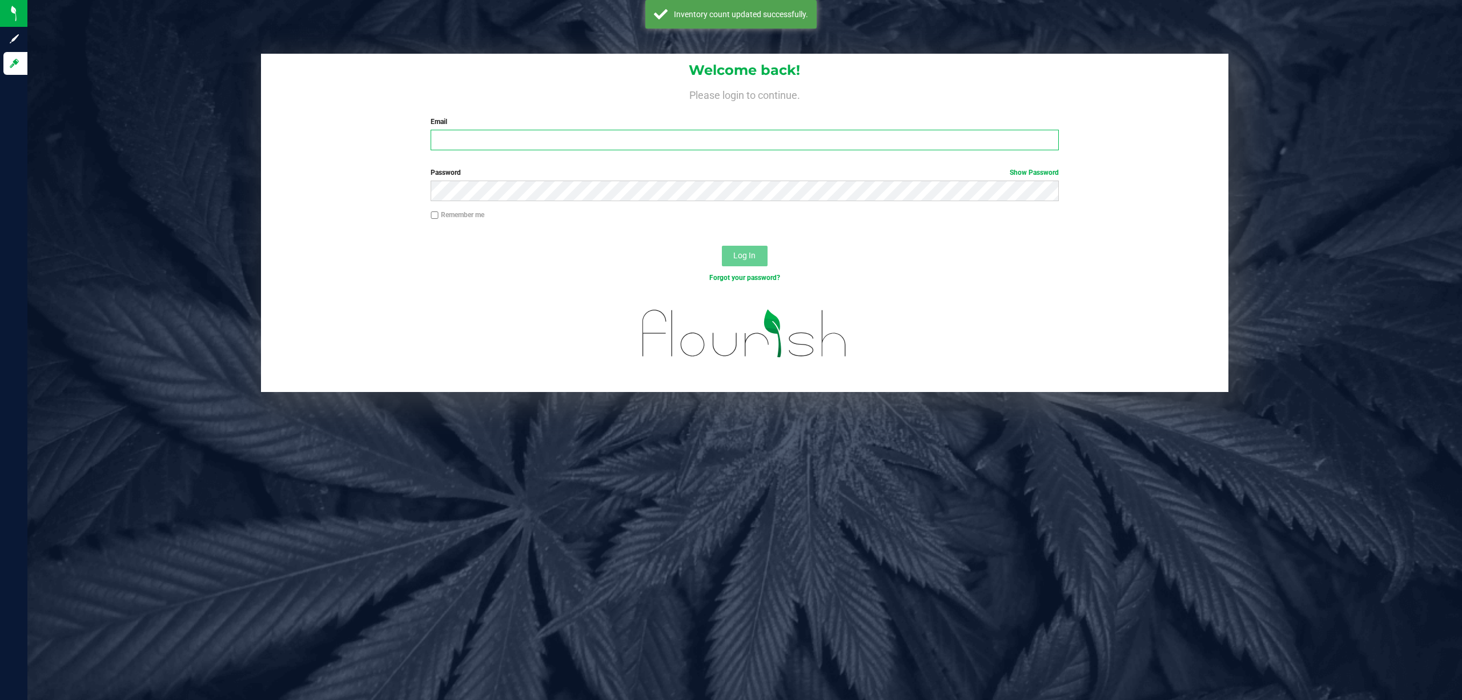
click at [627, 147] on input "Email" at bounding box center [745, 140] width 628 height 21
click at [722, 246] on button "Log In" at bounding box center [745, 256] width 46 height 21
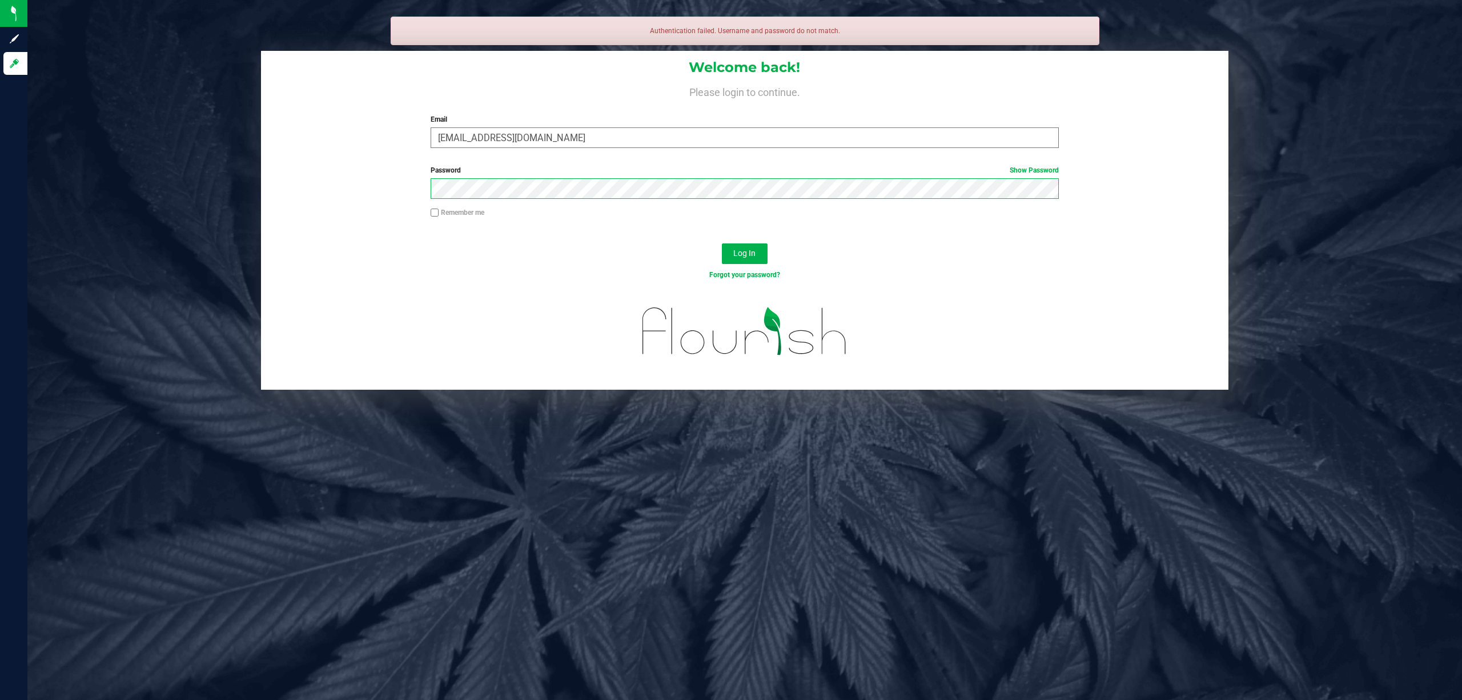
click at [722, 243] on button "Log In" at bounding box center [745, 253] width 46 height 21
